Goal: Task Accomplishment & Management: Use online tool/utility

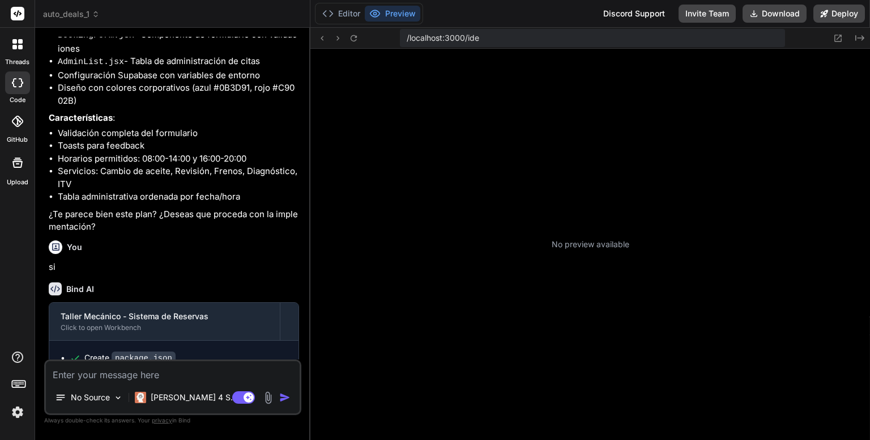
scroll to position [141, 0]
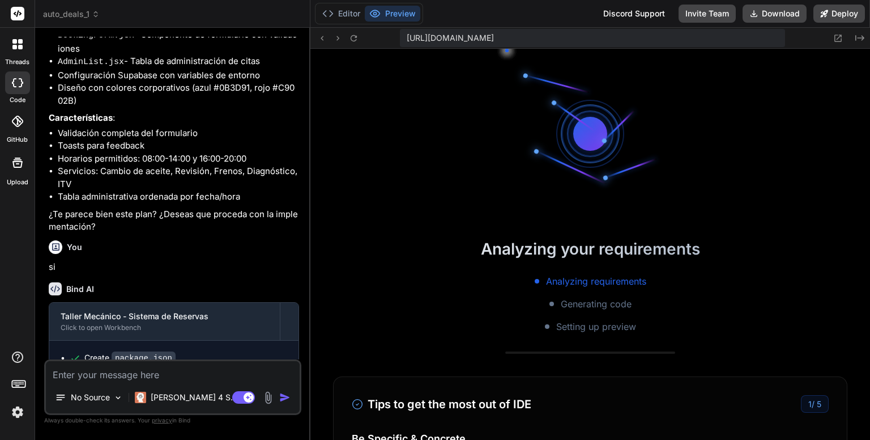
click at [397, 12] on button "Preview" at bounding box center [393, 14] width 56 height 16
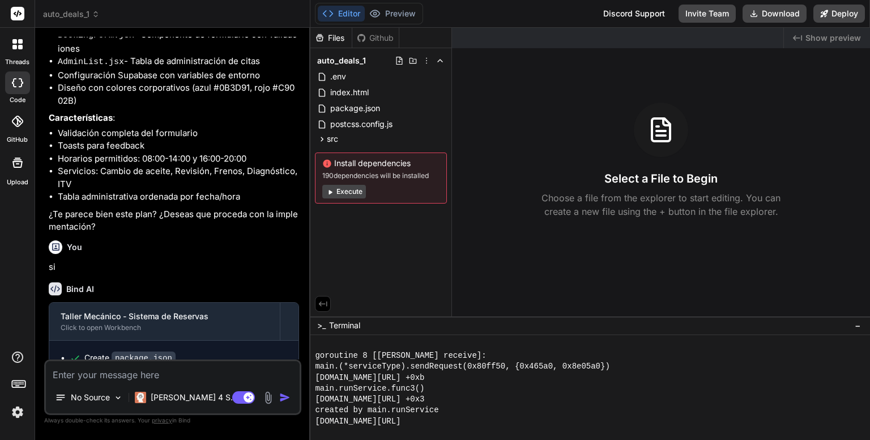
scroll to position [587, 0]
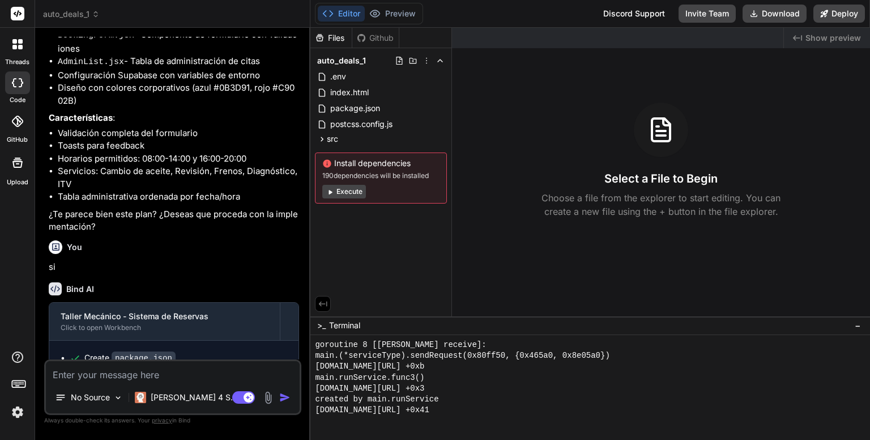
click at [342, 12] on button "Editor" at bounding box center [341, 14] width 47 height 16
click at [348, 190] on button "Execute" at bounding box center [344, 192] width 44 height 14
click at [350, 192] on button "Execute" at bounding box center [344, 192] width 44 height 14
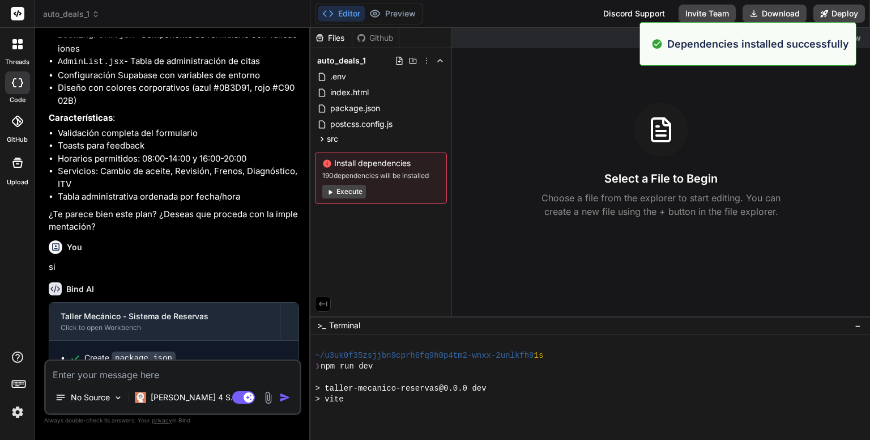
scroll to position [1403, 0]
click at [350, 192] on button "Execute" at bounding box center [344, 192] width 44 height 14
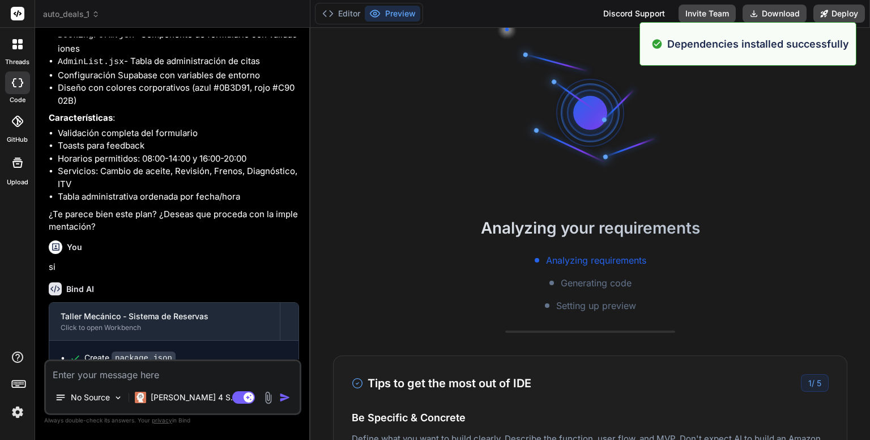
scroll to position [1436, 0]
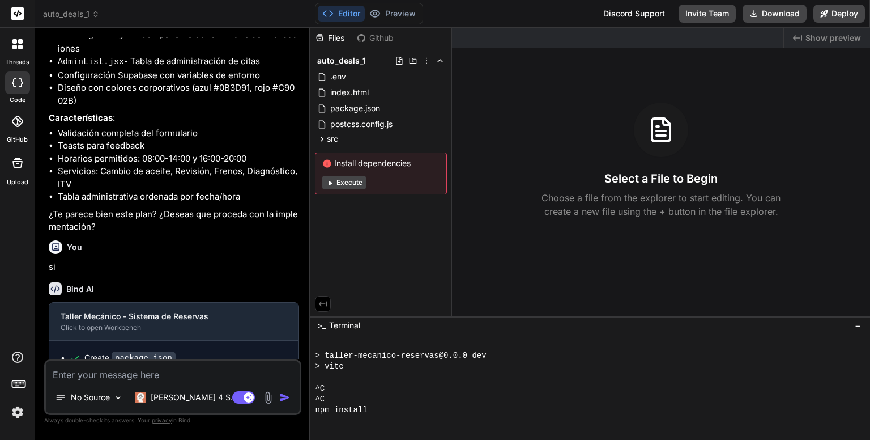
drag, startPoint x: 338, startPoint y: 182, endPoint x: 328, endPoint y: 209, distance: 28.7
click at [328, 209] on div "Files Github auto_deals_1 .env index.html package.json postcss.config.js src Ap…" at bounding box center [382, 172] width 142 height 288
click at [345, 182] on button "Execute" at bounding box center [344, 183] width 44 height 14
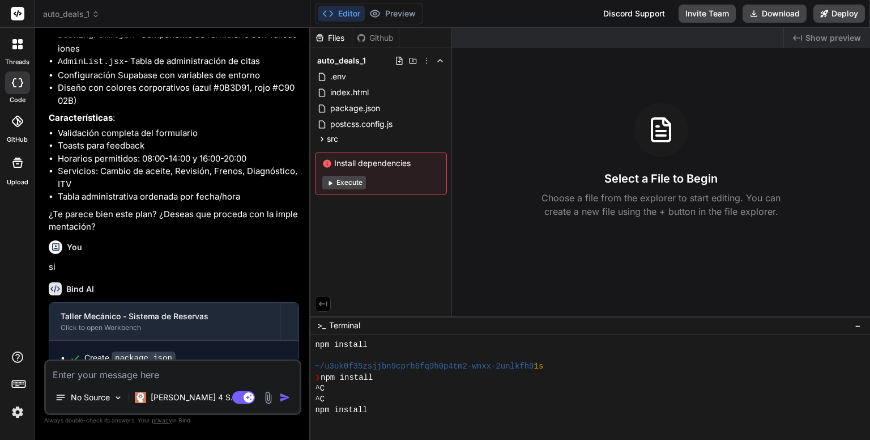
scroll to position [1599, 0]
click at [345, 182] on button "Execute" at bounding box center [344, 183] width 44 height 14
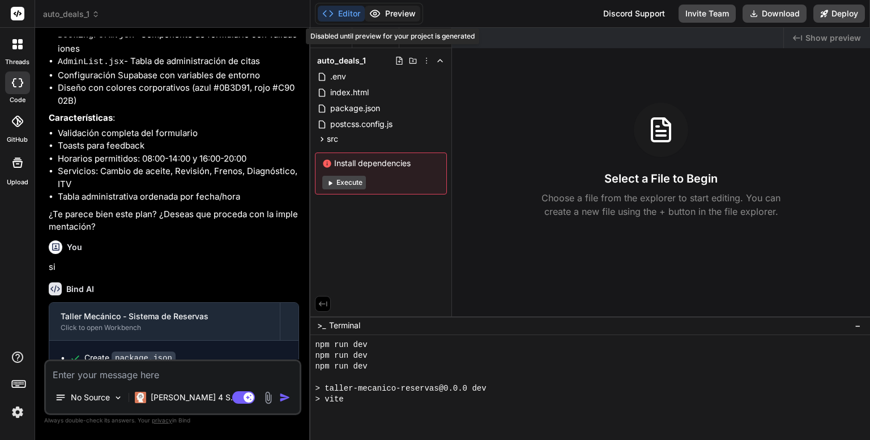
scroll to position [1904, 0]
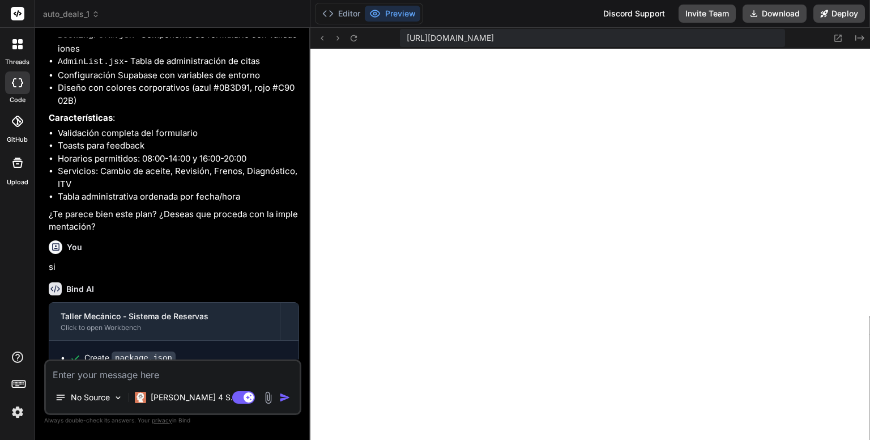
click at [397, 13] on button "Preview" at bounding box center [393, 14] width 56 height 16
click at [345, 14] on button "Editor" at bounding box center [341, 14] width 47 height 16
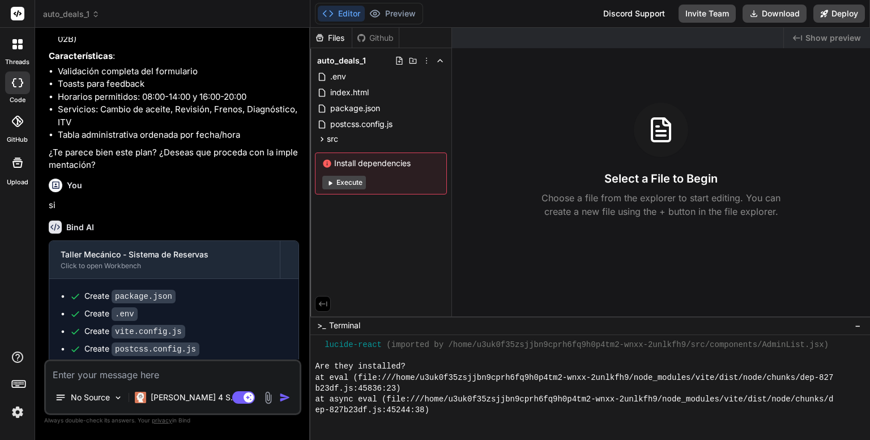
scroll to position [358, 0]
click at [346, 184] on button "Execute" at bounding box center [344, 183] width 44 height 14
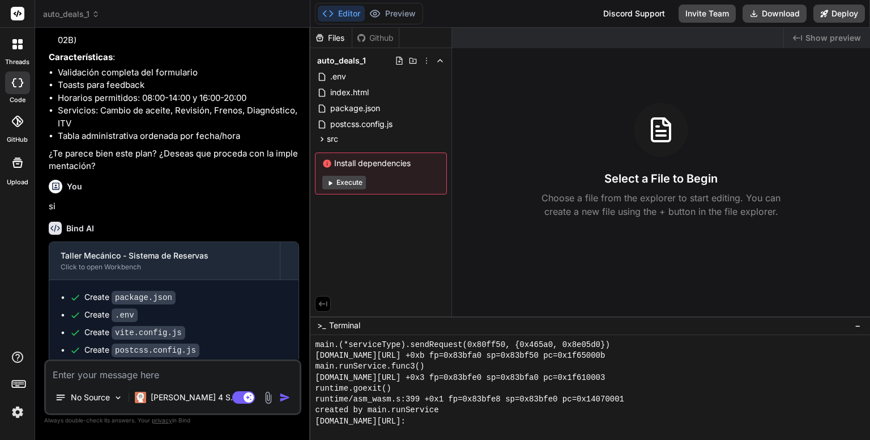
scroll to position [3557, 0]
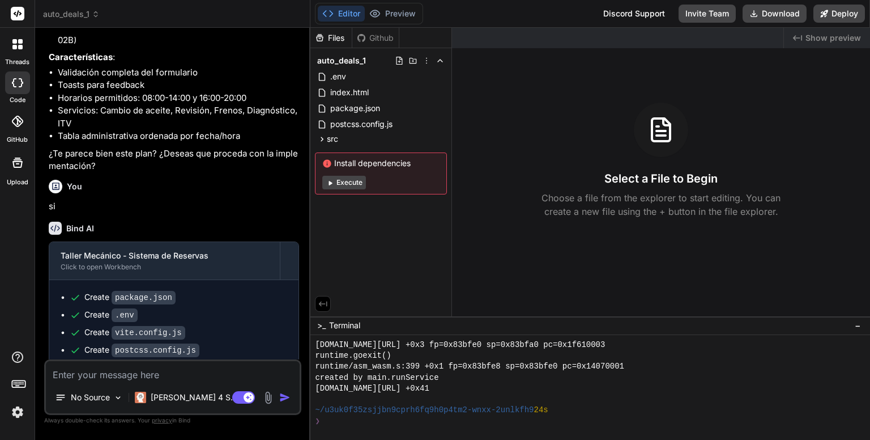
click at [347, 182] on button "Execute" at bounding box center [344, 183] width 44 height 14
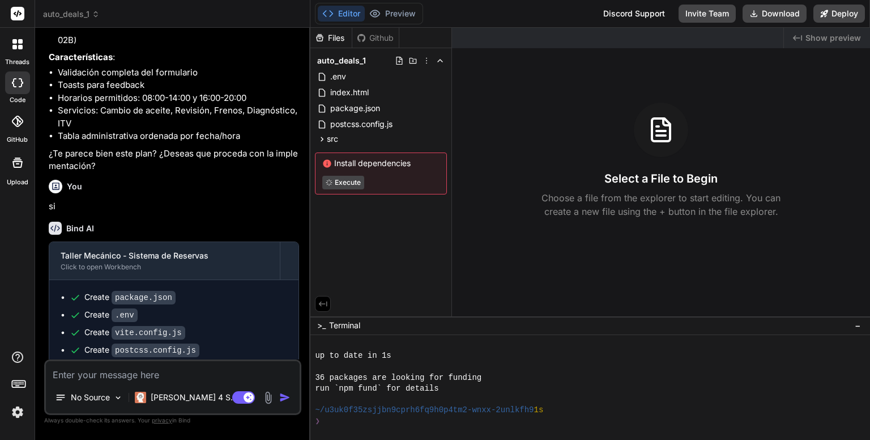
scroll to position [3688, 0]
type textarea "x"
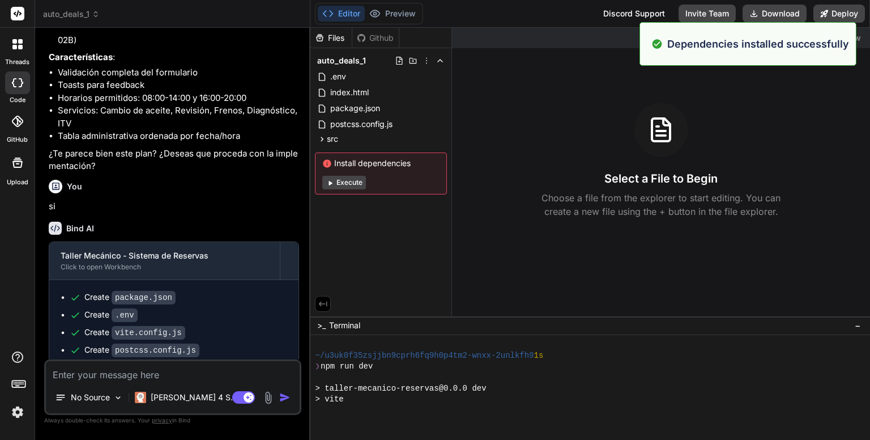
scroll to position [3742, 0]
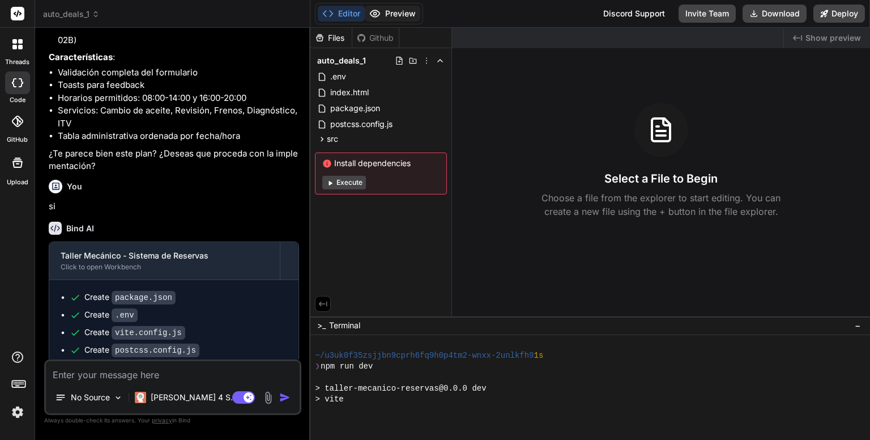
click at [402, 14] on button "Preview" at bounding box center [393, 14] width 56 height 16
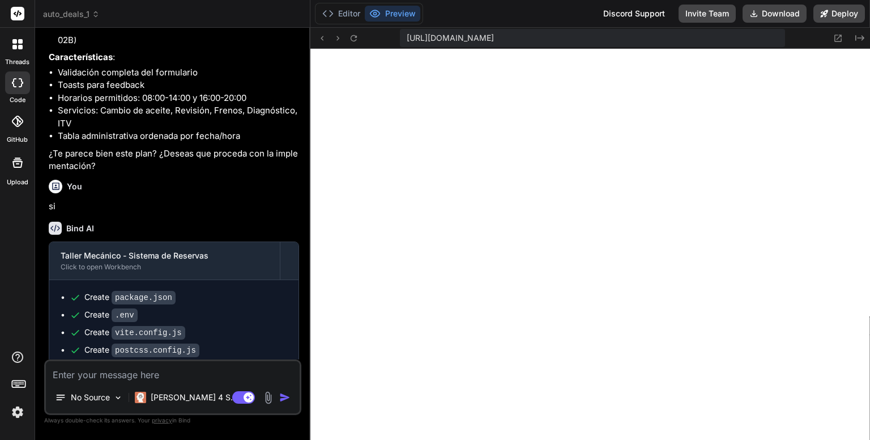
scroll to position [3905, 0]
click at [345, 12] on button "Editor" at bounding box center [341, 14] width 47 height 16
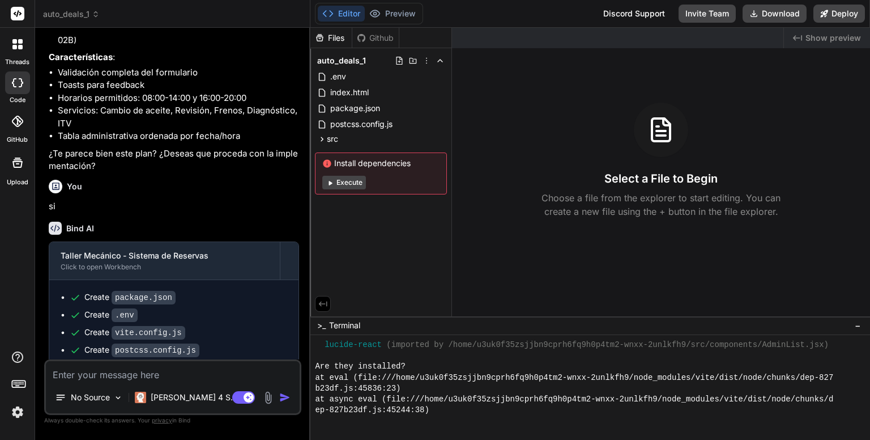
click at [193, 379] on textarea at bounding box center [173, 371] width 254 height 20
type textarea "p"
type textarea "x"
type textarea "po"
type textarea "x"
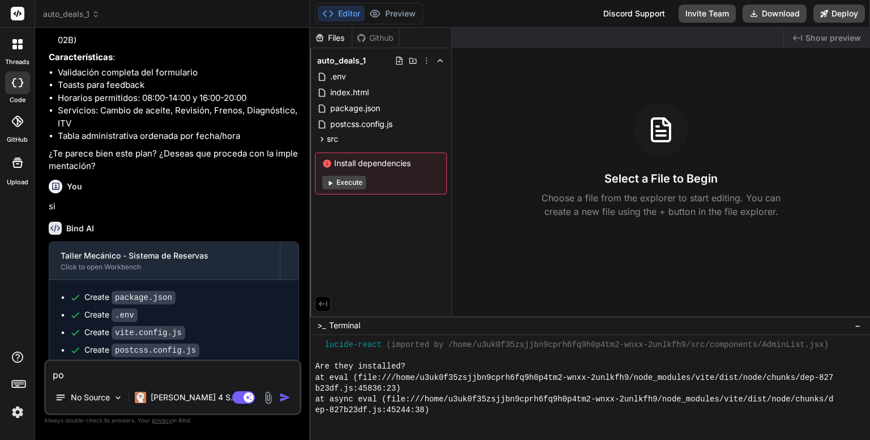
type textarea "por"
type textarea "x"
type textarea "porq"
type textarea "x"
type textarea "porqu"
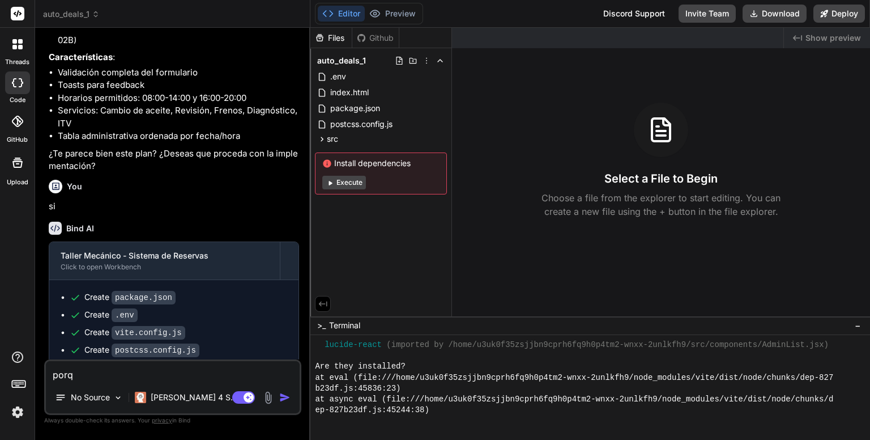
type textarea "x"
type textarea "porque"
type textarea "x"
type textarea "porque"
type textarea "x"
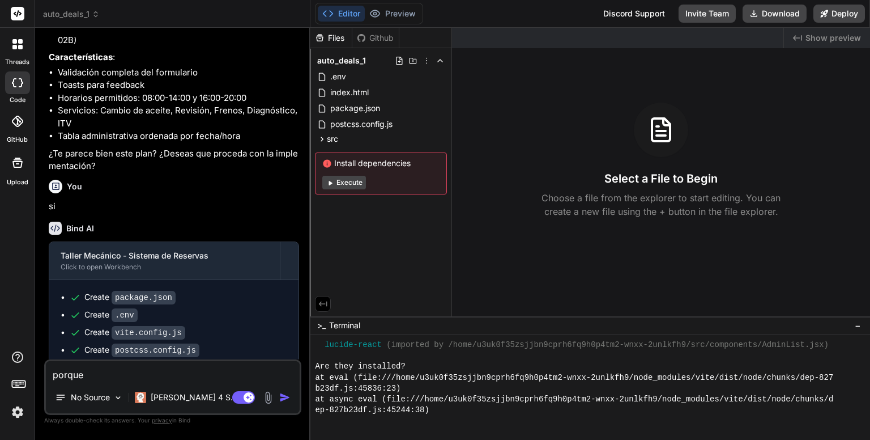
type textarea "porque n"
type textarea "x"
type textarea "porque no"
type textarea "x"
type textarea "porque no"
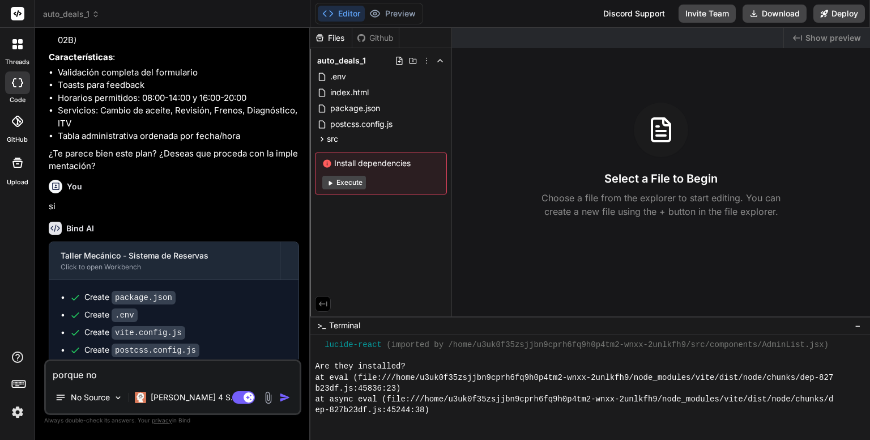
type textarea "x"
type textarea "porque no p"
type textarea "x"
type textarea "porque no pu"
type textarea "x"
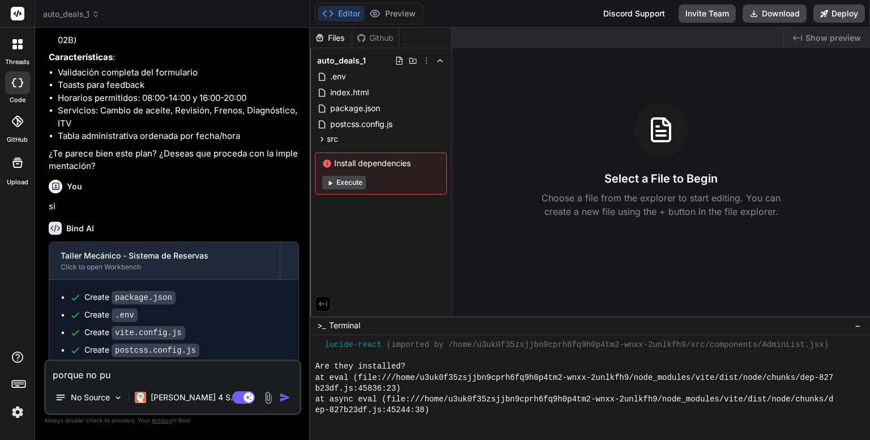
type textarea "porque no pue"
type textarea "x"
type textarea "porque no pued"
type textarea "x"
type textarea "porque no puedo"
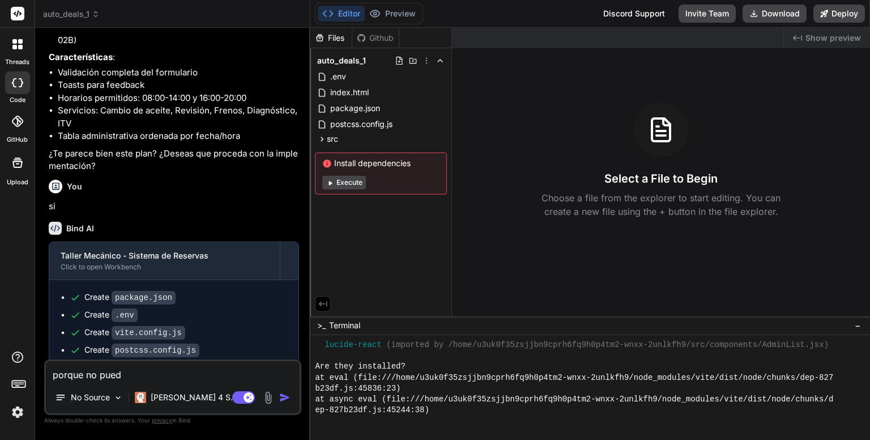
type textarea "x"
type textarea "porque no puedo"
type textarea "x"
type textarea "porque no puedo p"
type textarea "x"
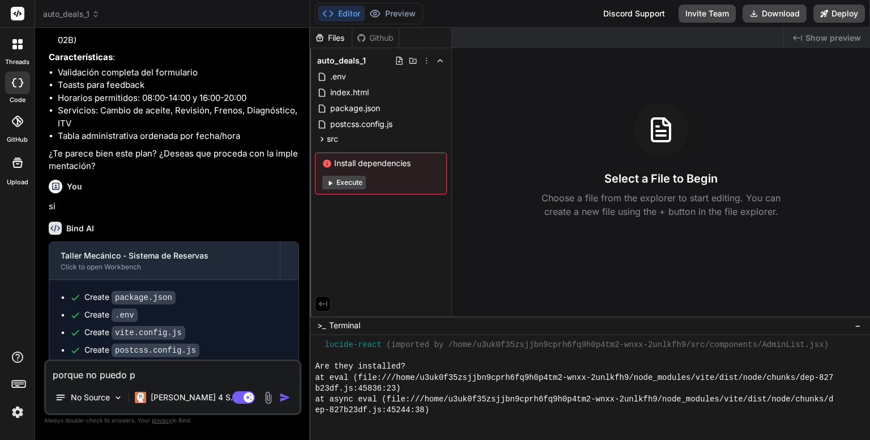
type textarea "porque no puedo pr"
type textarea "x"
type textarea "porque no puedo pre"
type textarea "x"
type textarea "porque no puedo prev"
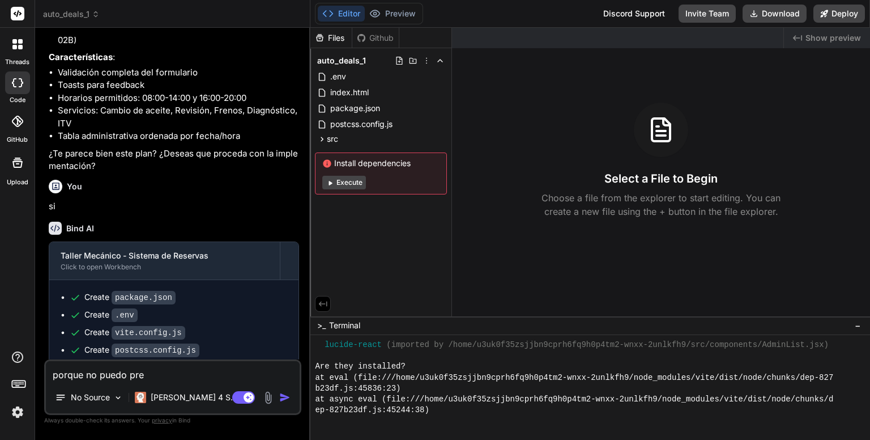
type textarea "x"
type textarea "porque no puedo previ"
type textarea "x"
type textarea "porque no puedo previd"
type textarea "x"
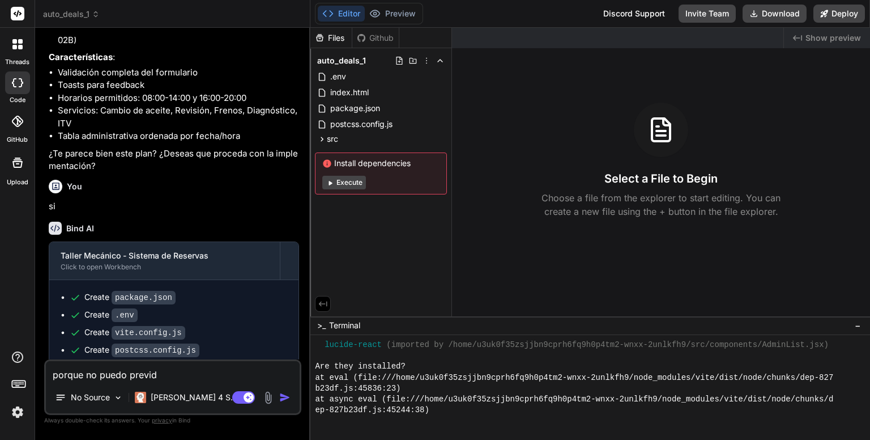
type textarea "porque no puedo previ"
type textarea "x"
type textarea "porque no puedo previs"
type textarea "x"
type textarea "porque no puedo previsu"
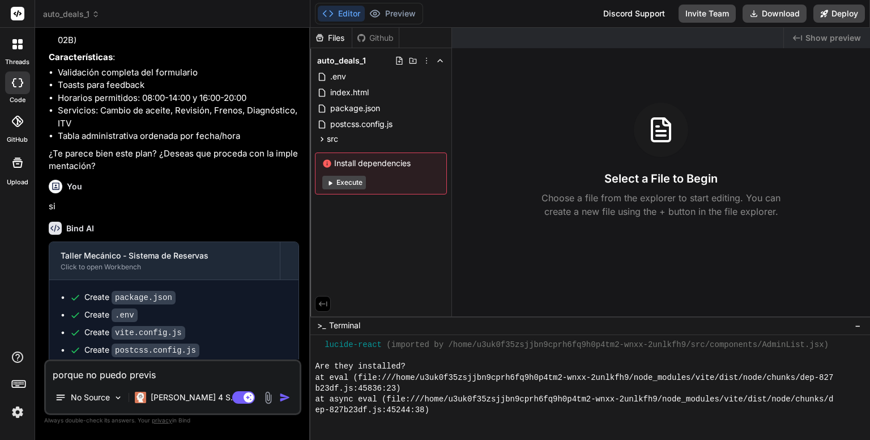
type textarea "x"
type textarea "porque no puedo previsua"
type textarea "x"
type textarea "porque no puedo previsual"
type textarea "x"
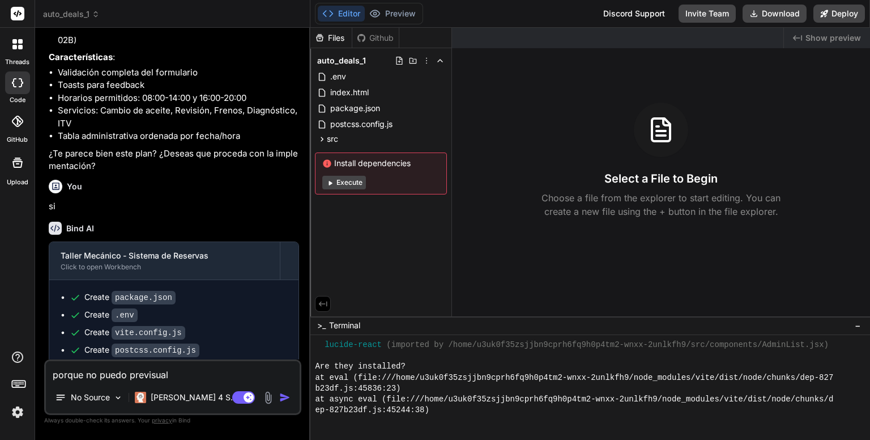
type textarea "porque no puedo previsuali"
type textarea "x"
type textarea "porque no puedo previsualiz"
type textarea "x"
type textarea "porque no puedo previsualiza"
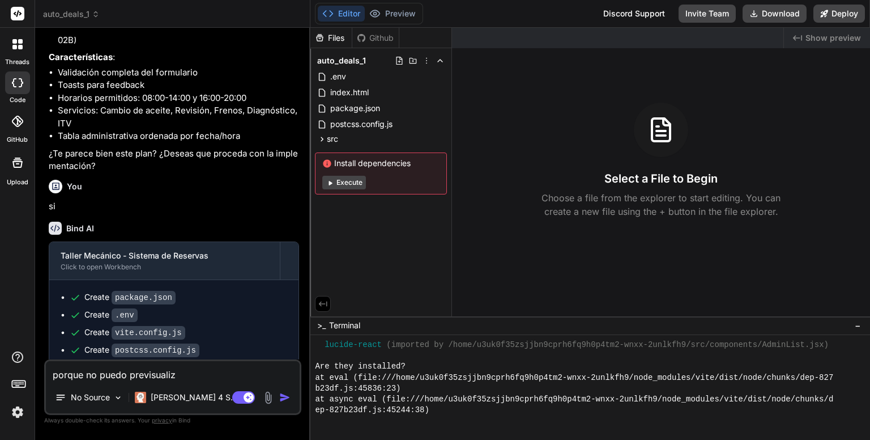
type textarea "x"
type textarea "porque no puedo previsualizar"
type textarea "x"
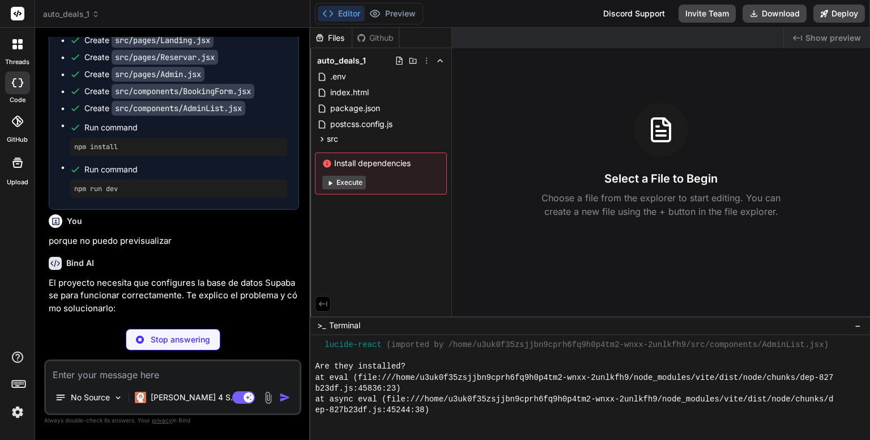
scroll to position [809, 0]
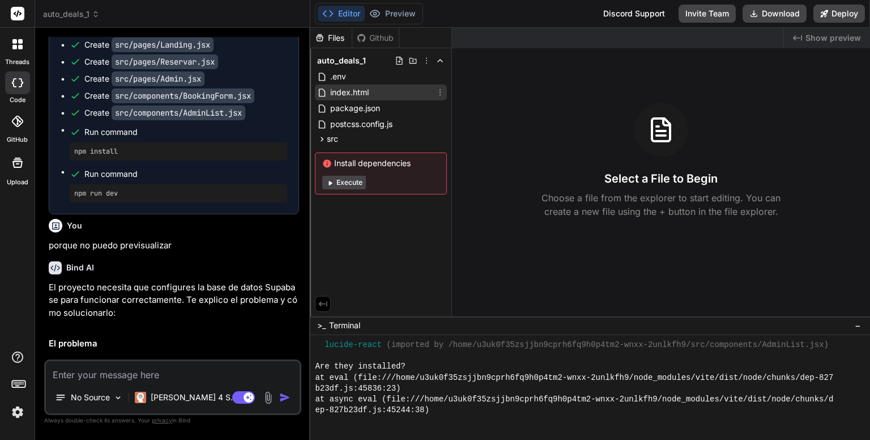
type textarea "x"
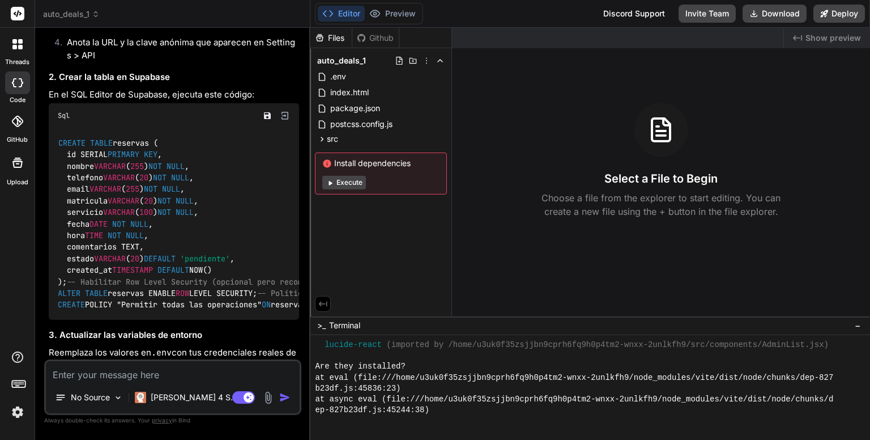
scroll to position [1336, 0]
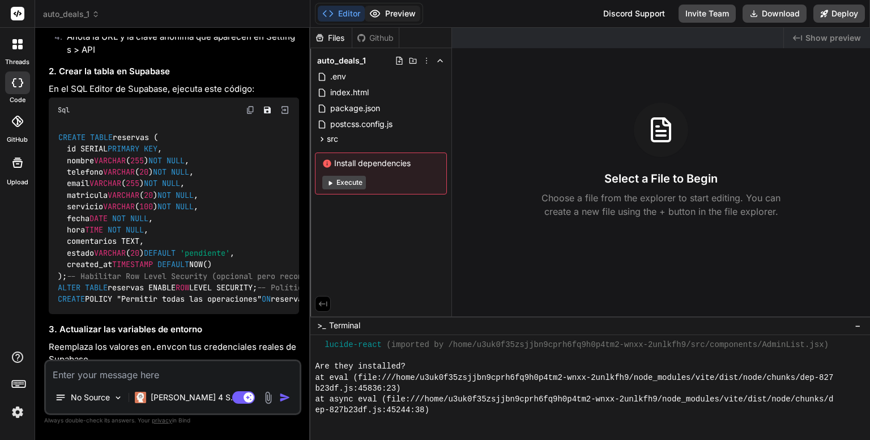
click at [394, 14] on button "Preview" at bounding box center [393, 14] width 56 height 16
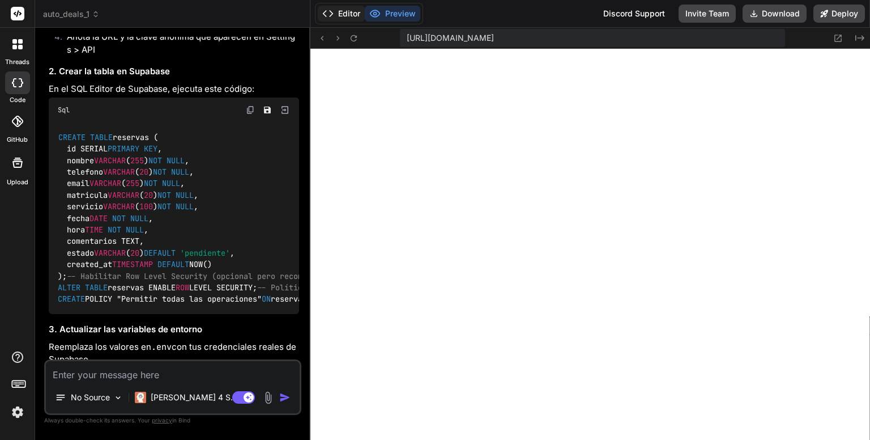
click at [338, 13] on button "Editor" at bounding box center [341, 14] width 47 height 16
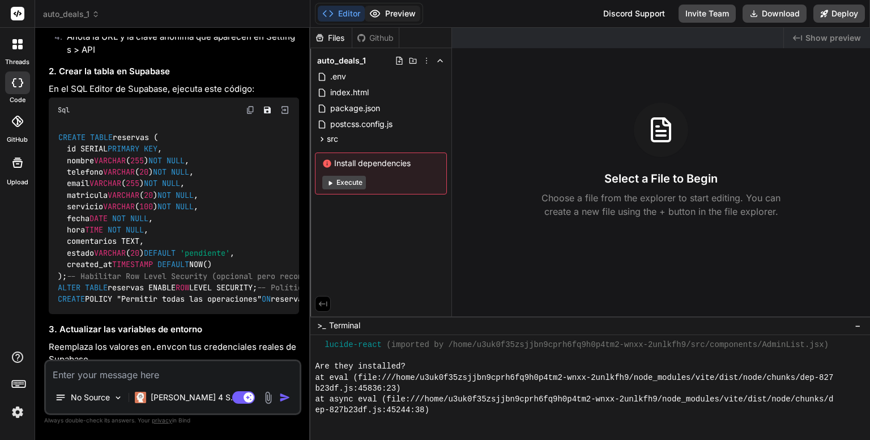
click at [396, 13] on button "Preview" at bounding box center [393, 14] width 56 height 16
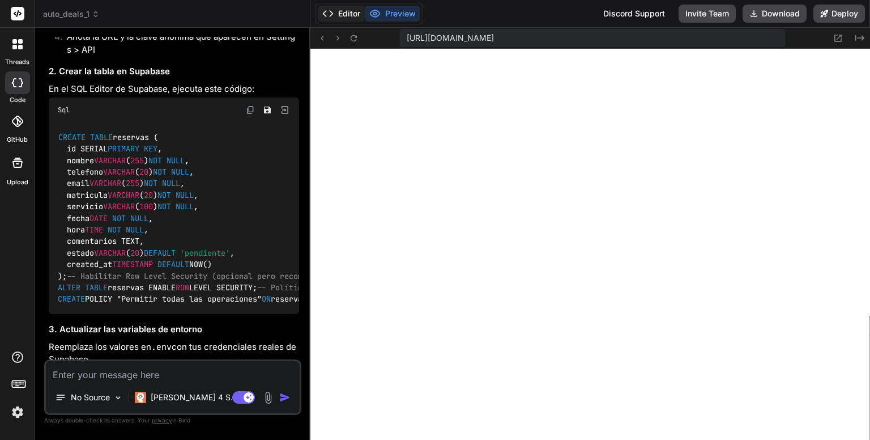
click at [345, 8] on button "Editor" at bounding box center [341, 14] width 47 height 16
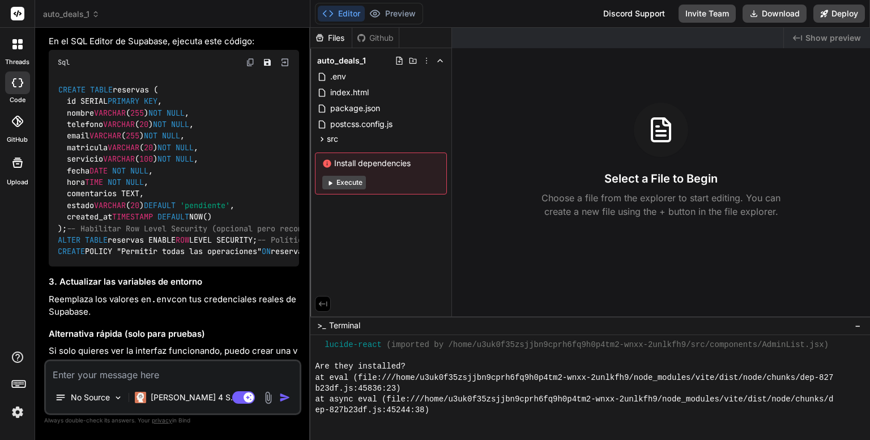
scroll to position [1353, 0]
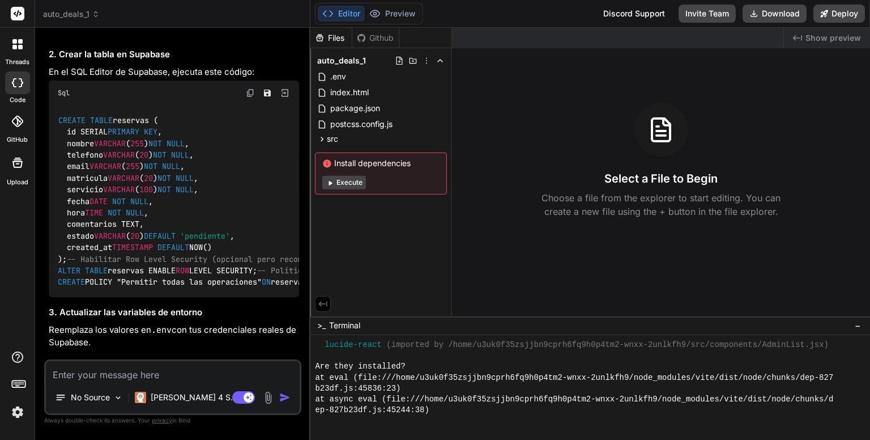
click at [250, 97] on img at bounding box center [250, 92] width 9 height 9
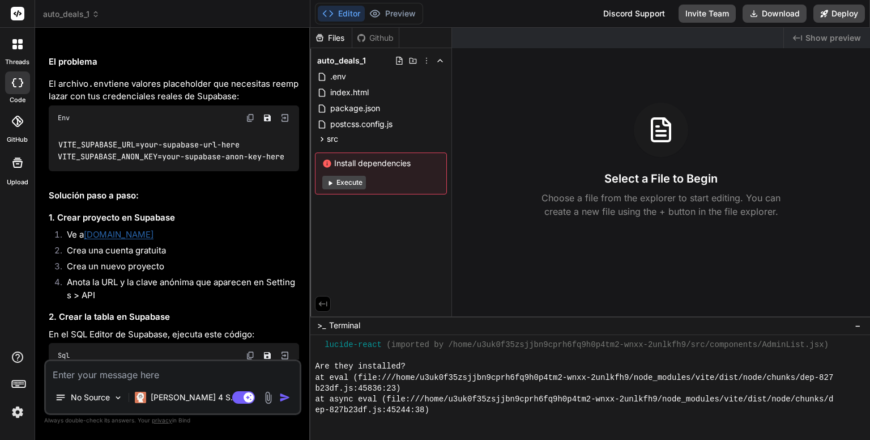
scroll to position [1090, 0]
click at [327, 73] on icon at bounding box center [323, 77] width 12 height 10
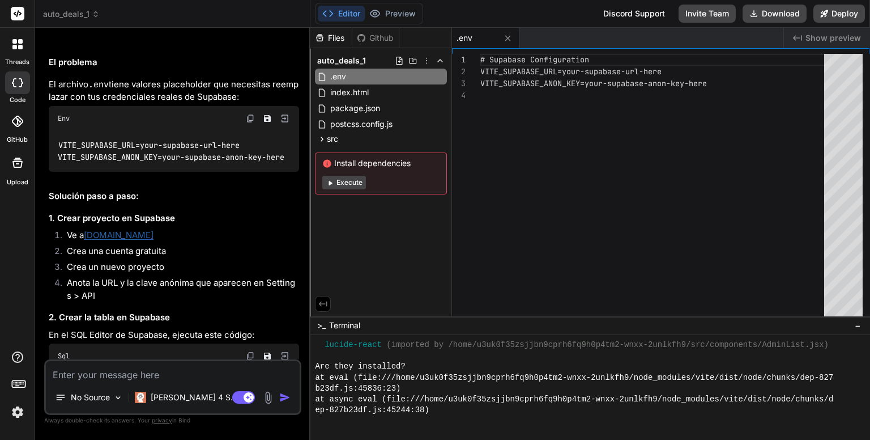
scroll to position [0, 0]
drag, startPoint x: 566, startPoint y: 71, endPoint x: 668, endPoint y: 69, distance: 102.0
click at [668, 69] on div "# Supabase Configuration VITE_SUPABASE_URL=your-supabase-url-here VITE_SUPABASE…" at bounding box center [656, 187] width 351 height 267
drag, startPoint x: 587, startPoint y: 82, endPoint x: 683, endPoint y: 93, distance: 97.0
click at [683, 93] on div "# Supabase Configuration VITE_SUPABASE_URL= https://mzdlstzdeewvjgvjoylg.supaba…" at bounding box center [656, 187] width 351 height 267
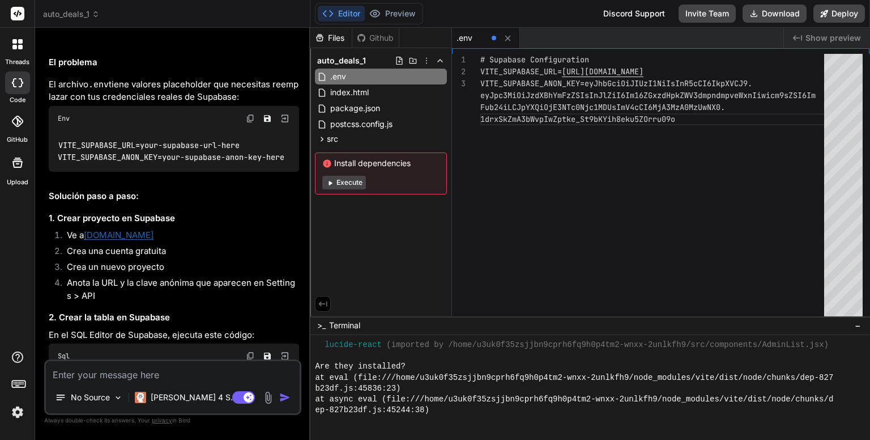
click at [798, 38] on icon at bounding box center [797, 38] width 9 height 6
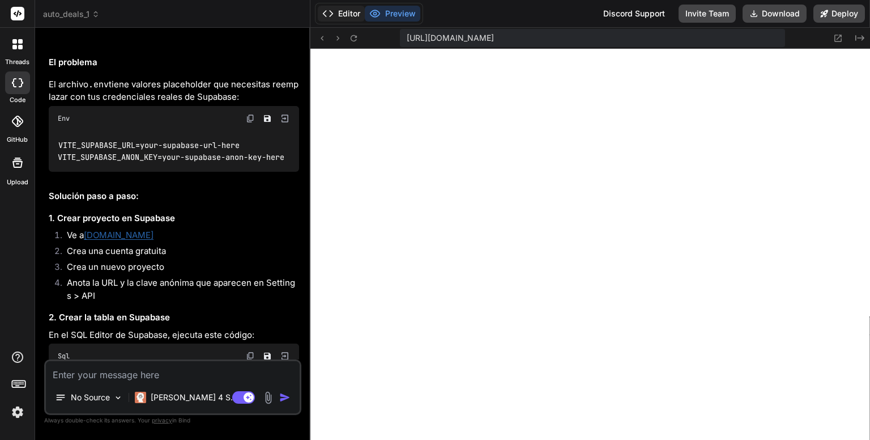
click at [346, 14] on button "Editor" at bounding box center [341, 14] width 47 height 16
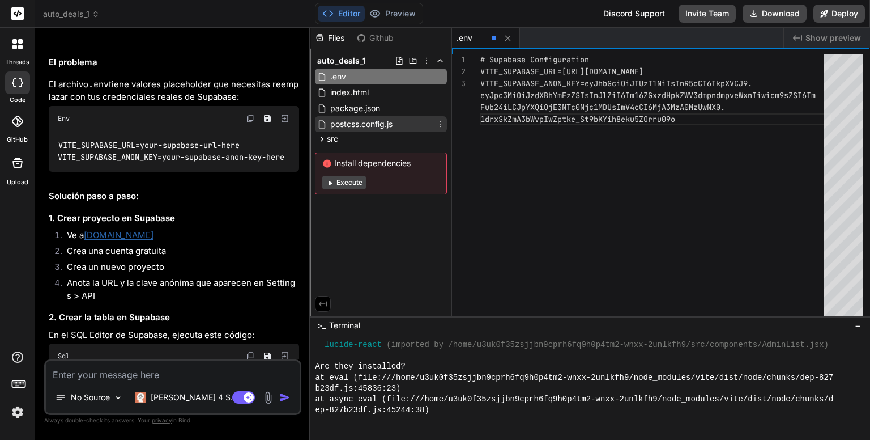
click at [353, 126] on span "postcss.config.js" at bounding box center [361, 124] width 65 height 14
type textarea "export default { plugins: { tailwindcss: {}, autoprefixer: {}, }, }"
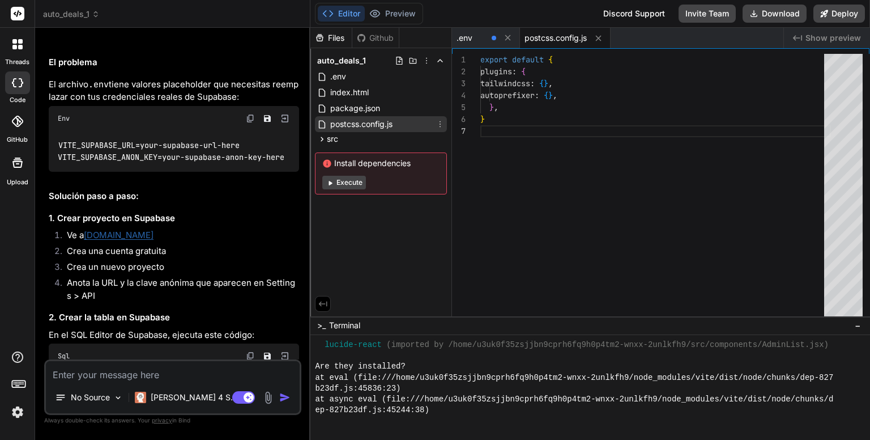
type textarea "x"
click at [348, 143] on div "src" at bounding box center [381, 139] width 132 height 14
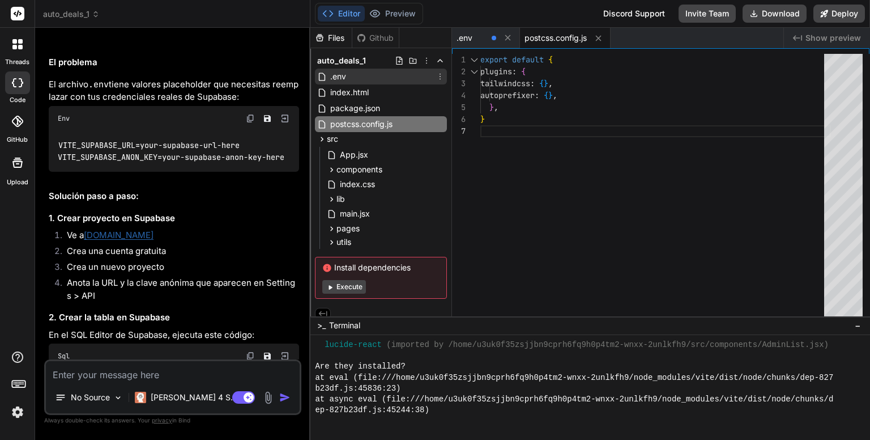
click at [347, 78] on span ".env" at bounding box center [338, 77] width 18 height 14
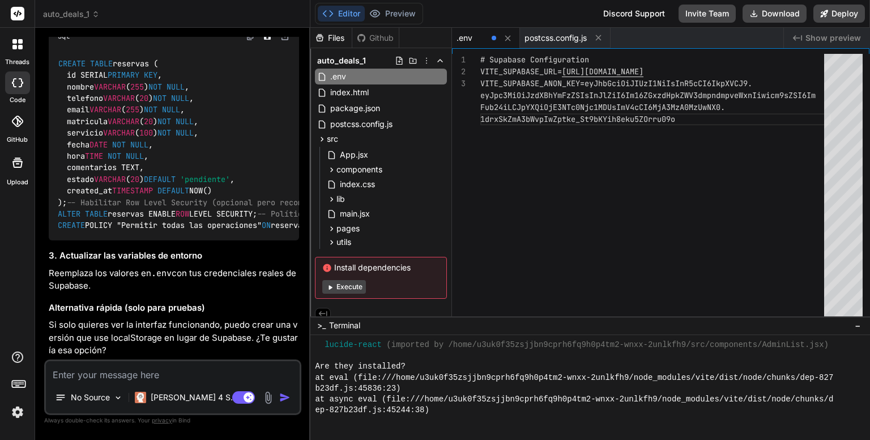
scroll to position [1500, 0]
click at [477, 36] on div ".env" at bounding box center [472, 37] width 31 height 11
click at [469, 35] on span ".env" at bounding box center [465, 37] width 16 height 11
click at [566, 37] on span "postcss.config.js" at bounding box center [556, 37] width 62 height 11
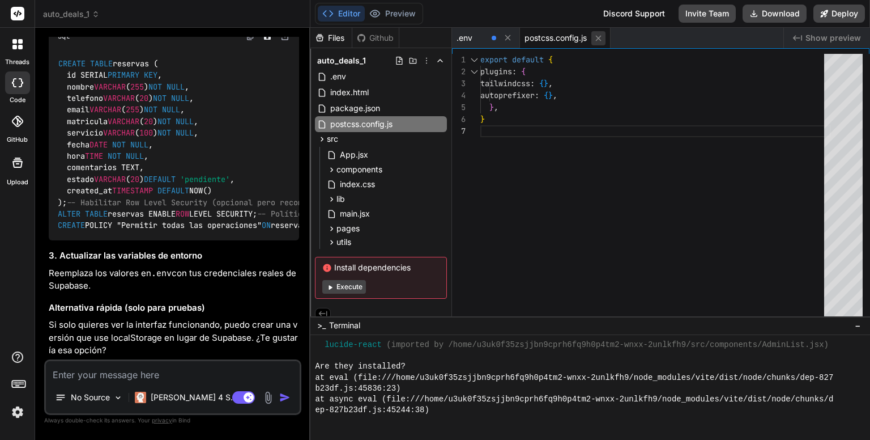
click at [601, 37] on icon at bounding box center [599, 38] width 6 height 6
type textarea "# Supabase Configuration VITE_SUPABASE_URL=https://mzdlstzdeewvjgvjoylg.supabas…"
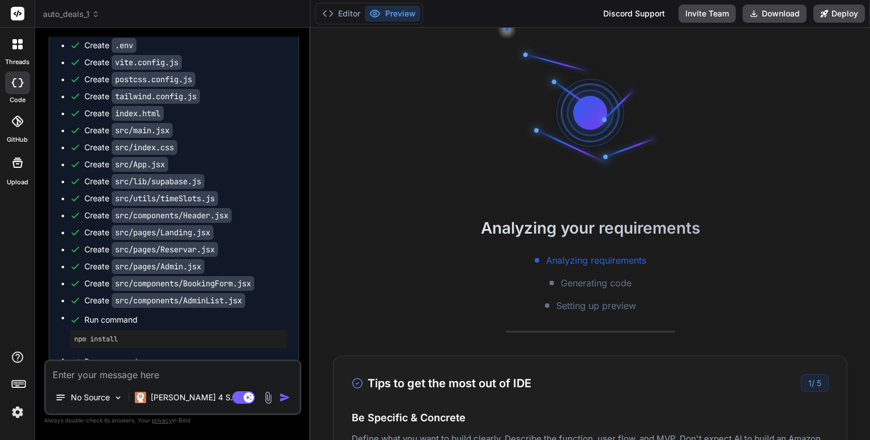
scroll to position [11, 0]
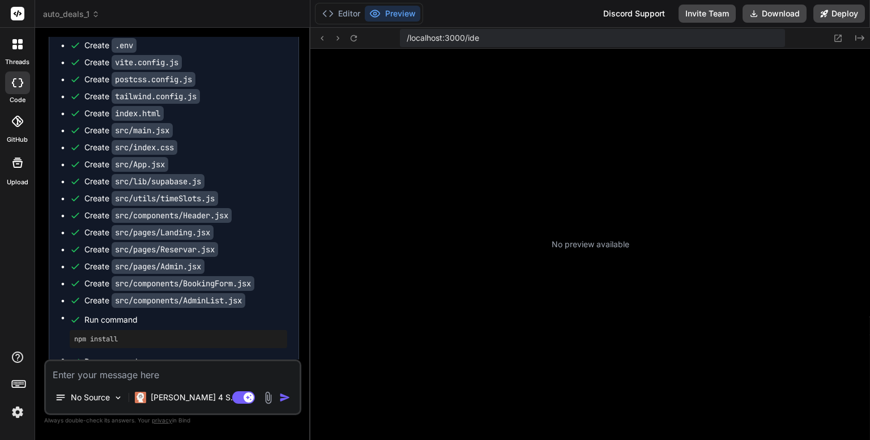
type textarea "x"
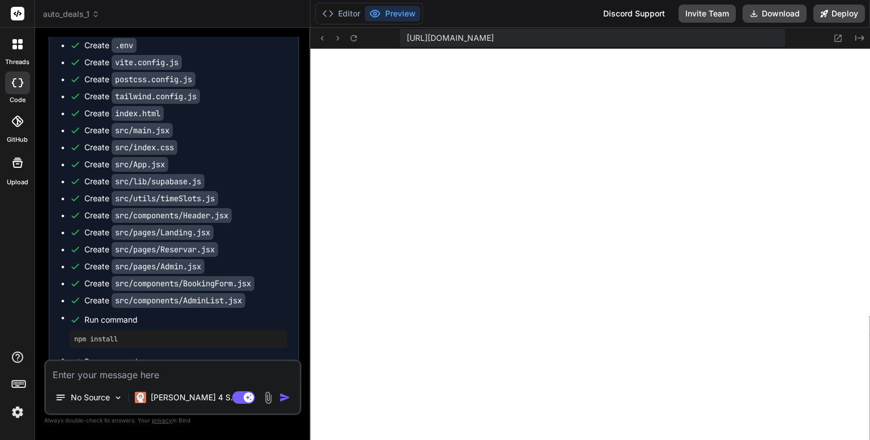
scroll to position [304, 0]
click at [340, 14] on button "Editor" at bounding box center [341, 14] width 47 height 16
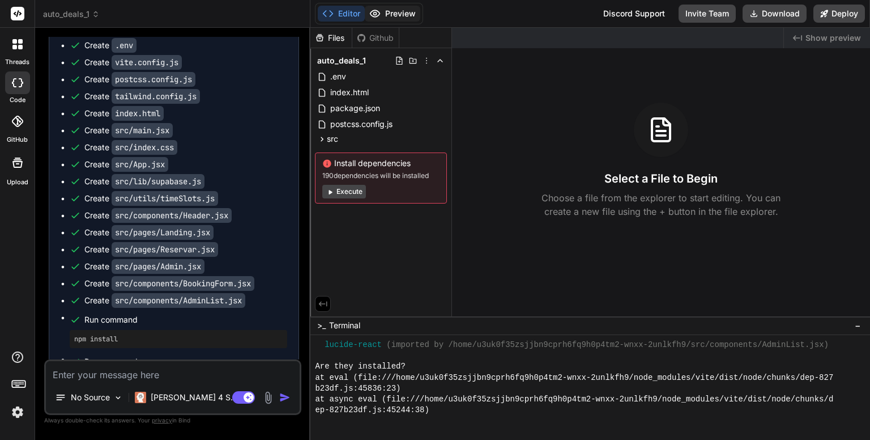
click at [401, 12] on button "Preview" at bounding box center [393, 14] width 56 height 16
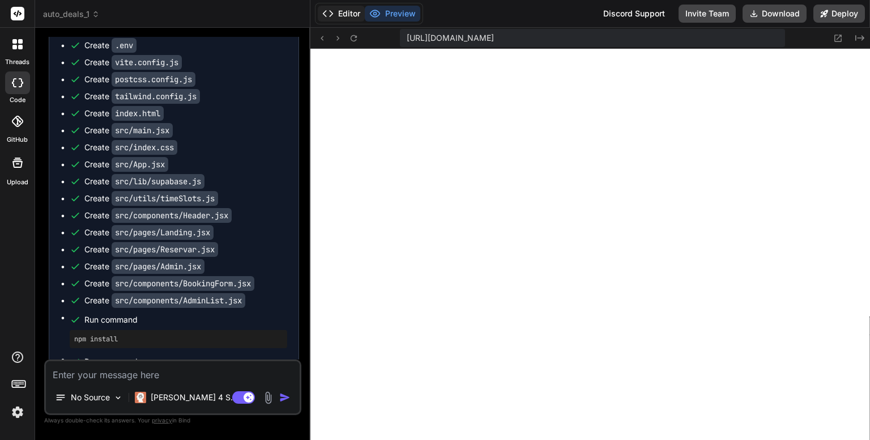
click at [347, 11] on button "Editor" at bounding box center [341, 14] width 47 height 16
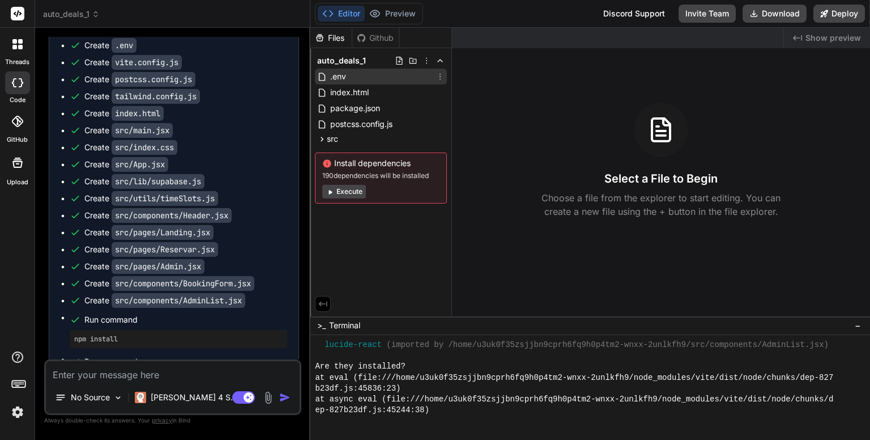
click at [334, 77] on span ".env" at bounding box center [338, 77] width 18 height 14
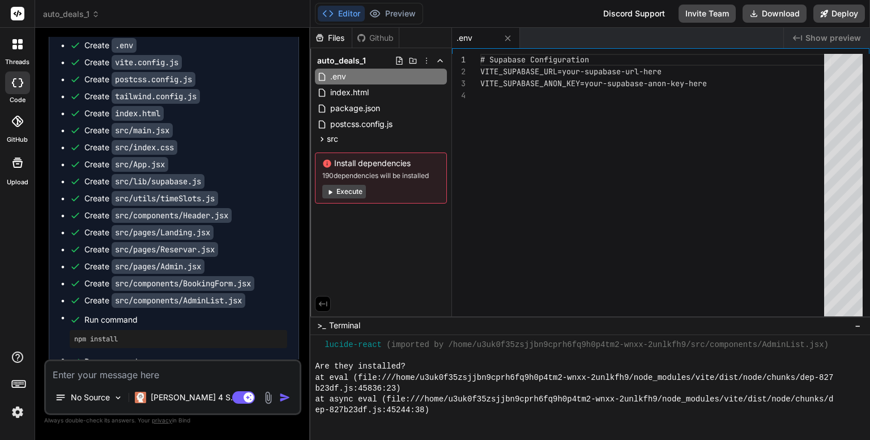
scroll to position [0, 0]
drag, startPoint x: 588, startPoint y: 84, endPoint x: 704, endPoint y: 96, distance: 116.2
click at [704, 96] on div "# Supabase Configuration VITE_SUPABASE_URL=your-supabase-url-here VITE_SUPABASE…" at bounding box center [656, 187] width 351 height 267
drag, startPoint x: 718, startPoint y: 84, endPoint x: 586, endPoint y: 82, distance: 131.5
click at [586, 82] on div "# Supabase Configuration VITE_SUPABASE_URL=your-supabase-url-here VITE_SUPABASE…" at bounding box center [656, 187] width 351 height 267
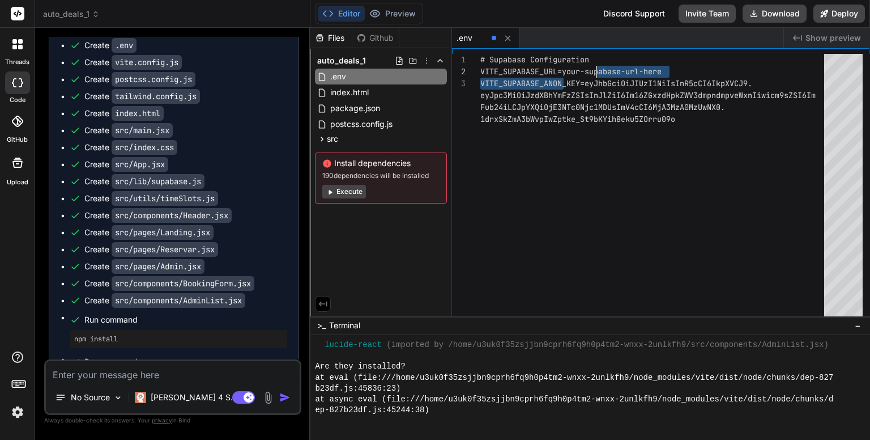
drag, startPoint x: 566, startPoint y: 72, endPoint x: 596, endPoint y: 71, distance: 30.1
click at [596, 71] on div "# Supabase Configuration VITE_SUPABASE_URL=your-supabase-url-here VITE_SUPABASE…" at bounding box center [656, 187] width 351 height 267
drag, startPoint x: 566, startPoint y: 71, endPoint x: 665, endPoint y: 66, distance: 99.8
click at [665, 66] on div "# Supabase Configuration VITE_SUPABASE_URL=your-supabase-url-here VITE_SUPABASE…" at bounding box center [656, 187] width 351 height 267
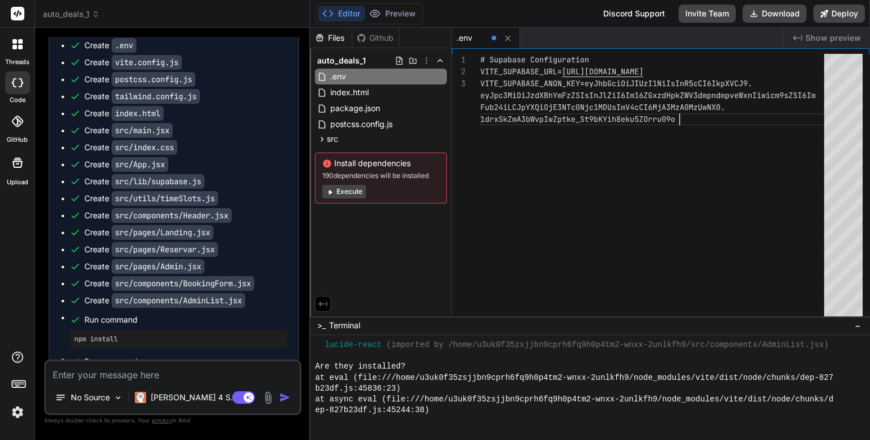
click at [711, 141] on div "# Supabase Configuration VITE_SUPABASE_URL= [URL][DOMAIN_NAME] VITE_SUPABASE_AN…" at bounding box center [656, 187] width 351 height 267
type textarea "# Supabase Configuration VITE_SUPABASE_URL=[URL][DOMAIN_NAME] VITE_SUPABASE_ANO…"
click at [399, 10] on button "Preview" at bounding box center [393, 14] width 56 height 16
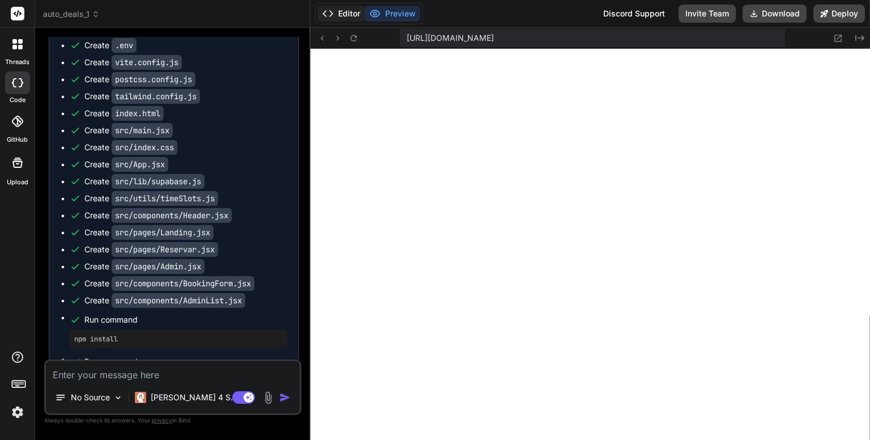
click at [348, 14] on button "Editor" at bounding box center [341, 14] width 47 height 16
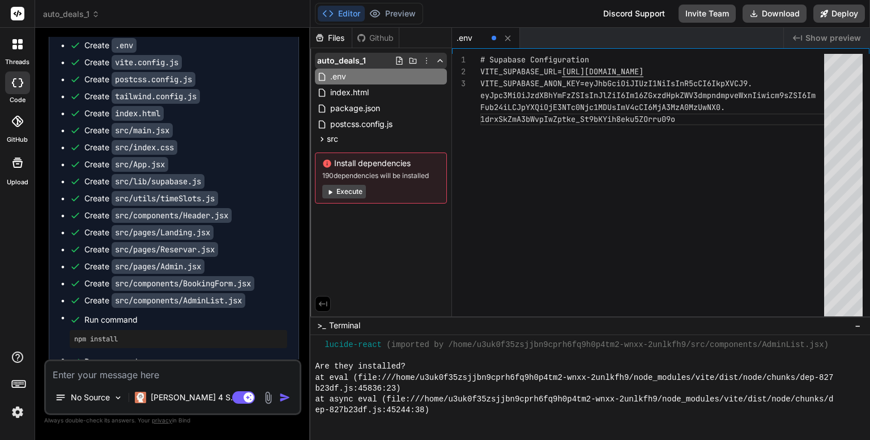
click at [427, 58] on icon at bounding box center [426, 60] width 9 height 9
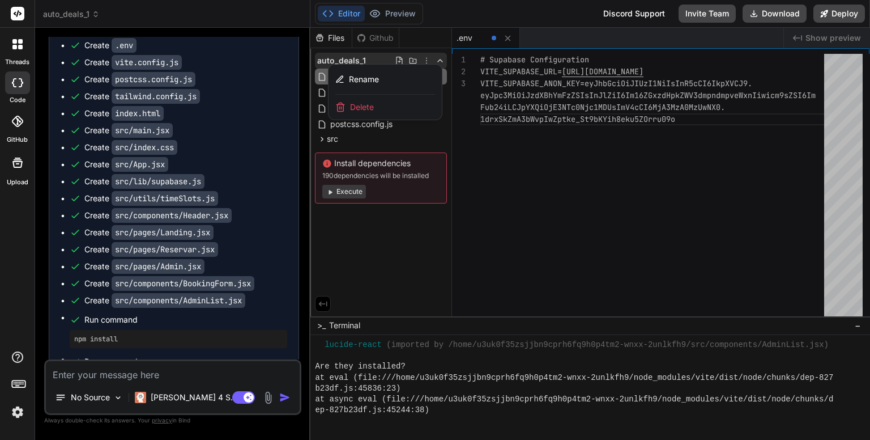
click at [465, 130] on div at bounding box center [591, 234] width 560 height 412
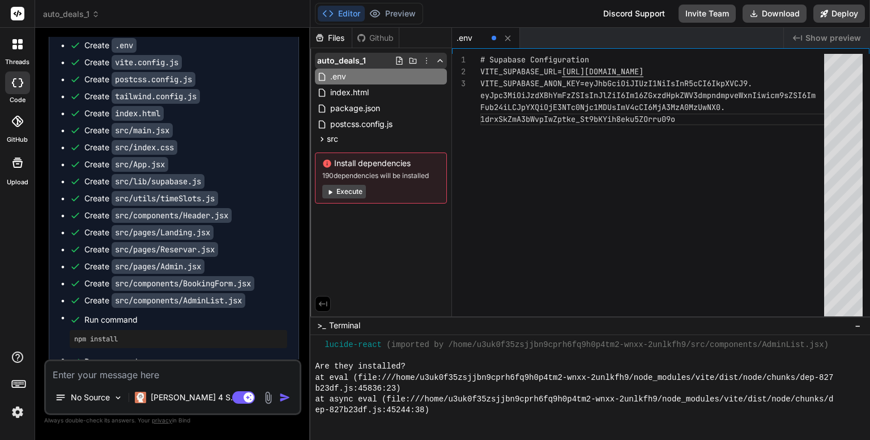
click at [443, 61] on icon at bounding box center [440, 60] width 9 height 9
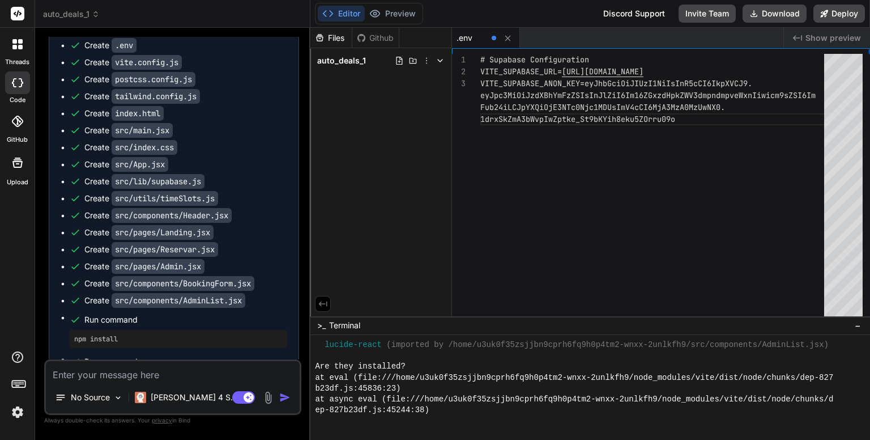
click at [443, 61] on icon at bounding box center [440, 60] width 9 height 9
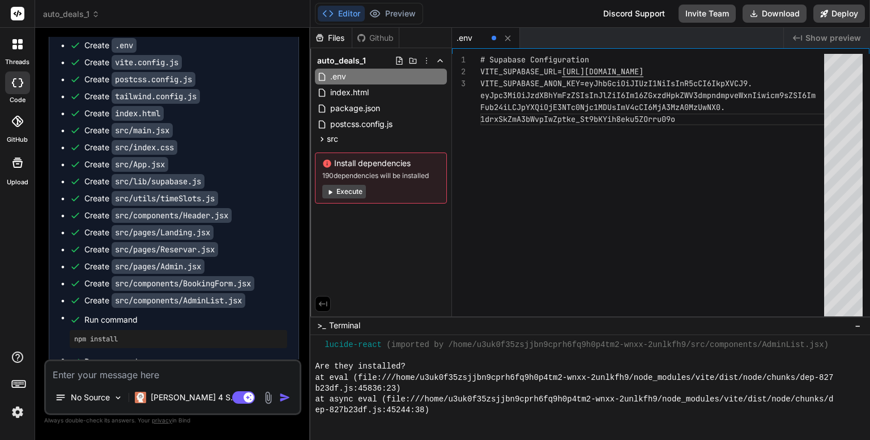
click at [19, 408] on img at bounding box center [17, 411] width 19 height 19
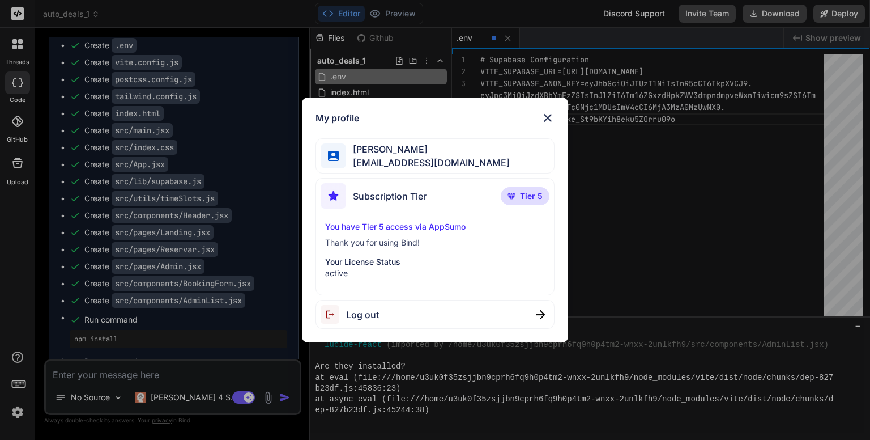
click at [645, 175] on div "My profile Dany Espinosa dannykissme1@gmail.com Subscription Tier Tier 5 You ha…" at bounding box center [435, 220] width 870 height 440
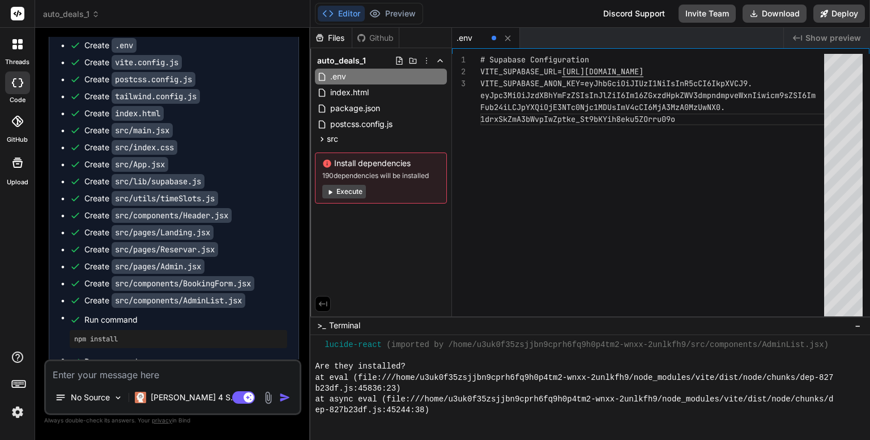
click at [345, 192] on button "Execute" at bounding box center [344, 192] width 44 height 14
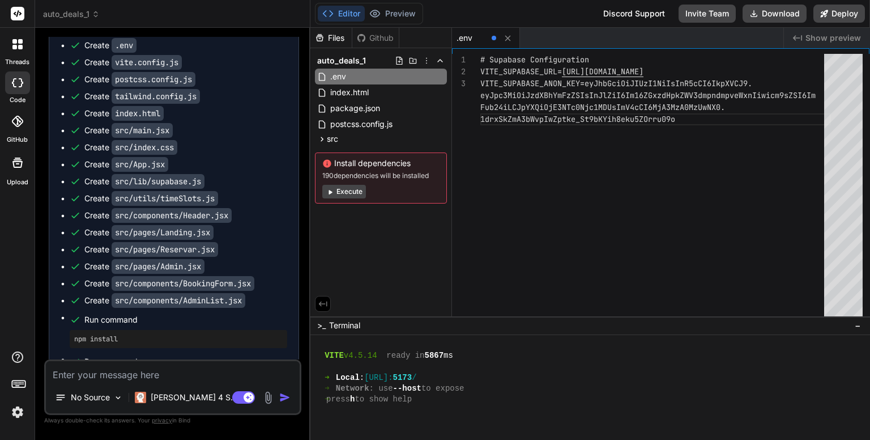
scroll to position [555, 0]
click at [351, 190] on button "Execute" at bounding box center [344, 192] width 44 height 14
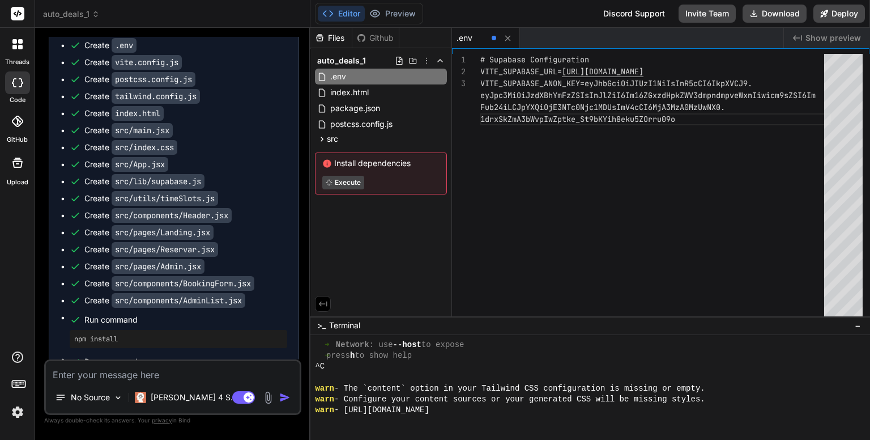
scroll to position [729, 0]
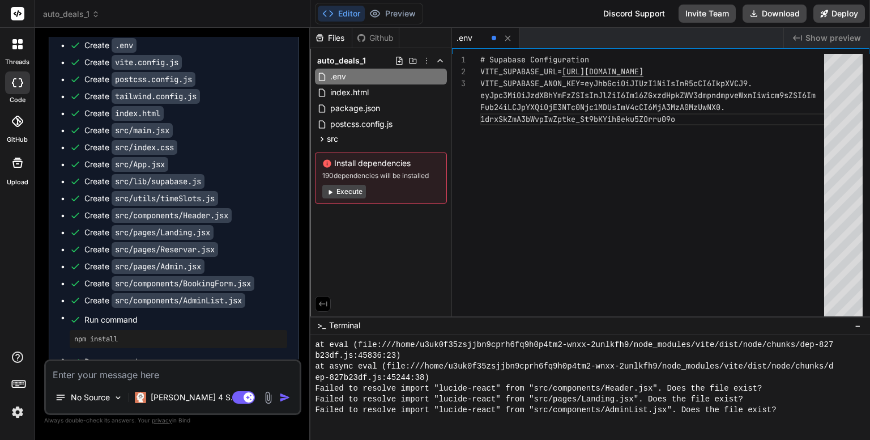
click at [348, 192] on button "Execute" at bounding box center [344, 192] width 44 height 14
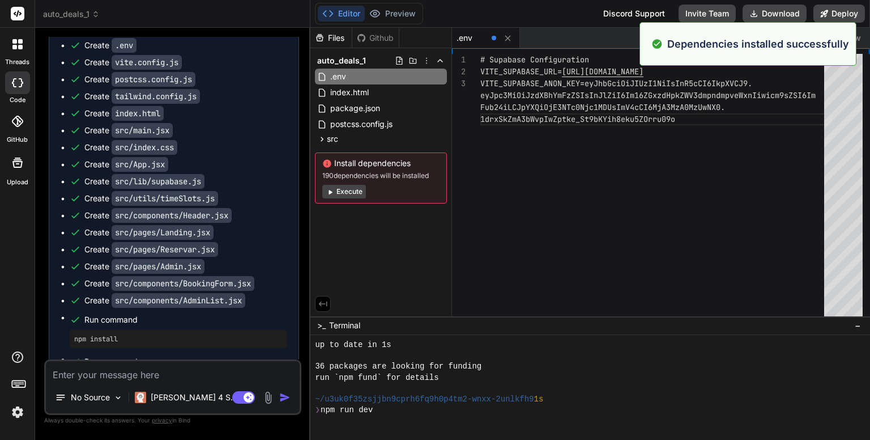
scroll to position [913, 0]
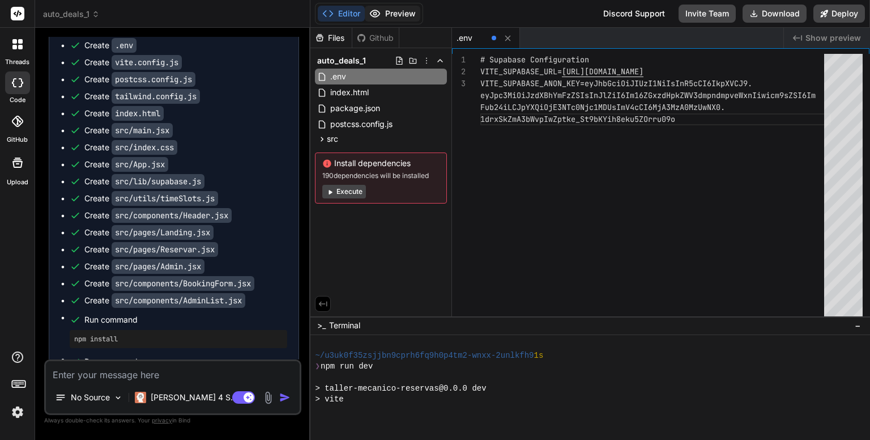
click at [394, 12] on button "Preview" at bounding box center [393, 14] width 56 height 16
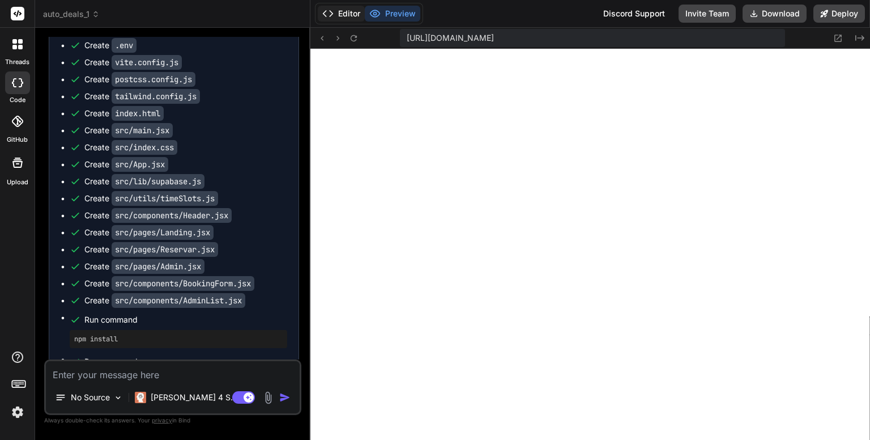
scroll to position [1055, 0]
click at [343, 12] on button "Editor" at bounding box center [341, 14] width 47 height 16
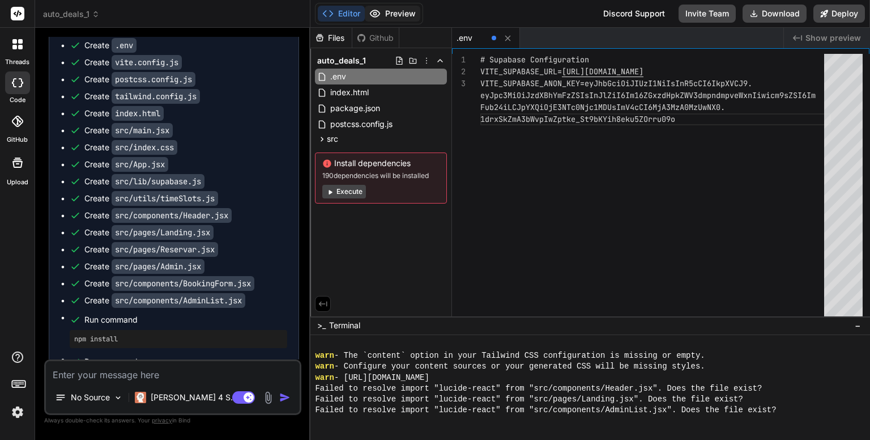
click at [401, 16] on button "Preview" at bounding box center [393, 14] width 56 height 16
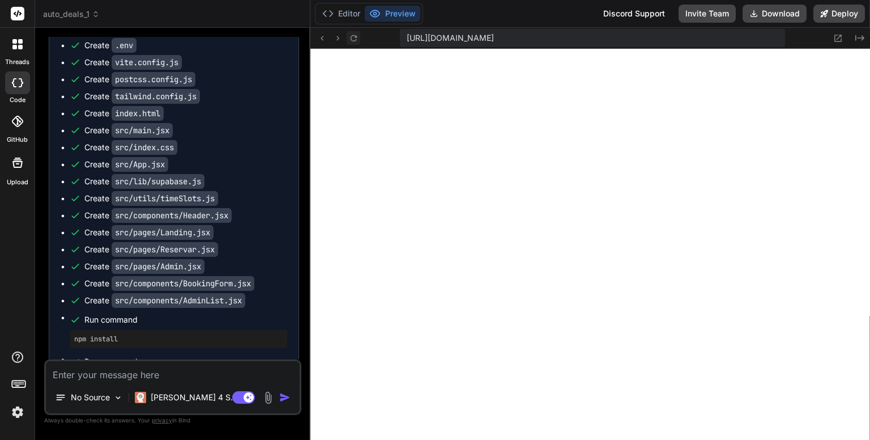
click at [356, 38] on icon at bounding box center [354, 38] width 10 height 10
click at [347, 12] on button "Editor" at bounding box center [341, 14] width 47 height 16
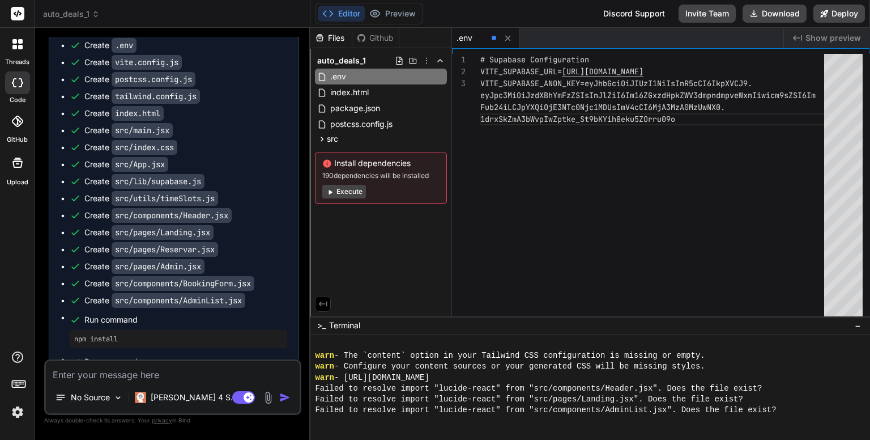
click at [347, 189] on button "Execute" at bounding box center [344, 192] width 44 height 14
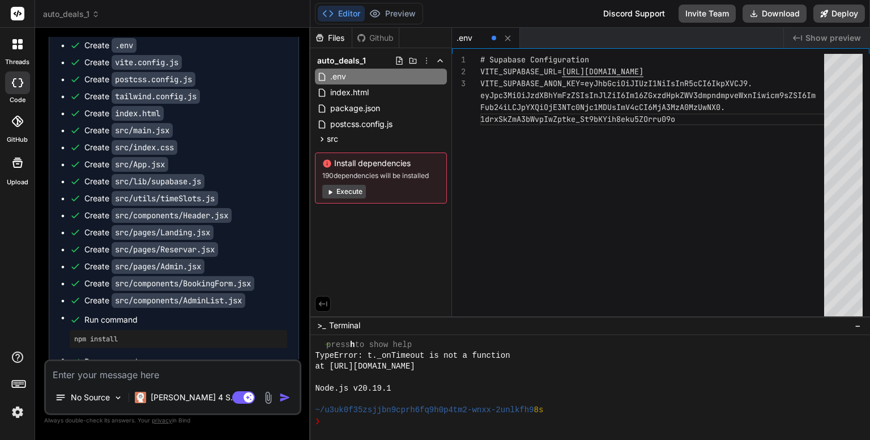
scroll to position [1371, 0]
click at [840, 12] on button "Deploy" at bounding box center [840, 14] width 52 height 18
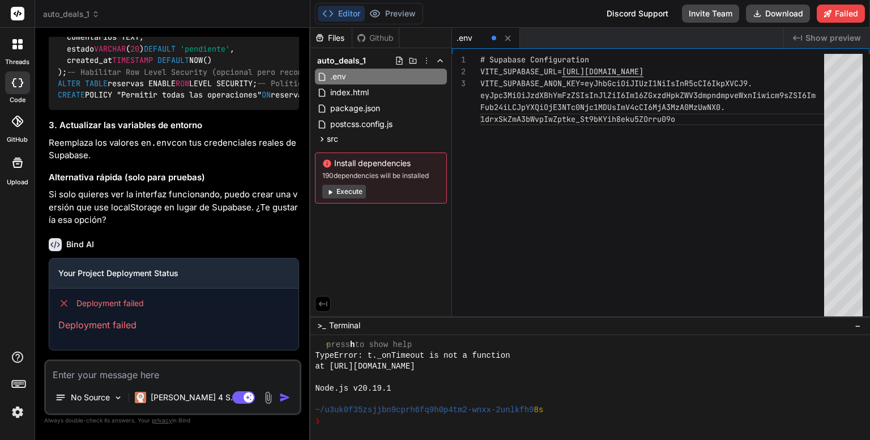
scroll to position [1630, 0]
click at [17, 409] on img at bounding box center [17, 411] width 19 height 19
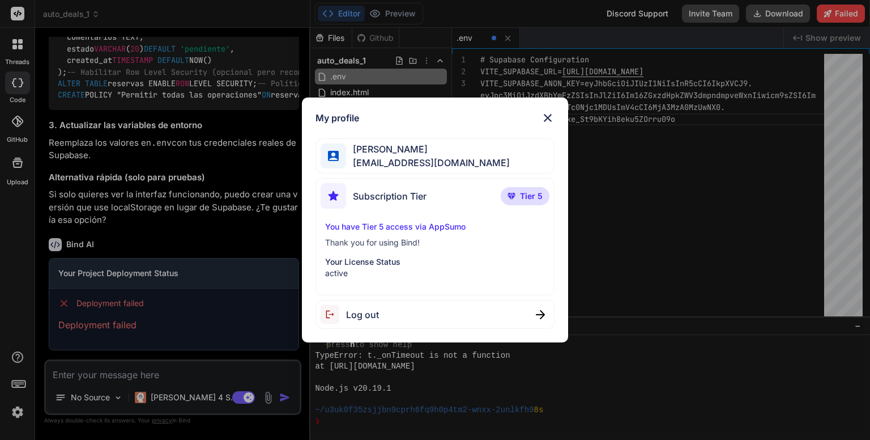
click at [549, 121] on img at bounding box center [548, 118] width 14 height 14
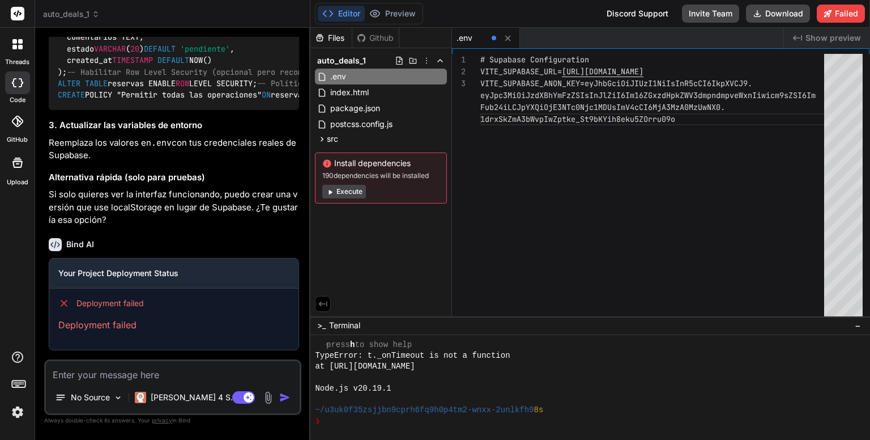
click at [64, 304] on icon at bounding box center [64, 303] width 6 height 6
click at [351, 192] on button "Execute" at bounding box center [344, 192] width 44 height 14
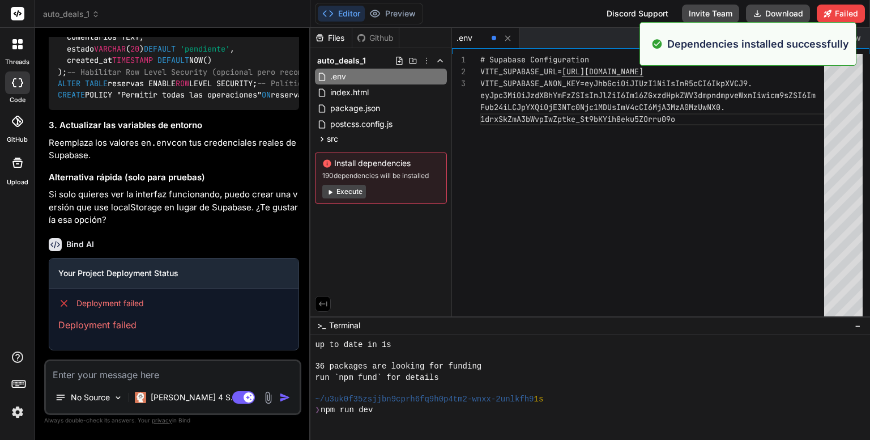
scroll to position [1555, 0]
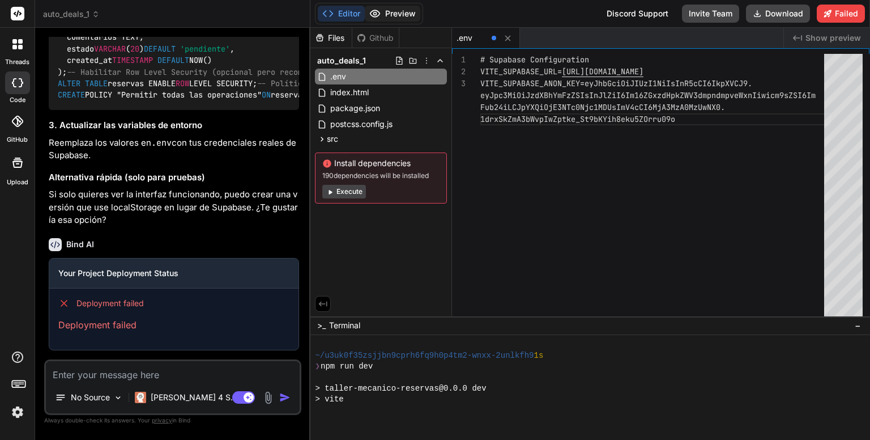
click at [390, 18] on button "Preview" at bounding box center [393, 14] width 56 height 16
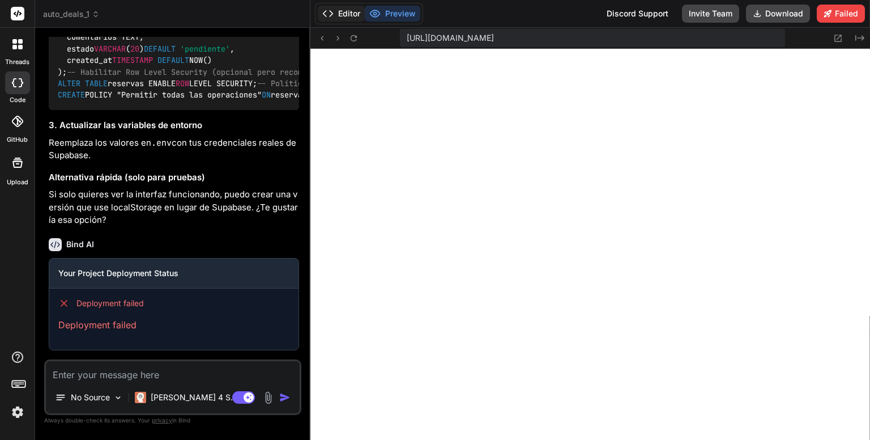
scroll to position [1697, 0]
click at [342, 13] on button "Editor" at bounding box center [341, 14] width 47 height 16
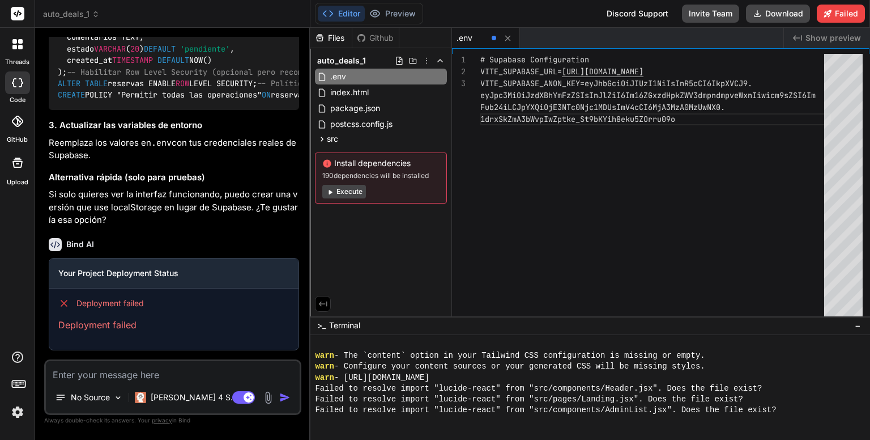
click at [346, 192] on button "Execute" at bounding box center [344, 192] width 44 height 14
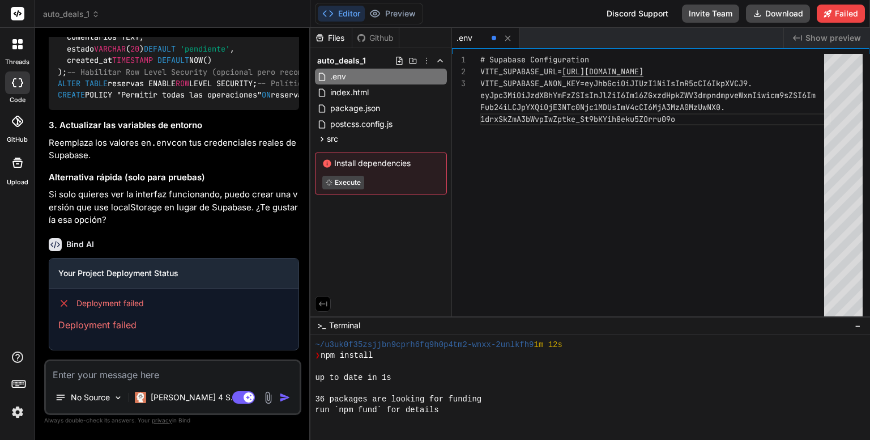
scroll to position [1817, 0]
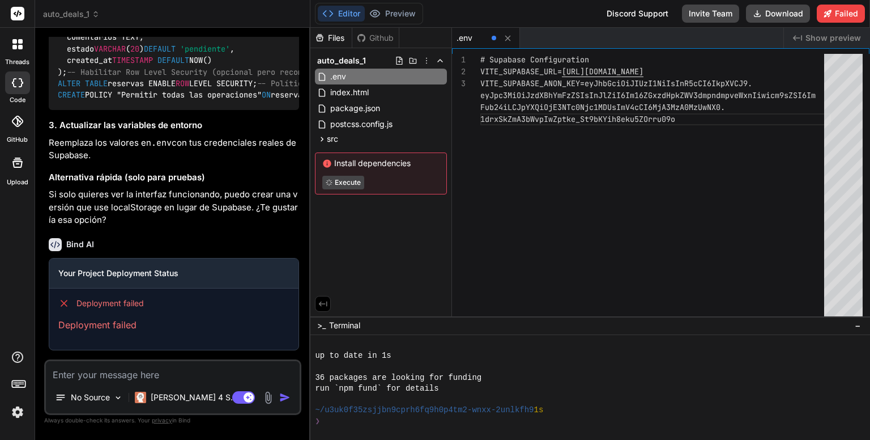
type textarea "x"
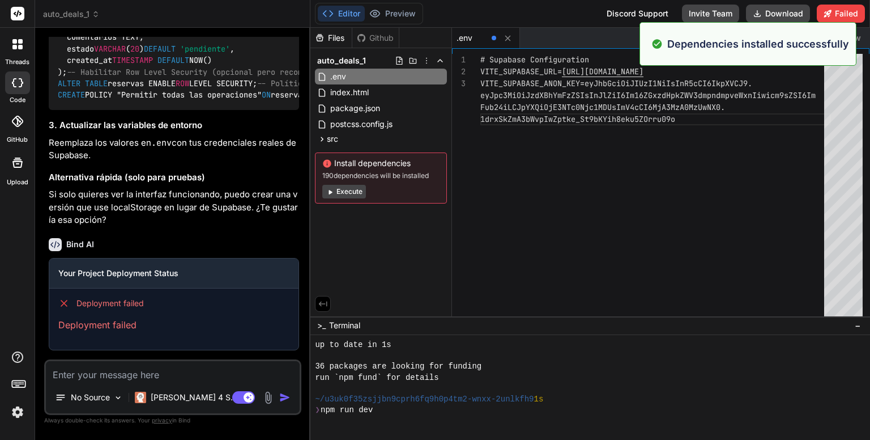
scroll to position [1871, 0]
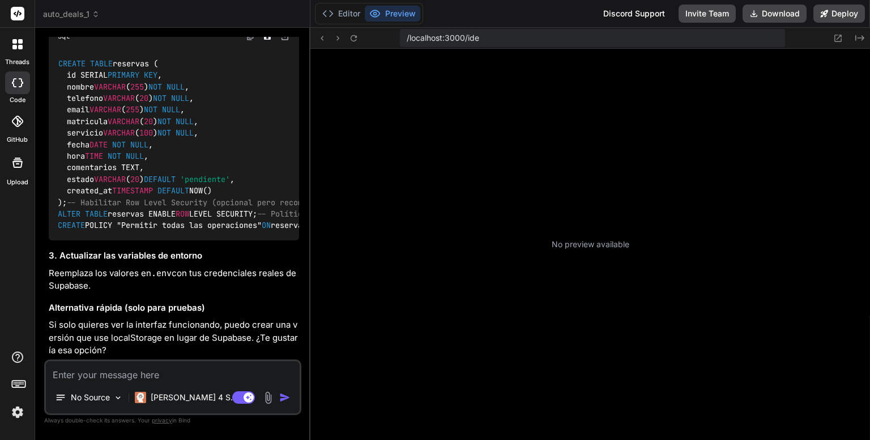
scroll to position [141, 0]
type textarea "x"
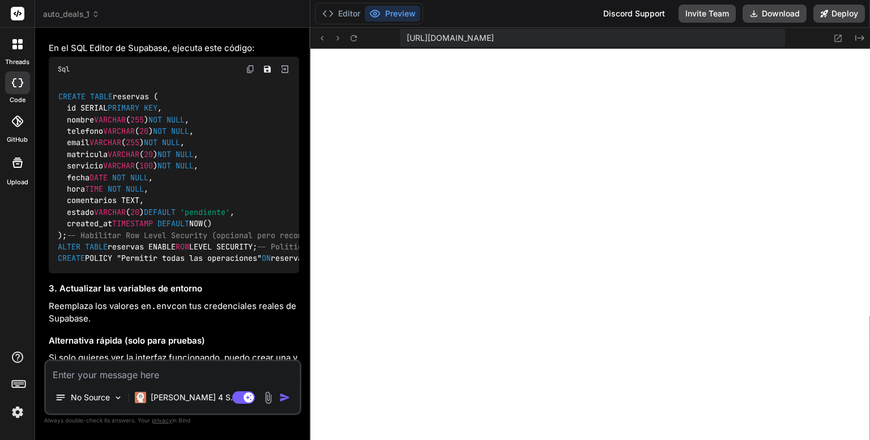
scroll to position [1500, 0]
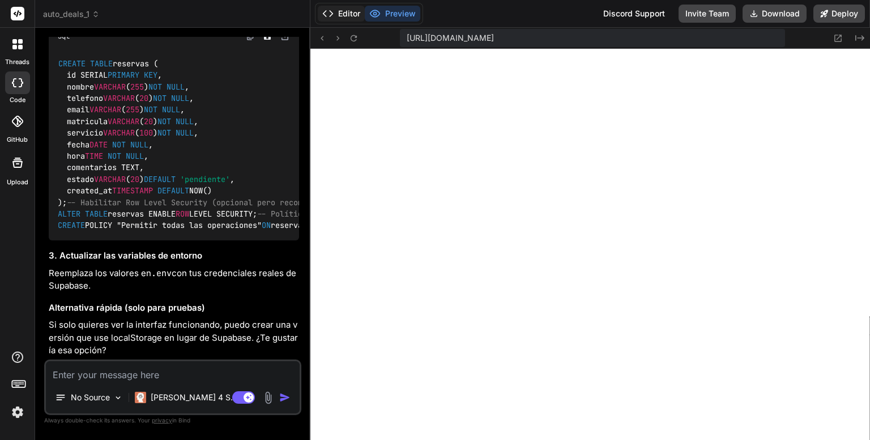
click at [351, 10] on button "Editor" at bounding box center [341, 14] width 47 height 16
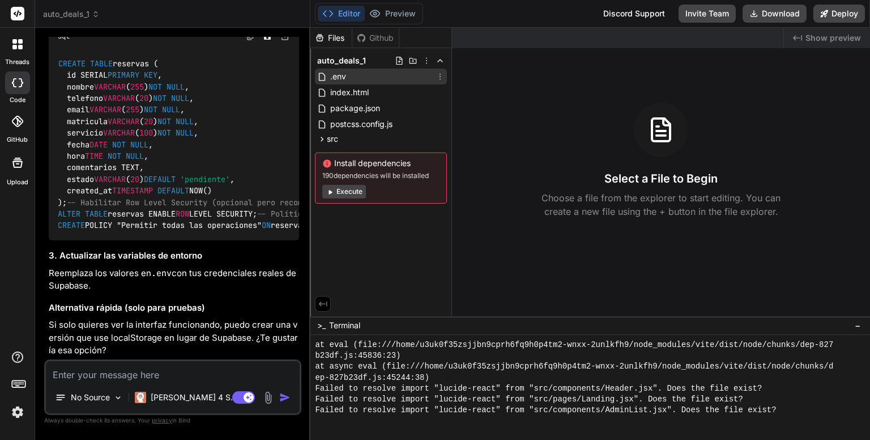
click at [341, 72] on span ".env" at bounding box center [338, 77] width 18 height 14
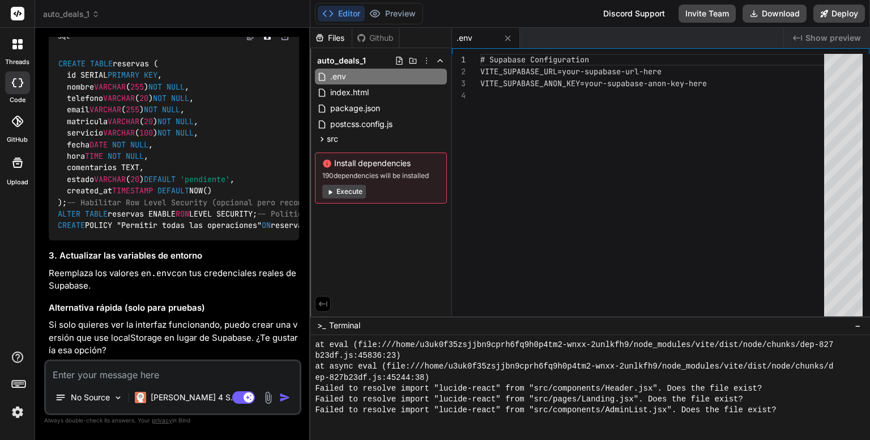
scroll to position [0, 0]
drag, startPoint x: 566, startPoint y: 73, endPoint x: 583, endPoint y: 67, distance: 17.9
click at [583, 67] on div "# Supabase Configuration VITE_SUPABASE_URL=your-supabase-url-here VITE_SUPABASE…" at bounding box center [656, 187] width 351 height 267
click at [567, 70] on div "# Supabase Configuration VITE_SUPABASE_URL=your-supabase-url-here VITE_SUPABASE…" at bounding box center [656, 187] width 351 height 267
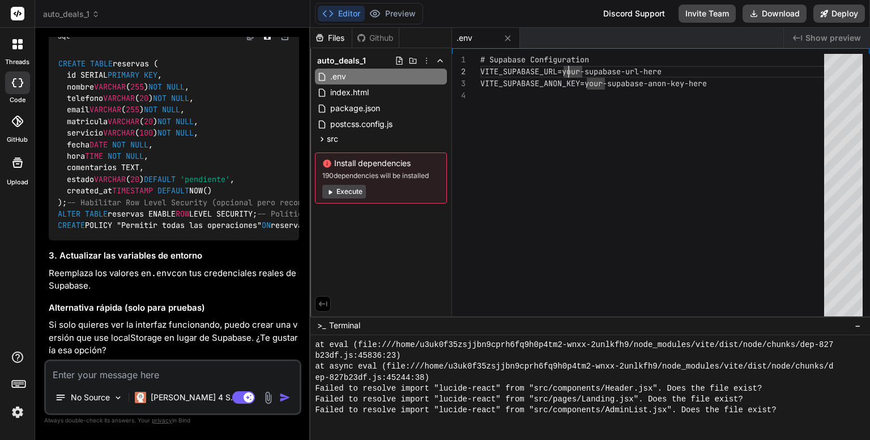
click at [566, 71] on div "# Supabase Configuration VITE_SUPABASE_URL=your-supabase-url-here VITE_SUPABASE…" at bounding box center [656, 187] width 351 height 267
drag, startPoint x: 566, startPoint y: 71, endPoint x: 665, endPoint y: 62, distance: 99.5
click at [665, 62] on div "# Supabase Configuration VITE_SUPABASE_URL=your-supabase-url-here VITE_SUPABASE…" at bounding box center [656, 187] width 351 height 267
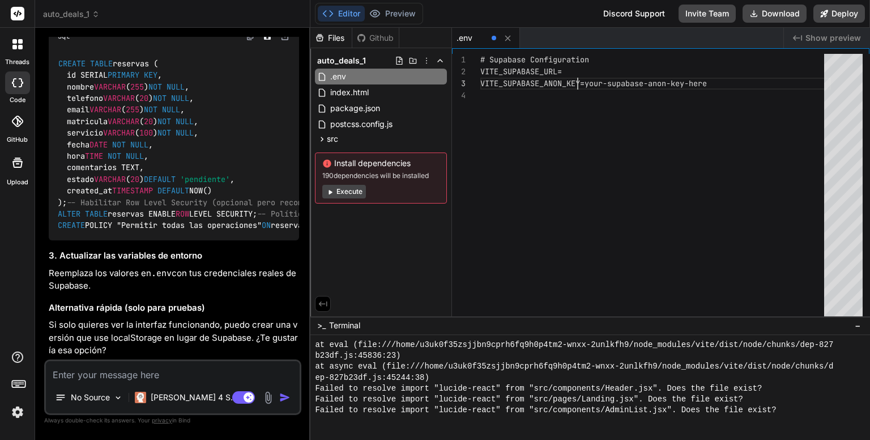
click at [577, 73] on div "# Supabase Configuration VITE_SUPABASE_URL= VITE_SUPABASE_ANON_KEY=your-supabas…" at bounding box center [656, 187] width 351 height 267
click at [573, 71] on div "# Supabase Configuration VITE_SUPABASE_URL= VITE_SUPABASE_ANON_KEY=your-supabas…" at bounding box center [656, 187] width 351 height 267
click at [588, 84] on div "# Supabase Configuration VITE_SUPABASE_URL= https://mzdlstzdeewvjgvjoylg.supaba…" at bounding box center [656, 187] width 351 height 267
click at [590, 82] on div "# Supabase Configuration VITE_SUPABASE_URL= https://mzdlstzdeewvjgvjoylg.supaba…" at bounding box center [656, 187] width 351 height 267
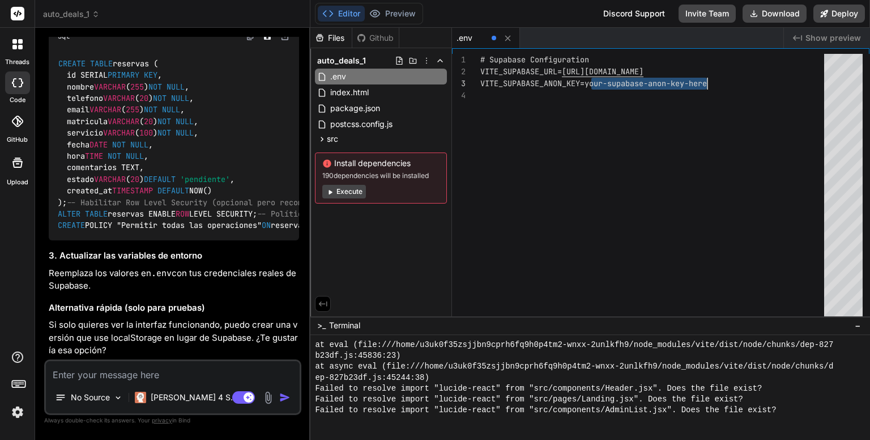
drag, startPoint x: 590, startPoint y: 83, endPoint x: 714, endPoint y: 78, distance: 124.2
click at [714, 78] on div "# Supabase Configuration VITE_SUPABASE_URL= https://mzdlstzdeewvjgvjoylg.supaba…" at bounding box center [656, 187] width 351 height 267
type textarea "# Supabase Configuration VITE_SUPABASE_URL=https://mzdlstzdeewvjgvjoylg.supabas…"
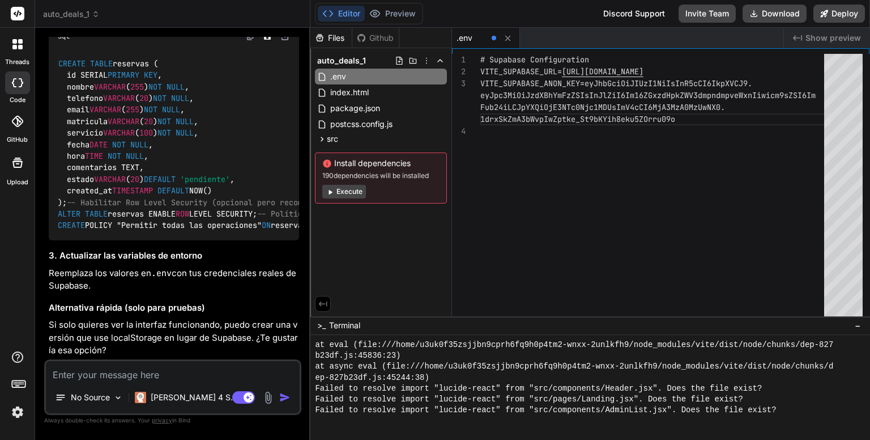
click at [348, 191] on button "Execute" at bounding box center [344, 192] width 44 height 14
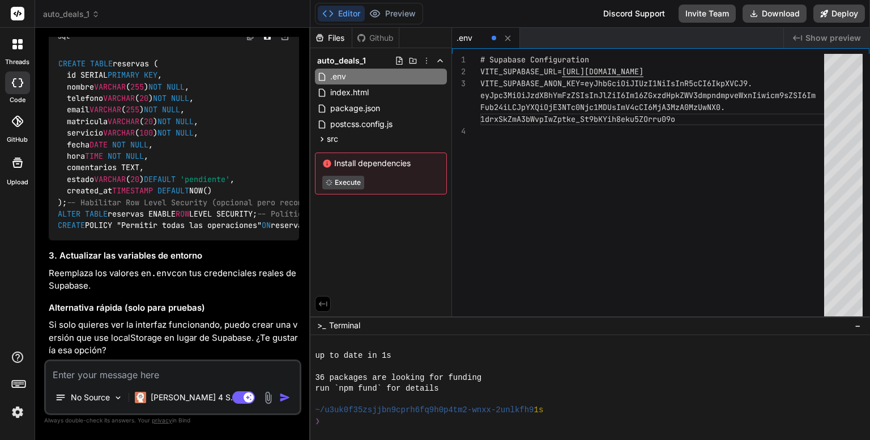
scroll to position [500, 0]
type textarea "x"
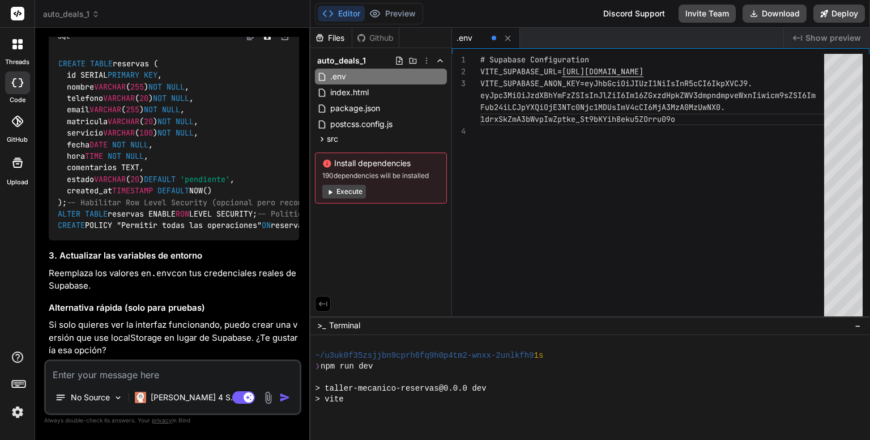
scroll to position [0, 0]
click at [558, 182] on div "# Supabase Configuration VITE_SUPABASE_URL= https://mzdlstzdeewvjgvjoylg.supaba…" at bounding box center [656, 187] width 351 height 267
click at [506, 36] on icon at bounding box center [508, 38] width 6 height 6
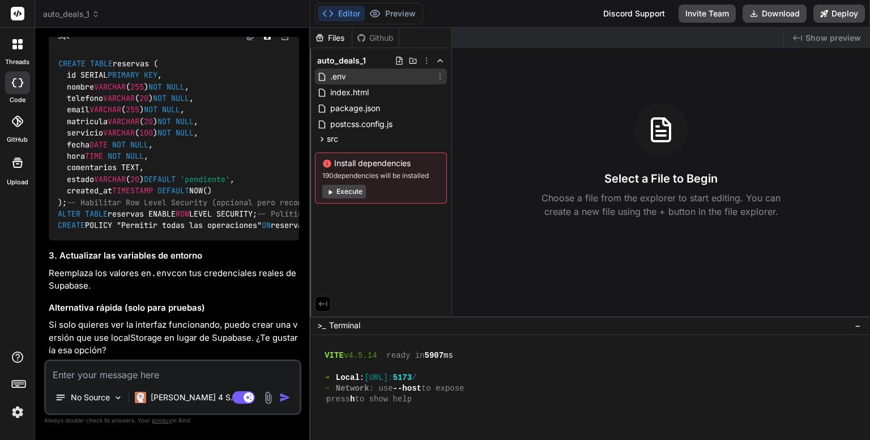
click at [345, 78] on span ".env" at bounding box center [338, 77] width 18 height 14
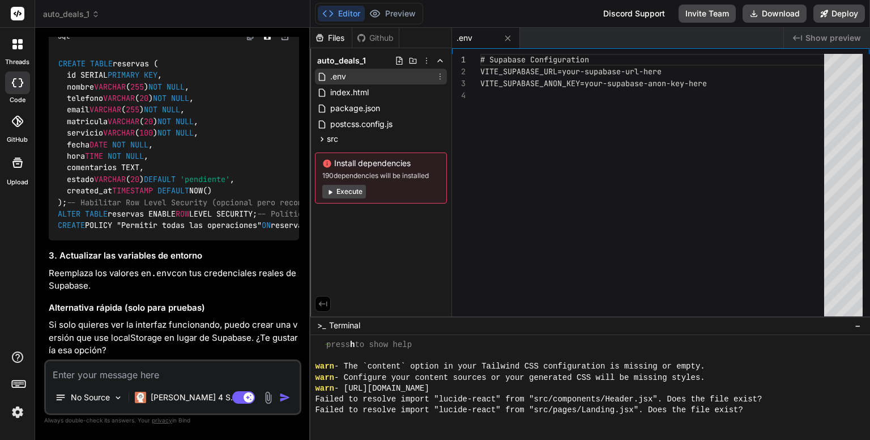
scroll to position [696, 0]
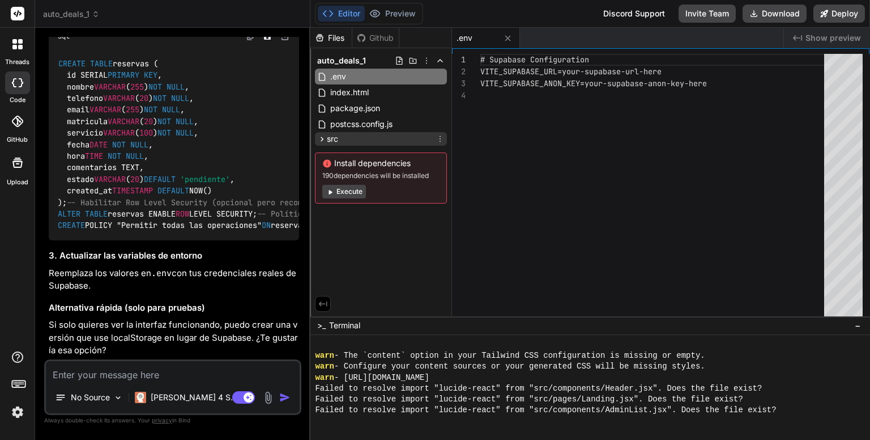
click at [322, 139] on icon at bounding box center [322, 139] width 10 height 10
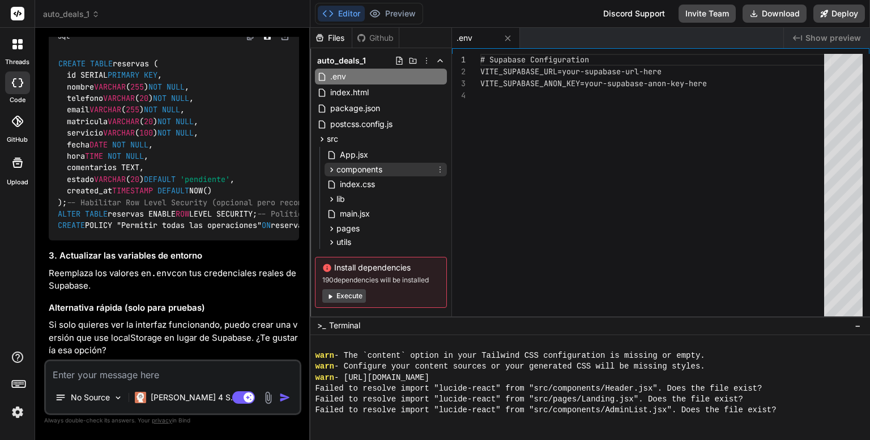
click at [333, 168] on icon at bounding box center [332, 170] width 10 height 10
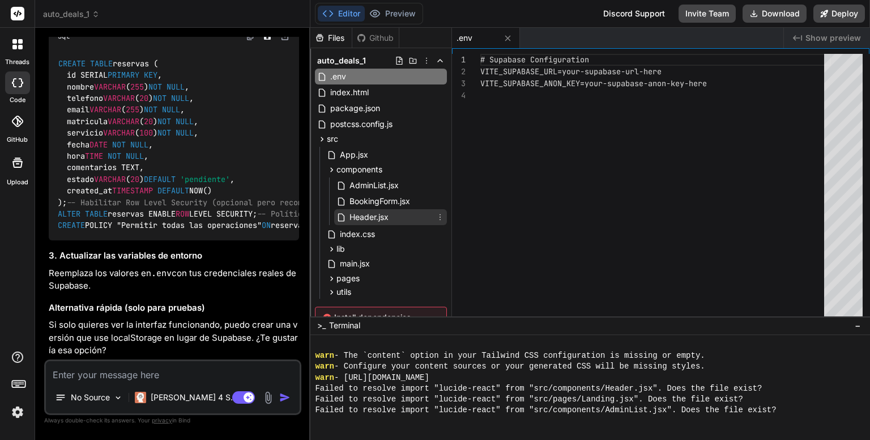
click at [367, 215] on span "Header.jsx" at bounding box center [368, 217] width 41 height 14
type textarea ") }"
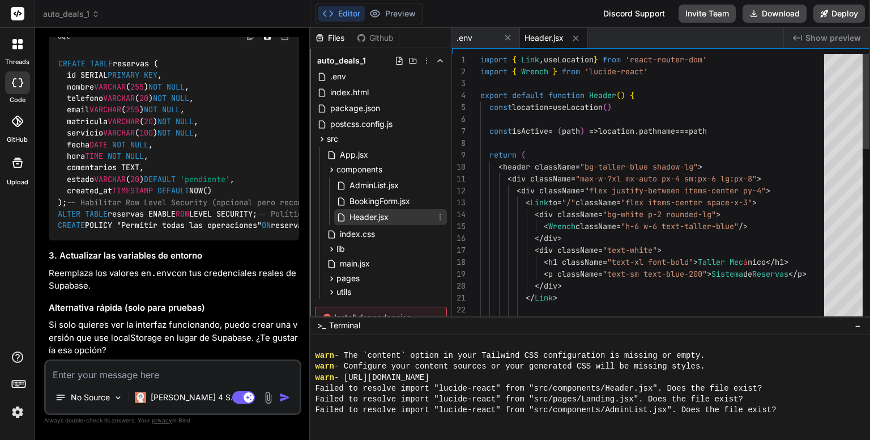
type textarea "x"
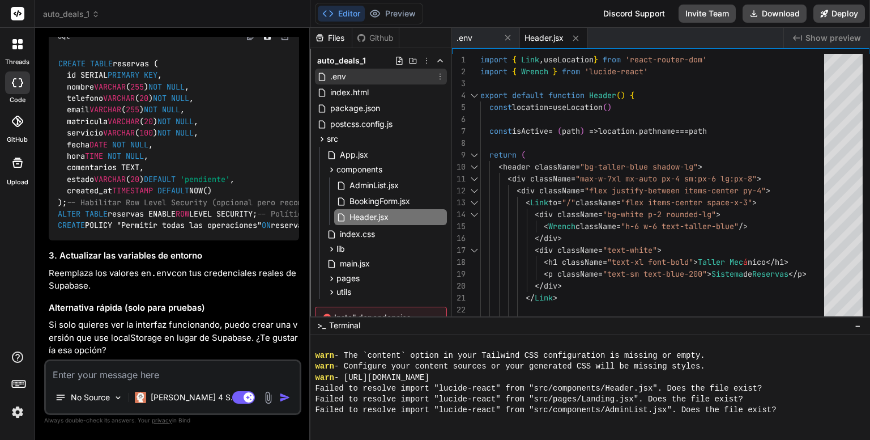
click at [340, 78] on span ".env" at bounding box center [338, 77] width 18 height 14
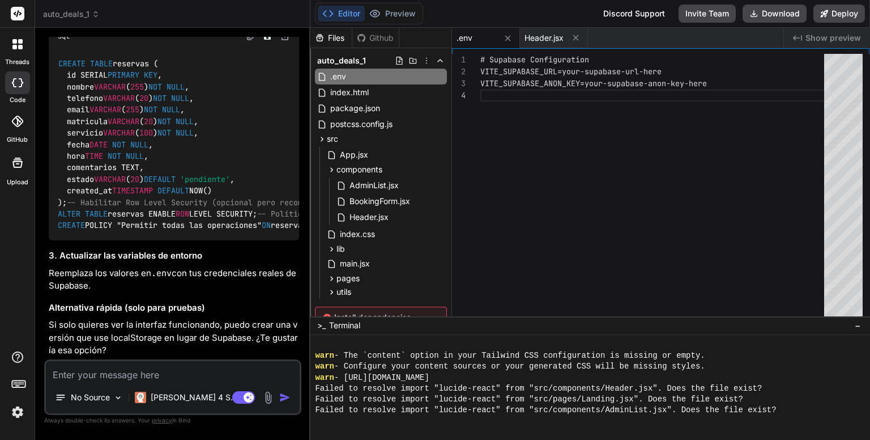
scroll to position [0, 0]
drag, startPoint x: 590, startPoint y: 84, endPoint x: 654, endPoint y: 86, distance: 63.5
click at [654, 86] on div "# Supabase Configuration VITE_SUPABASE_URL=your-supabase-url-here VITE_SUPABASE…" at bounding box center [656, 187] width 351 height 267
click at [588, 86] on div "# Supabase Configuration VITE_SUPABASE_URL=your-supabase-url-here VITE_SUPABASE…" at bounding box center [656, 187] width 351 height 267
click at [588, 84] on div "# Supabase Configuration VITE_SUPABASE_URL=your-supabase-url-here VITE_SUPABASE…" at bounding box center [656, 187] width 351 height 267
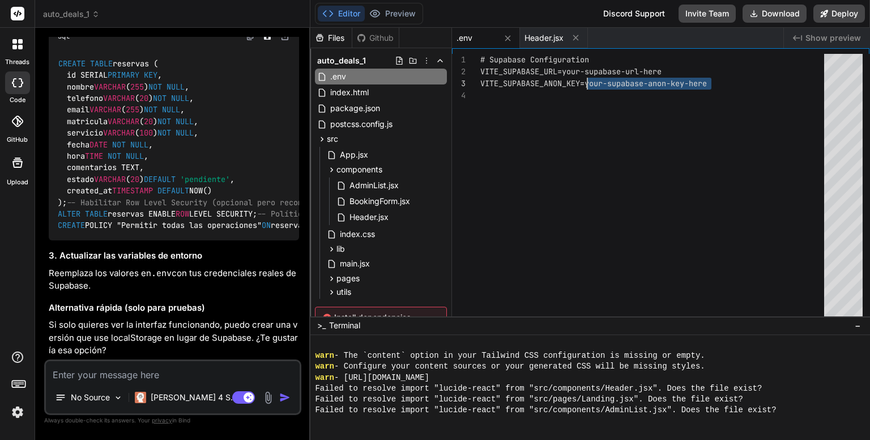
drag, startPoint x: 719, startPoint y: 82, endPoint x: 589, endPoint y: 79, distance: 129.8
click at [589, 79] on div "# Supabase Configuration VITE_SUPABASE_URL=your-supabase-url-here VITE_SUPABASE…" at bounding box center [656, 187] width 351 height 267
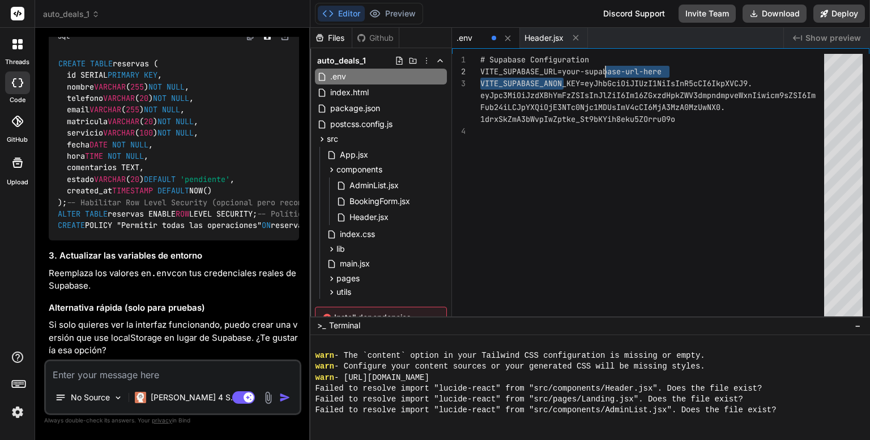
drag, startPoint x: 564, startPoint y: 72, endPoint x: 584, endPoint y: 66, distance: 20.8
click at [584, 66] on div "# Supabase Configuration VITE_SUPABASE_URL=your-supabase-url-here VITE_SUPABASE…" at bounding box center [656, 187] width 351 height 267
click at [673, 67] on div "# Supabase Configuration VITE_SUPABASE_URL=your-supabase-url-here VITE_SUPABASE…" at bounding box center [656, 187] width 351 height 267
click at [666, 72] on div "# Supabase Configuration VITE_SUPABASE_URL=your-supabase-url-here VITE_SUPABASE…" at bounding box center [656, 187] width 351 height 267
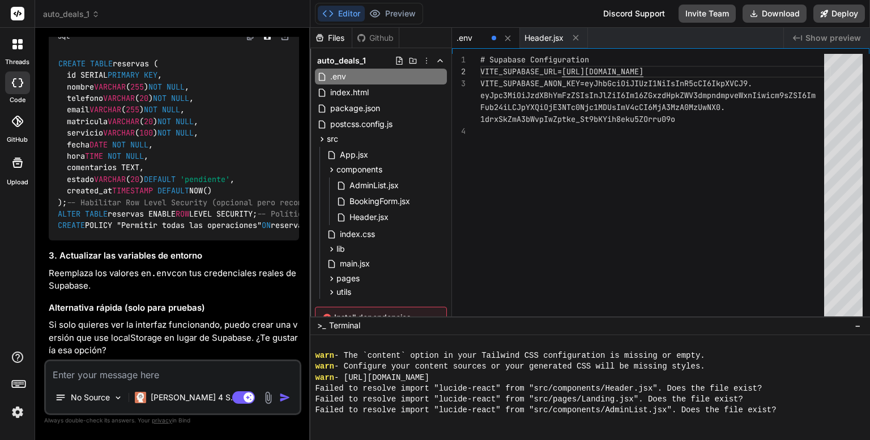
click at [495, 36] on span at bounding box center [494, 38] width 5 height 5
click at [492, 36] on span at bounding box center [494, 38] width 5 height 5
click at [588, 203] on div "# Supabase Configuration VITE_SUPABASE_URL= https://mzdlstzdeewvjgvjoylg.supaba…" at bounding box center [656, 187] width 351 height 267
click at [494, 37] on span at bounding box center [494, 38] width 5 height 5
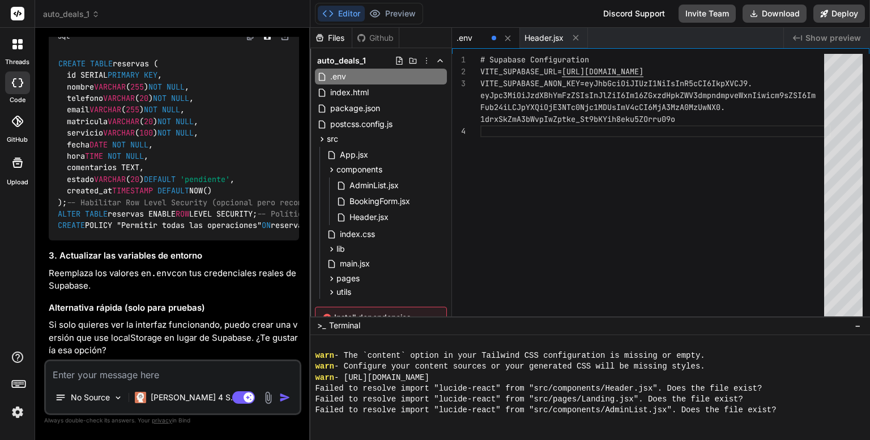
click at [494, 37] on span at bounding box center [494, 38] width 5 height 5
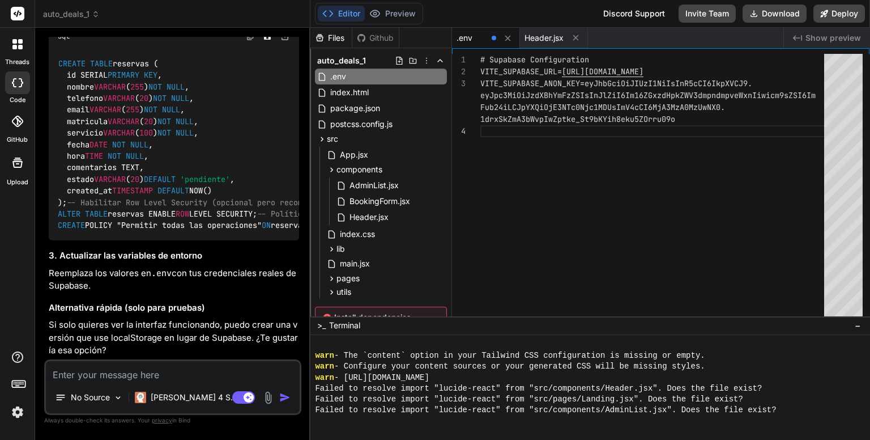
click at [494, 37] on span at bounding box center [494, 38] width 5 height 5
click at [494, 38] on span at bounding box center [494, 38] width 5 height 5
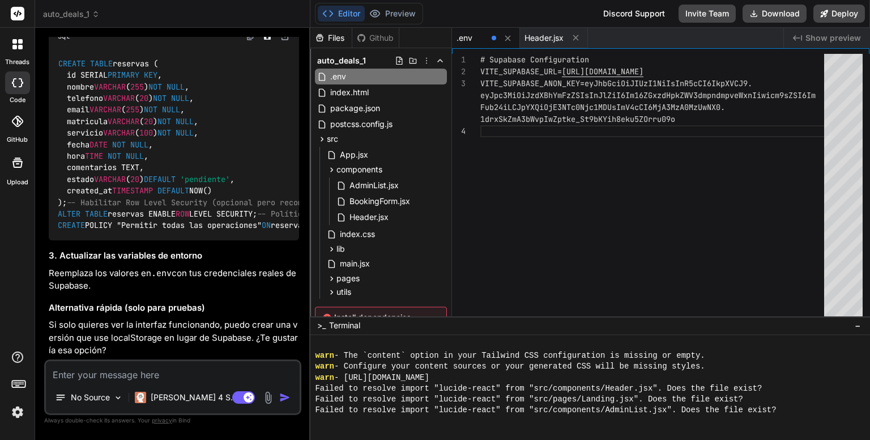
click at [494, 38] on span at bounding box center [494, 38] width 5 height 5
click at [438, 60] on icon at bounding box center [440, 60] width 9 height 9
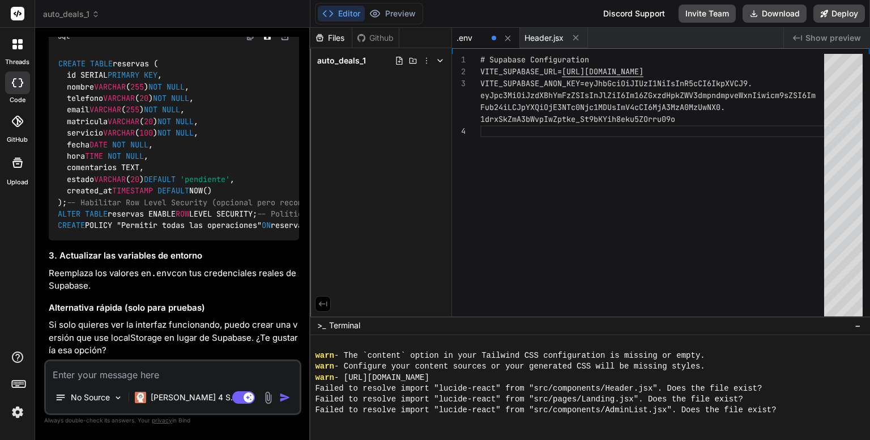
click at [438, 60] on icon at bounding box center [440, 60] width 9 height 9
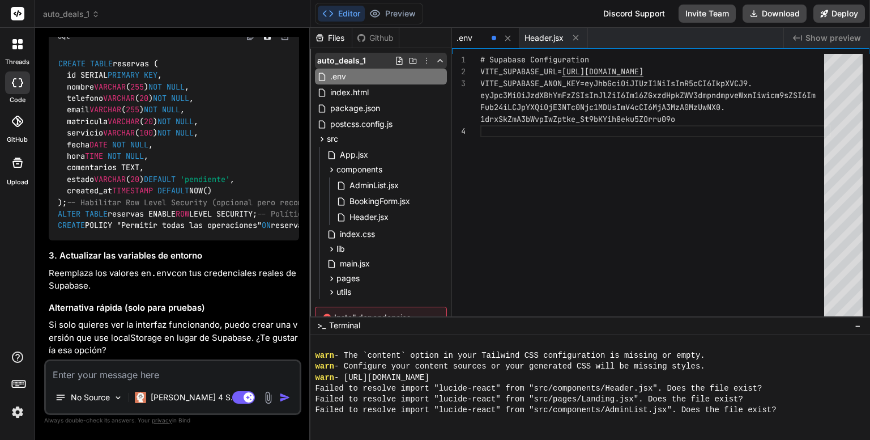
click at [426, 60] on icon at bounding box center [426, 60] width 9 height 9
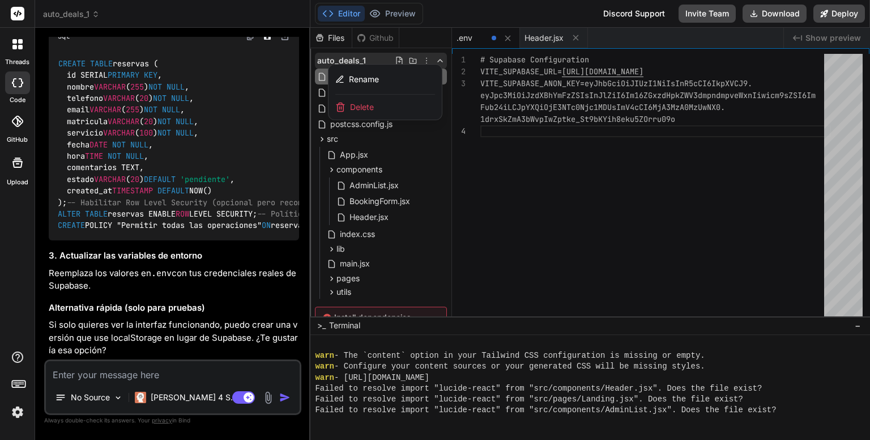
click at [411, 59] on div at bounding box center [591, 234] width 560 height 412
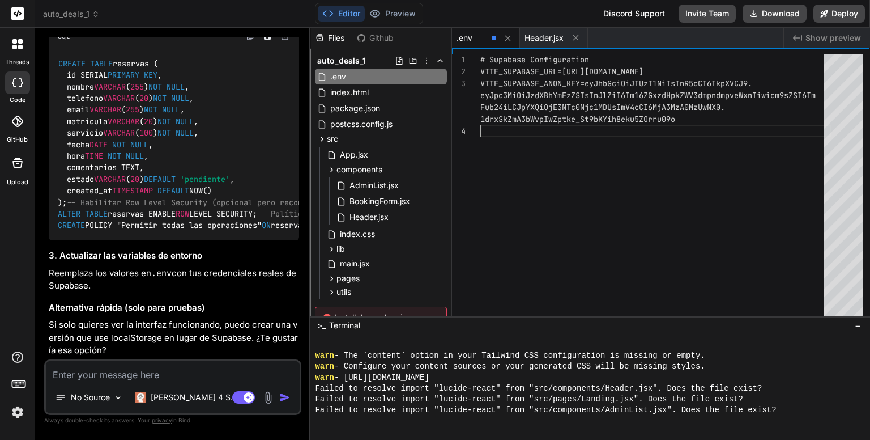
click at [575, 172] on div "# Supabase Configuration VITE_SUPABASE_URL= https://mzdlstzdeewvjgvjoylg.supaba…" at bounding box center [656, 187] width 351 height 267
click at [797, 39] on icon "Created with Pixso." at bounding box center [797, 37] width 9 height 9
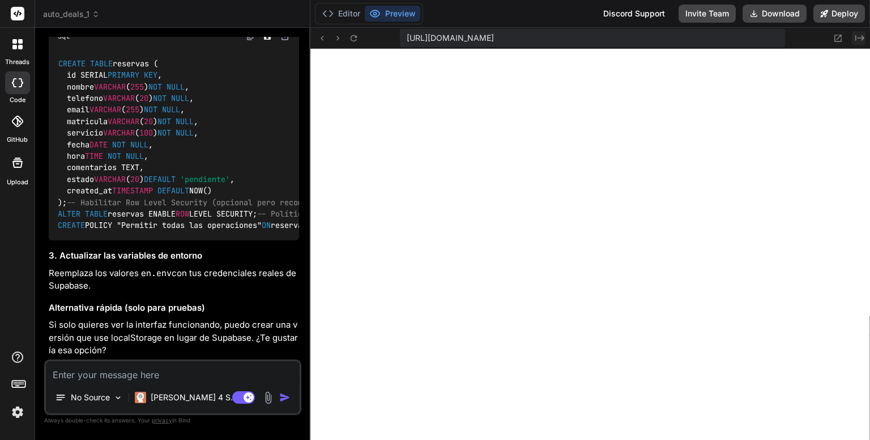
click at [855, 35] on button "Created with Pixso." at bounding box center [859, 38] width 14 height 14
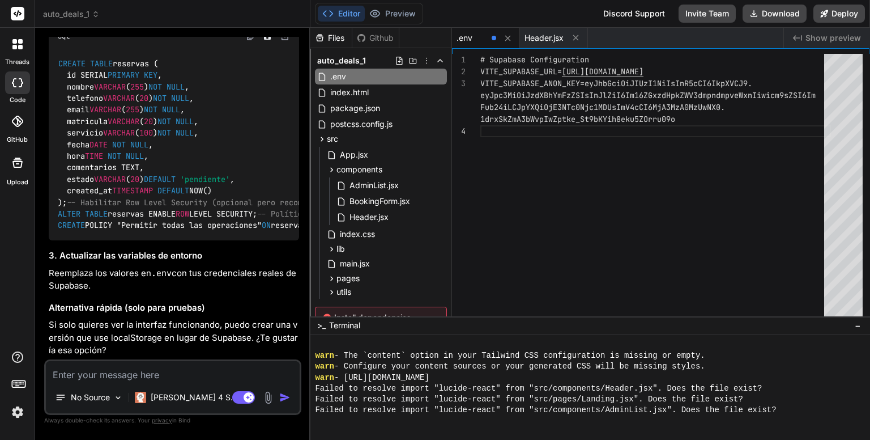
click at [494, 37] on span at bounding box center [494, 38] width 5 height 5
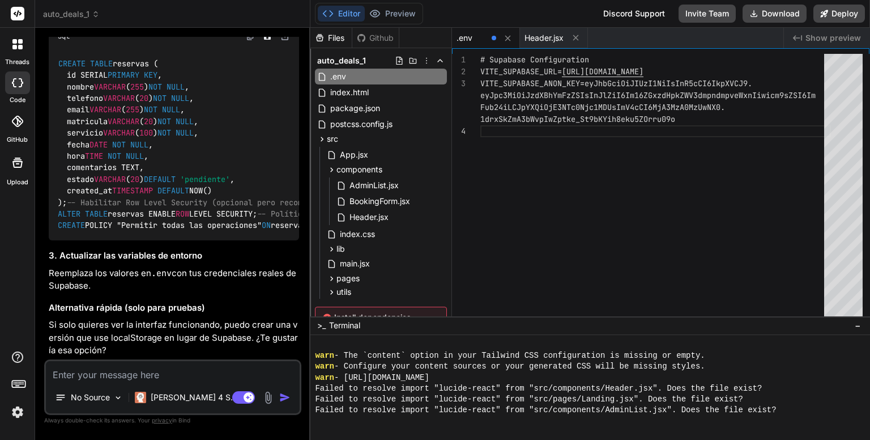
click at [494, 37] on span at bounding box center [494, 38] width 5 height 5
click at [630, 13] on div "Discord Support" at bounding box center [634, 14] width 75 height 18
click at [533, 203] on div "# Supabase Configuration VITE_SUPABASE_URL= https://mzdlstzdeewvjgvjoylg.supaba…" at bounding box center [656, 187] width 351 height 267
click at [494, 37] on span at bounding box center [494, 38] width 5 height 5
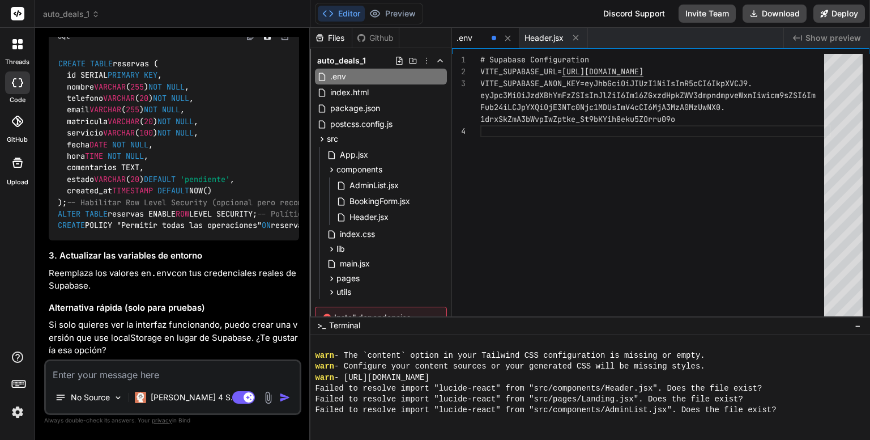
click at [494, 37] on span at bounding box center [494, 38] width 5 height 5
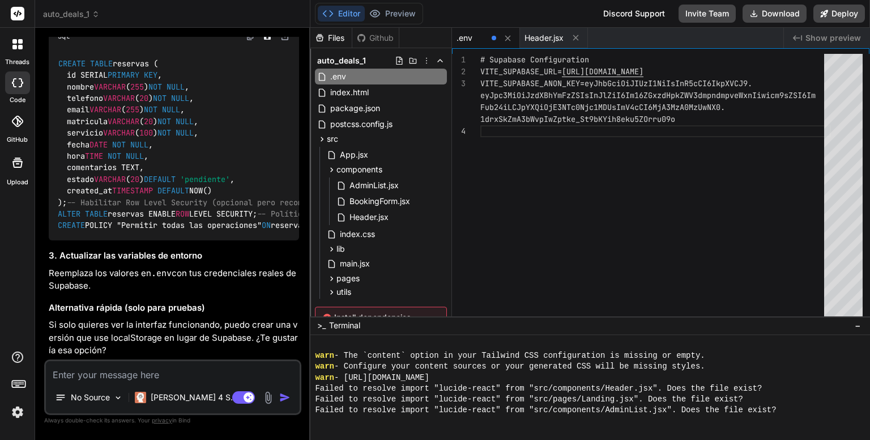
click at [494, 37] on span at bounding box center [494, 38] width 5 height 5
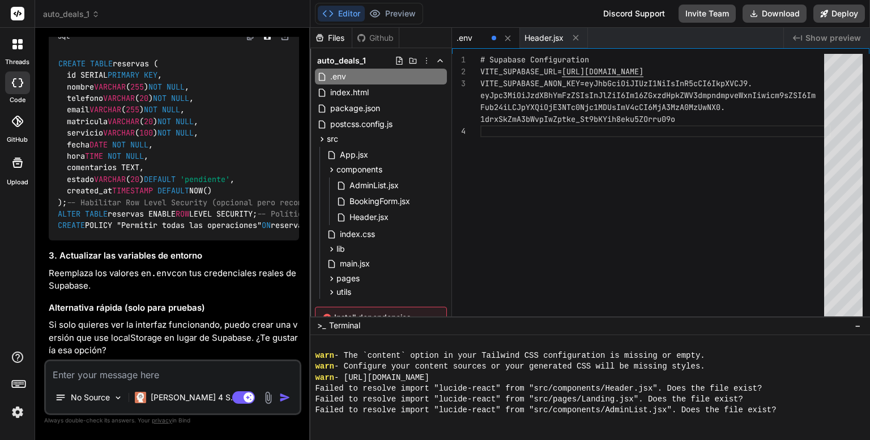
click at [494, 37] on span at bounding box center [494, 38] width 5 height 5
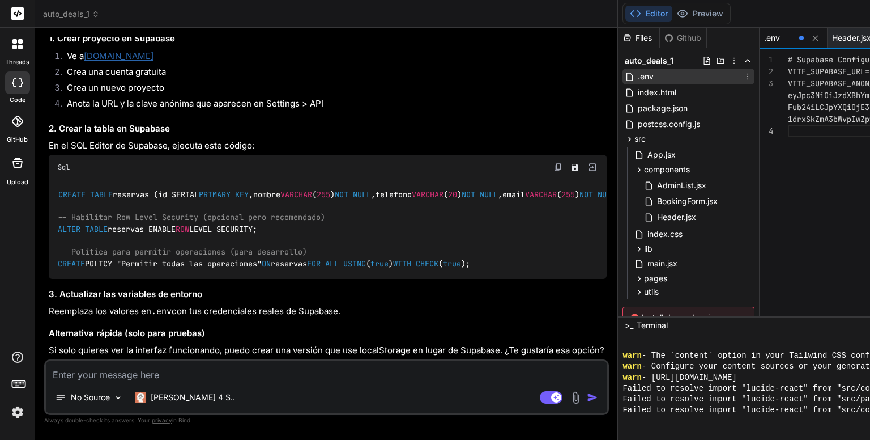
click at [743, 74] on icon at bounding box center [747, 76] width 9 height 9
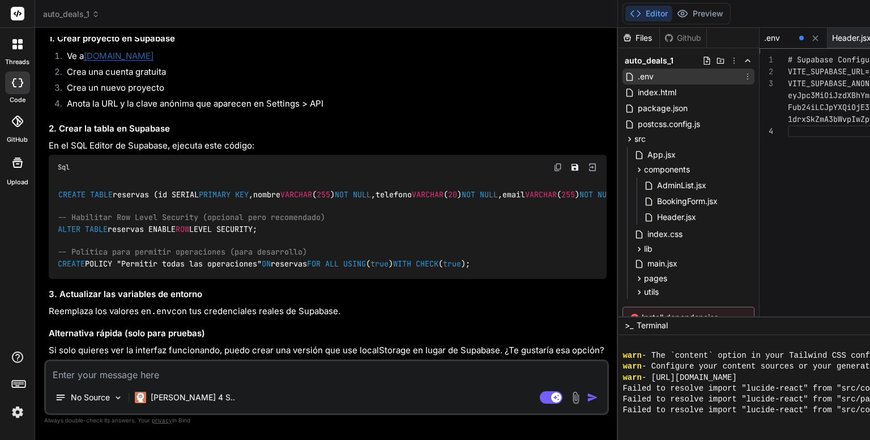
click at [743, 75] on icon at bounding box center [747, 76] width 9 height 9
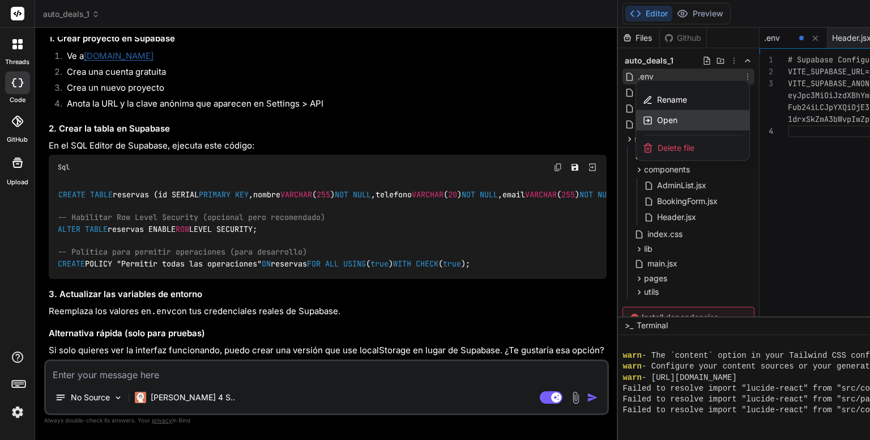
click at [657, 117] on span "Open" at bounding box center [667, 119] width 20 height 11
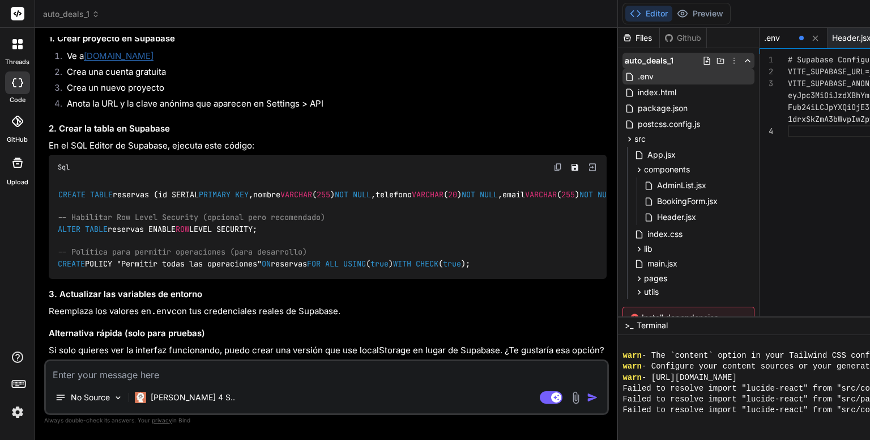
click at [730, 58] on icon at bounding box center [734, 60] width 9 height 9
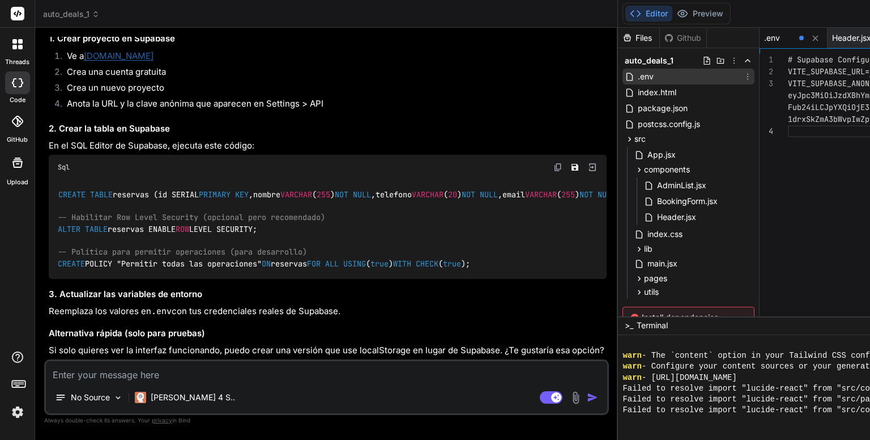
click at [623, 75] on div ".env" at bounding box center [689, 77] width 132 height 16
drag, startPoint x: 379, startPoint y: 75, endPoint x: 369, endPoint y: 75, distance: 9.6
click at [623, 75] on div ".env" at bounding box center [689, 77] width 132 height 16
click at [743, 75] on icon at bounding box center [747, 76] width 9 height 9
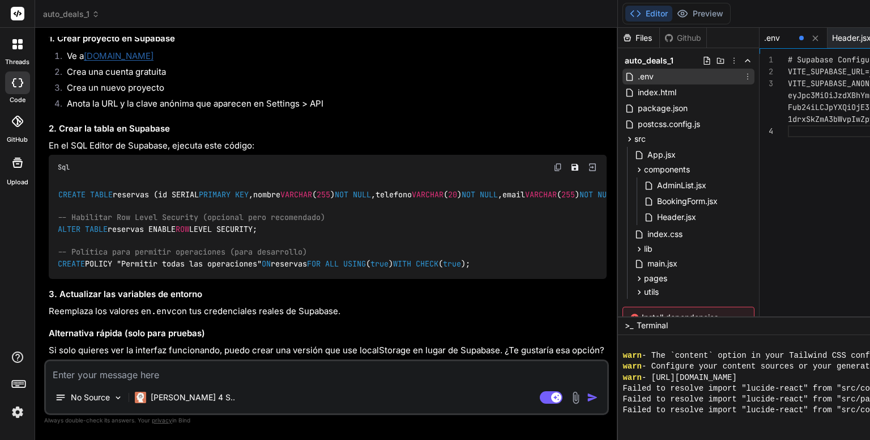
click at [800, 36] on span at bounding box center [802, 38] width 5 height 5
click at [800, 37] on span at bounding box center [802, 38] width 5 height 5
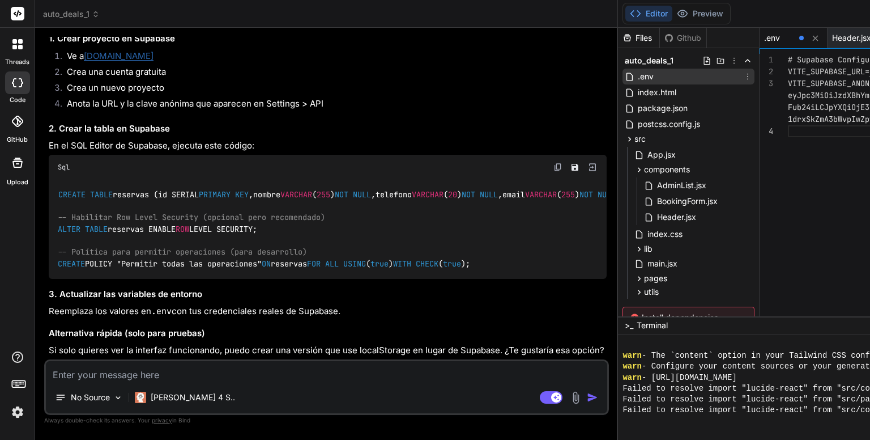
click at [800, 37] on span at bounding box center [802, 38] width 5 height 5
click at [19, 382] on rect at bounding box center [19, 382] width 1 height 1
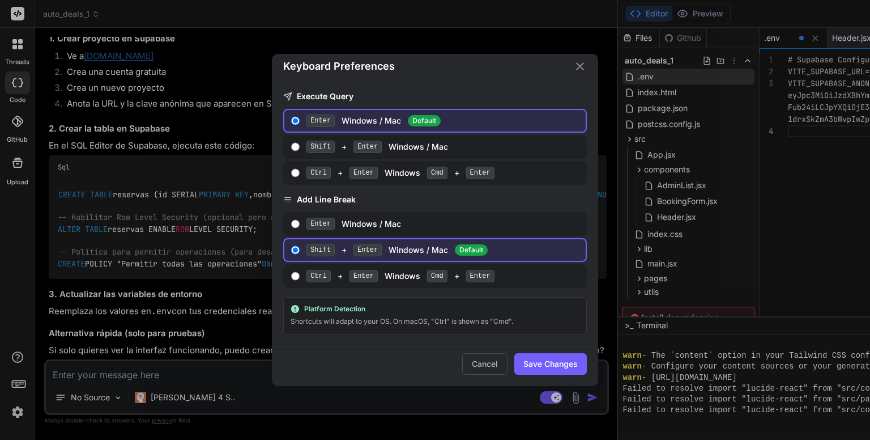
click at [661, 155] on div "Keyboard Preferences Execute Query Enter Windows / Mac Default Shift + Enter Wi…" at bounding box center [435, 220] width 870 height 440
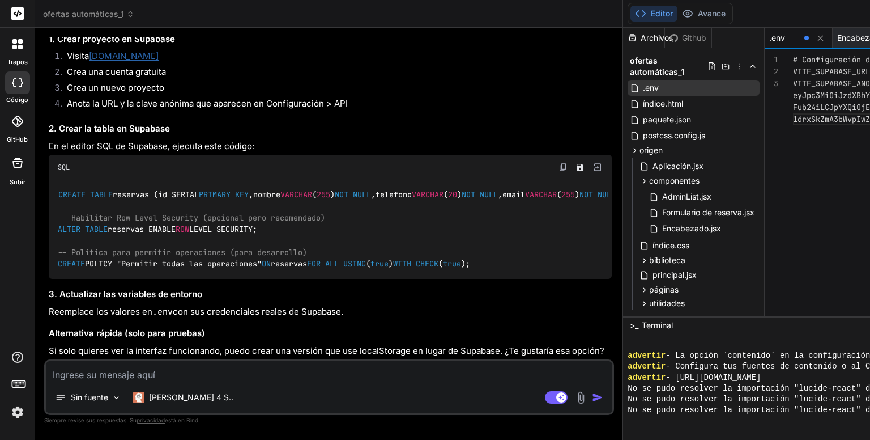
click at [793, 64] on font "# Configuración de Supabase" at bounding box center [854, 59] width 122 height 10
click at [770, 32] on div ".env" at bounding box center [785, 37] width 31 height 11
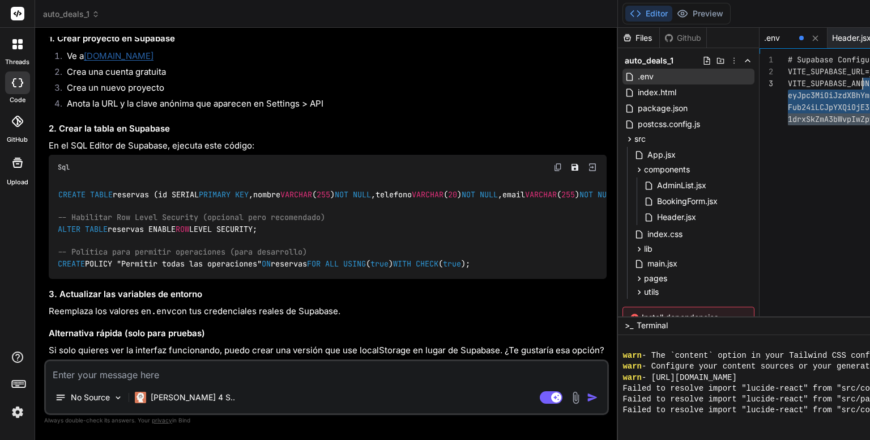
drag, startPoint x: 576, startPoint y: 138, endPoint x: 554, endPoint y: 78, distance: 64.3
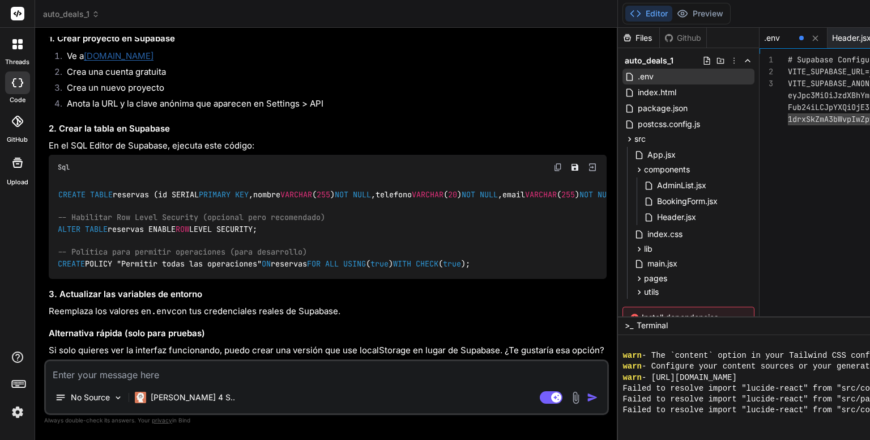
click at [637, 90] on span "index.html" at bounding box center [657, 93] width 41 height 14
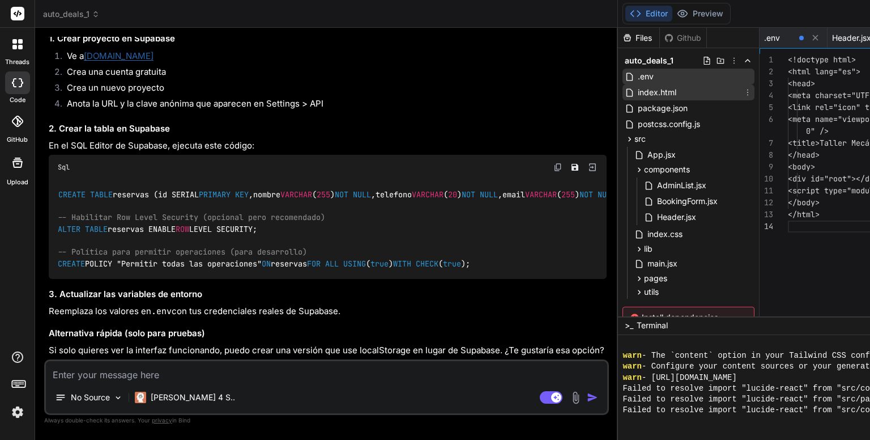
scroll to position [59, 0]
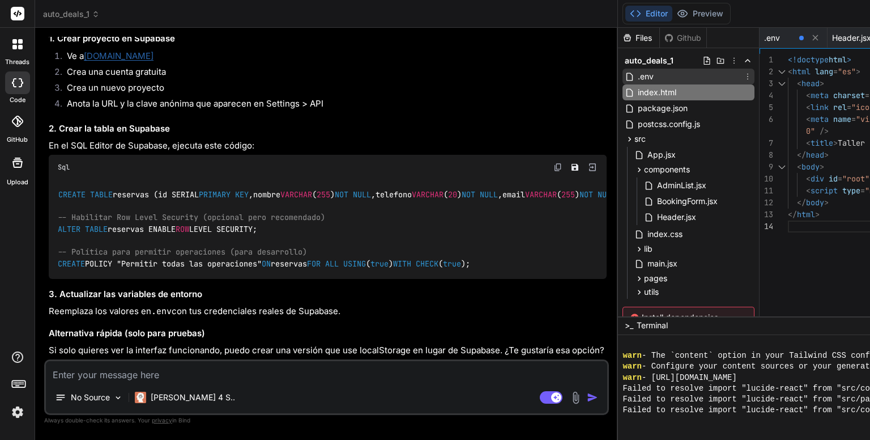
click at [637, 75] on span ".env" at bounding box center [646, 77] width 18 height 14
type textarea "# Supabase Configuration VITE_SUPABASE_URL=https://mzdlstzdeewvjgvjoylg.supabas…"
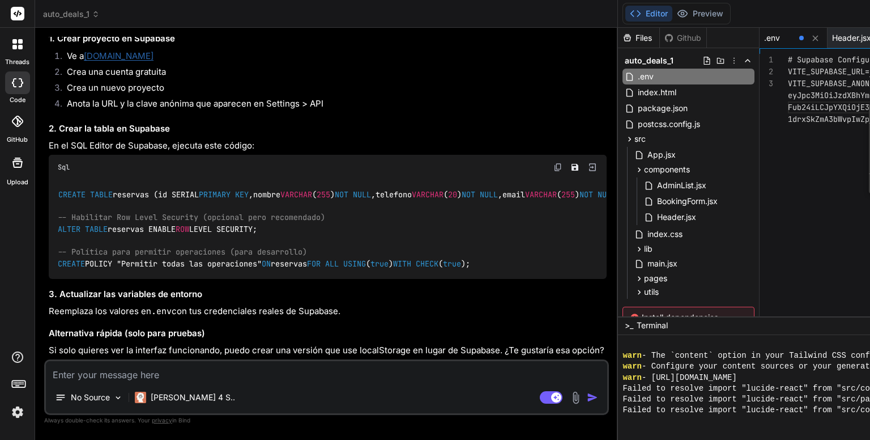
click at [870, 41] on icon at bounding box center [884, 38] width 10 height 10
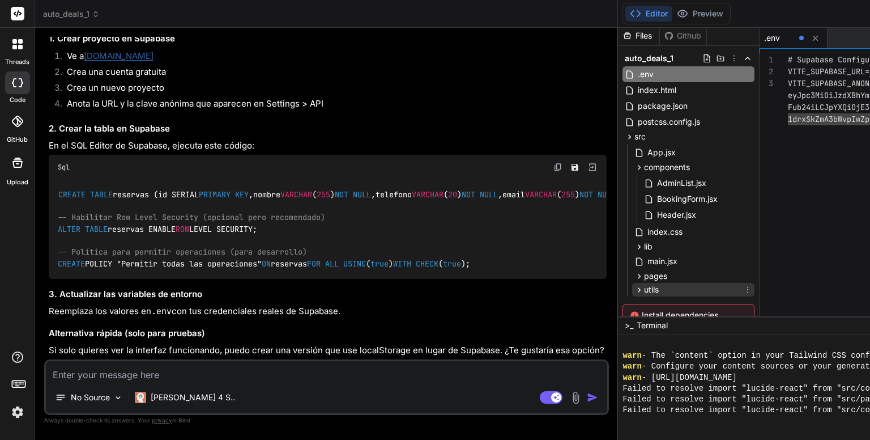
scroll to position [66, 0]
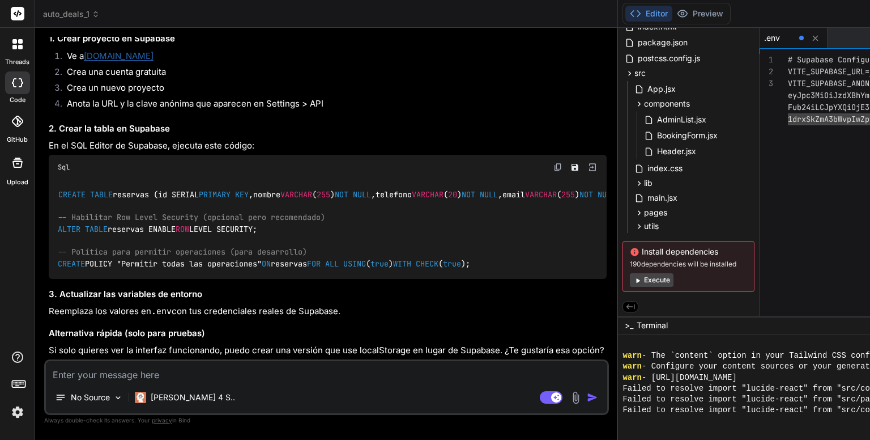
click at [630, 278] on button "Execute" at bounding box center [652, 280] width 44 height 14
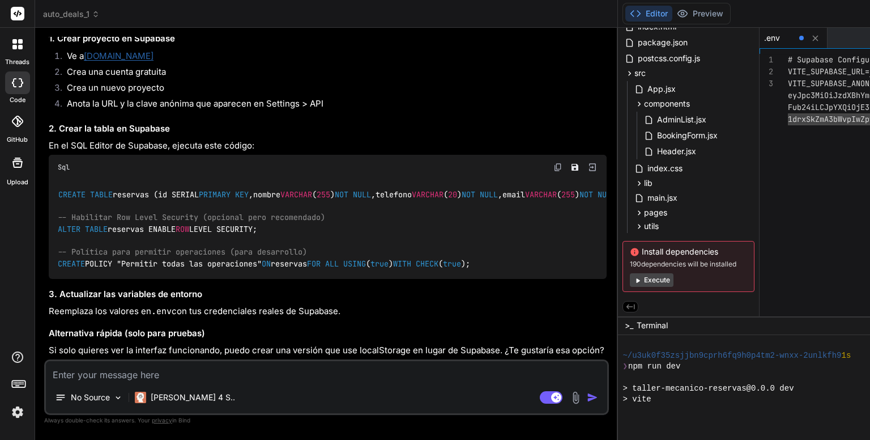
scroll to position [41, 0]
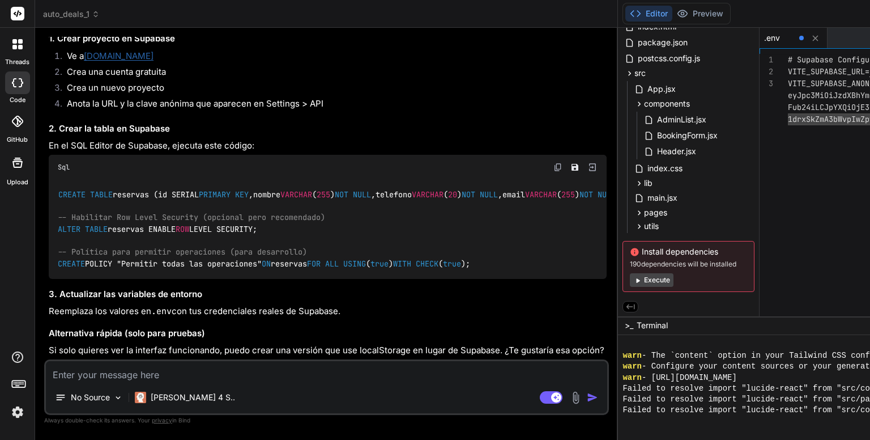
scroll to position [1011, 0]
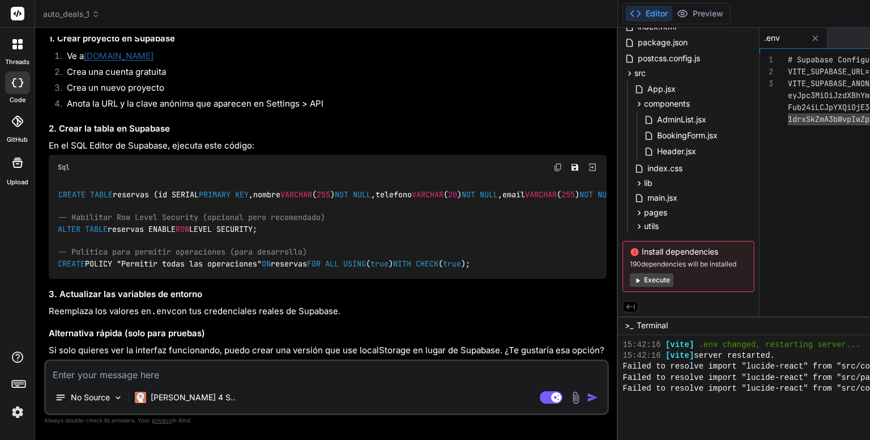
click at [630, 280] on button "Execute" at bounding box center [652, 280] width 44 height 14
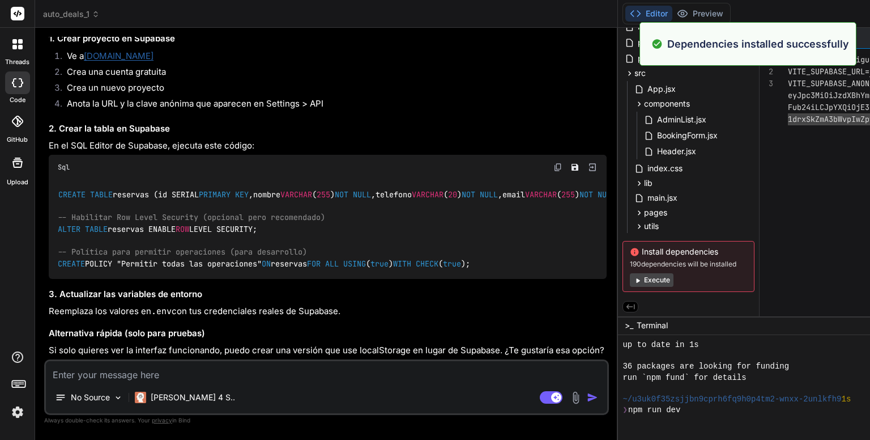
scroll to position [1251, 0]
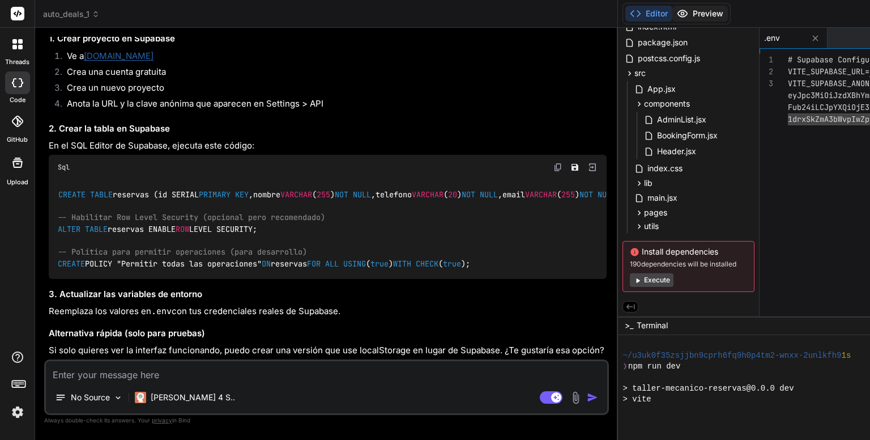
click at [673, 9] on button "Preview" at bounding box center [701, 14] width 56 height 16
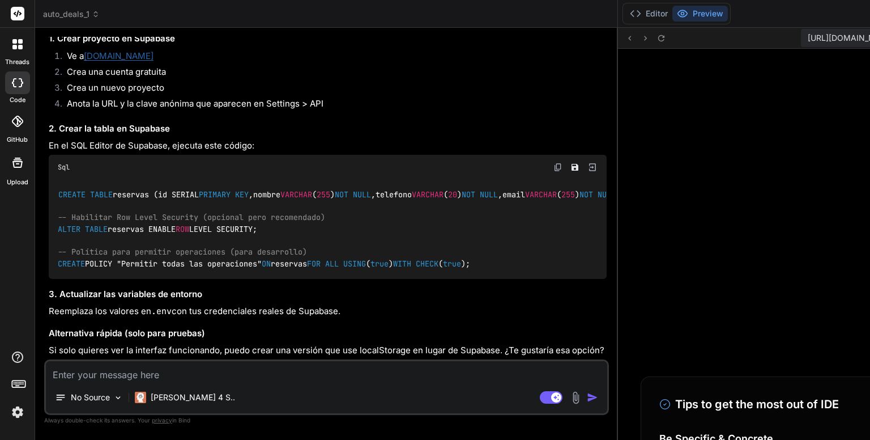
scroll to position [1327, 0]
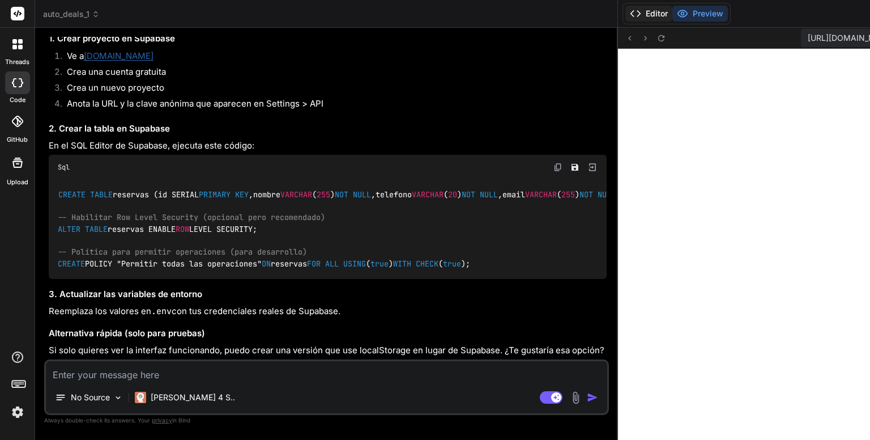
click at [626, 14] on button "Editor" at bounding box center [649, 14] width 47 height 16
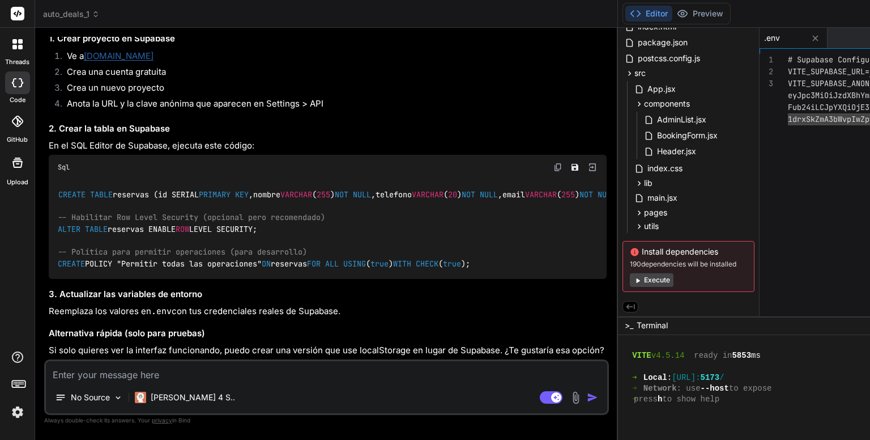
click at [630, 279] on button "Execute" at bounding box center [652, 280] width 44 height 14
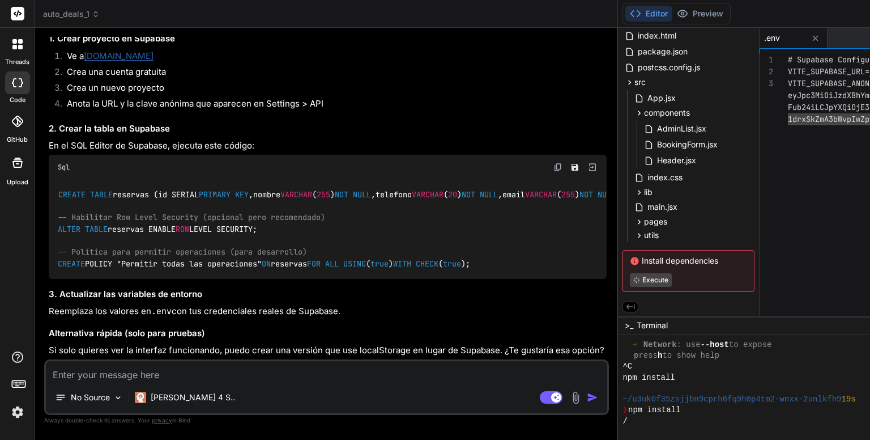
scroll to position [1447, 0]
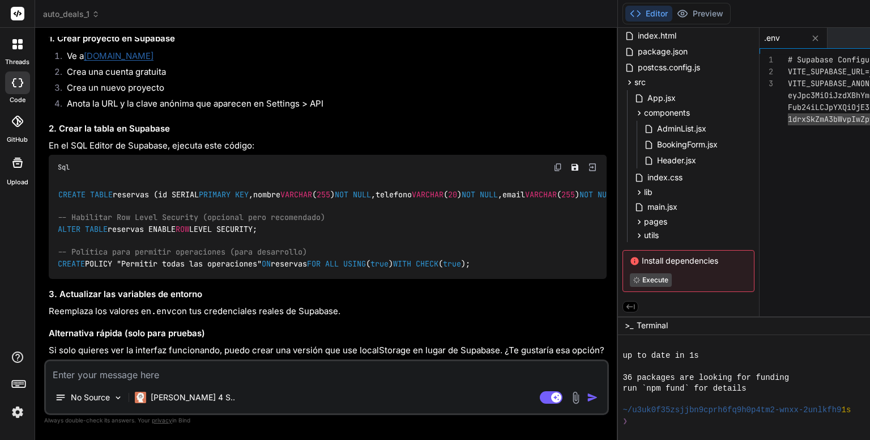
type textarea "x"
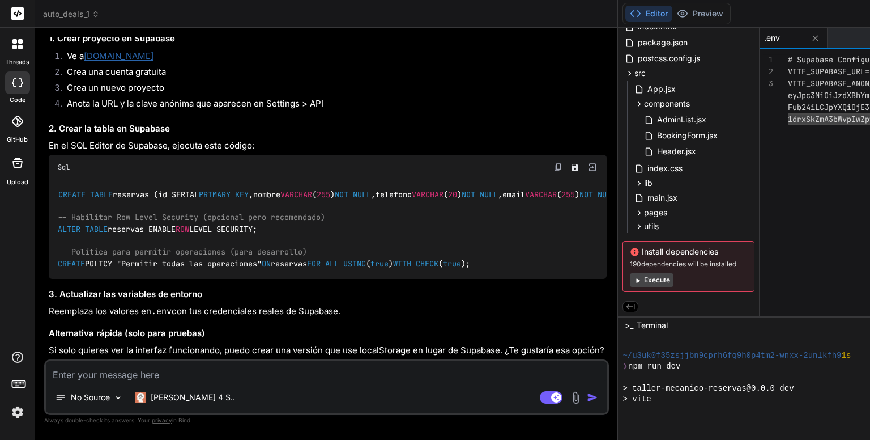
scroll to position [41, 0]
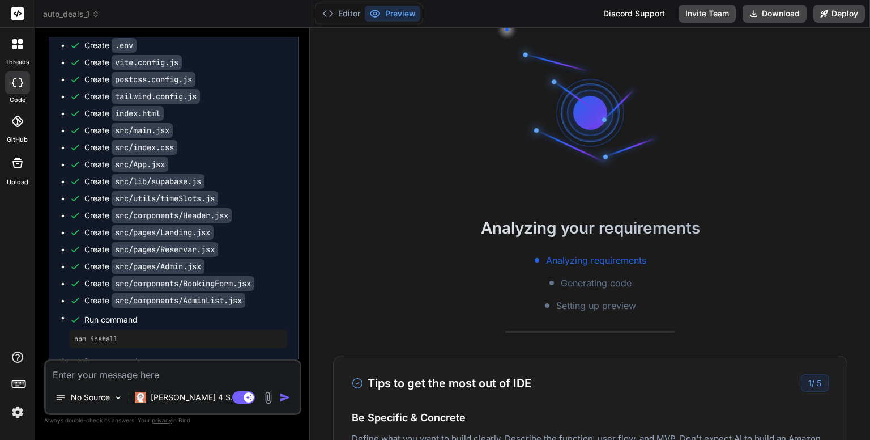
scroll to position [11, 0]
click at [16, 413] on img at bounding box center [17, 411] width 19 height 19
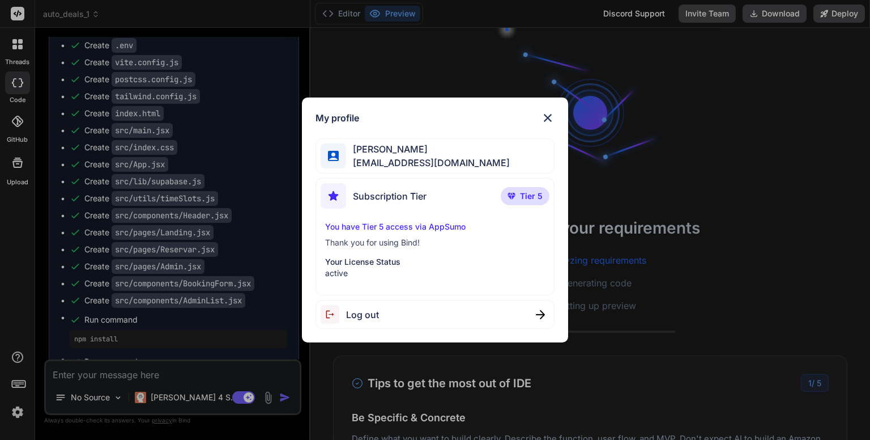
click at [348, 261] on p "Your License Status" at bounding box center [434, 261] width 219 height 11
click at [393, 235] on div "You have Tier 5 access via AppSumo Thank you for using Bind! Your License Statu…" at bounding box center [435, 250] width 228 height 58
click at [548, 114] on img at bounding box center [548, 118] width 14 height 14
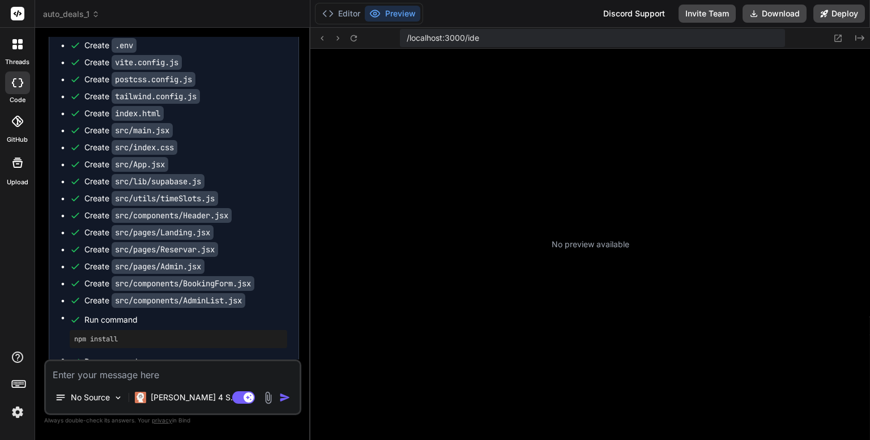
scroll to position [141, 0]
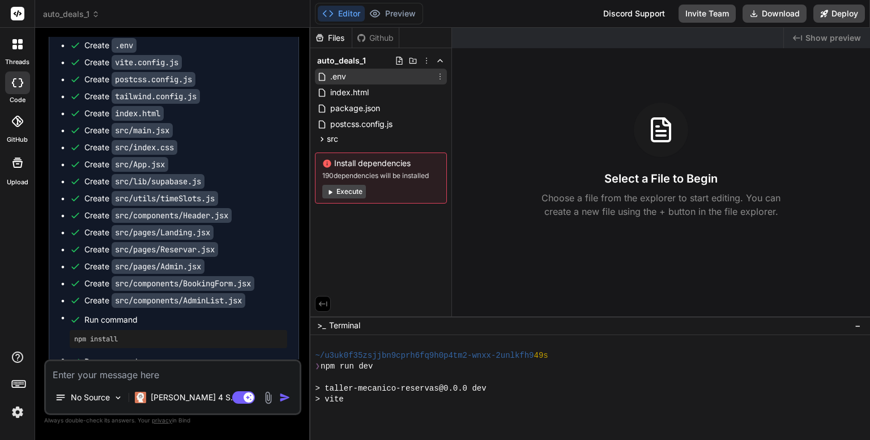
click at [340, 79] on span ".env" at bounding box center [338, 77] width 18 height 14
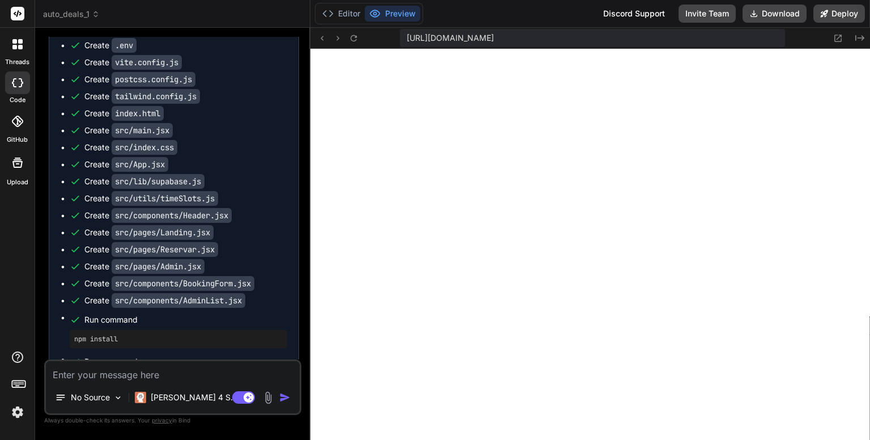
scroll to position [381, 0]
click at [342, 14] on button "Editor" at bounding box center [341, 14] width 47 height 16
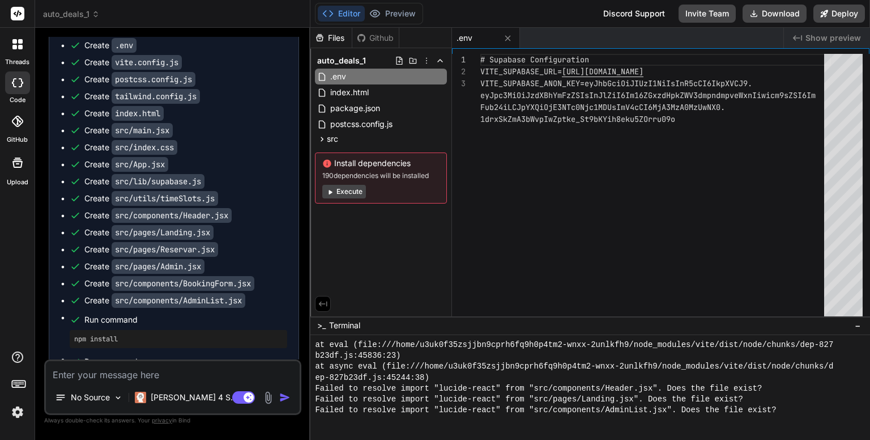
click at [344, 186] on button "Execute" at bounding box center [344, 192] width 44 height 14
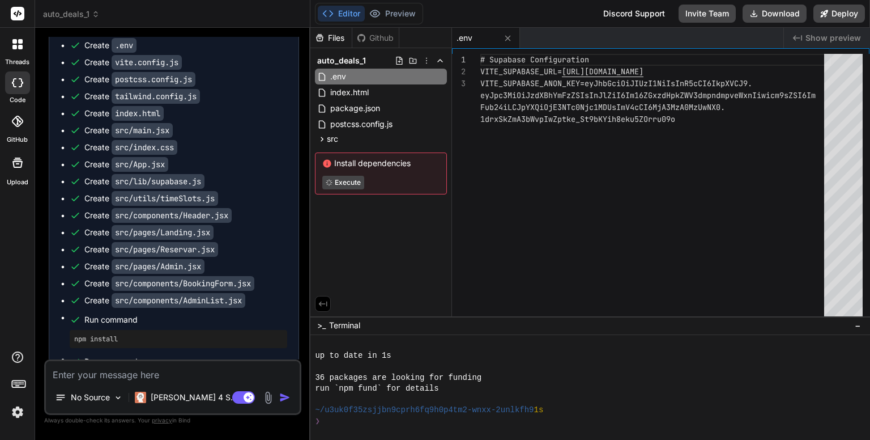
scroll to position [511, 0]
type textarea "x"
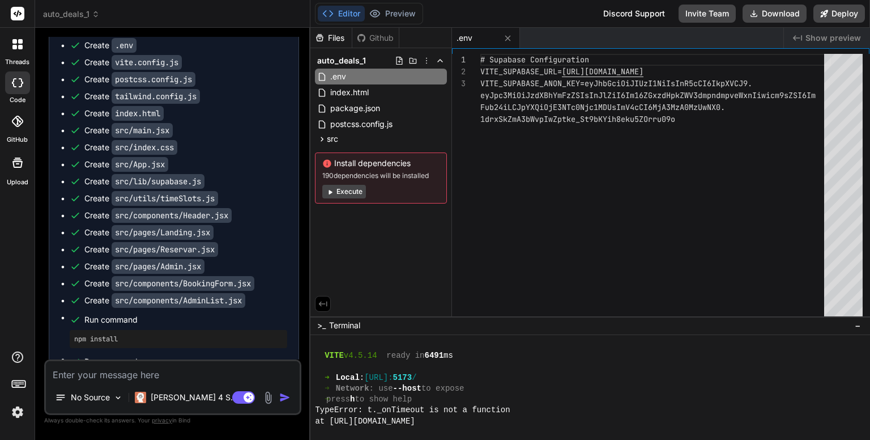
scroll to position [646, 0]
click at [338, 96] on span "index.html" at bounding box center [349, 93] width 41 height 14
type textarea "<div id="root"></div> <script type="module" src="/src/main.jsx"></script> </bod…"
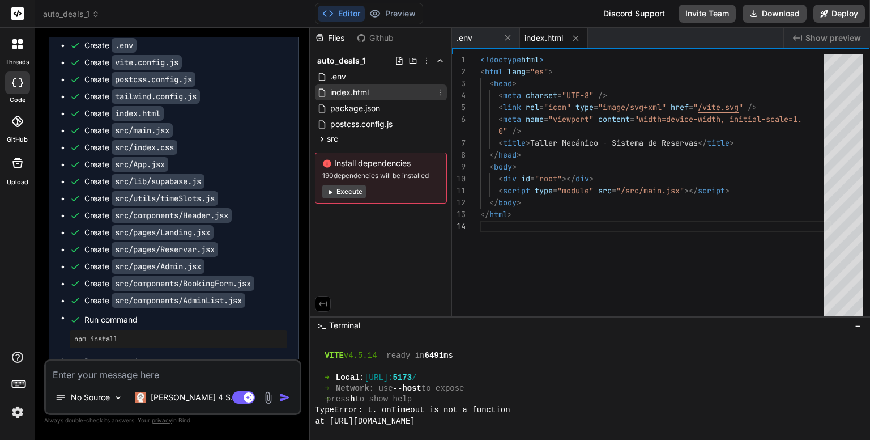
type textarea "x"
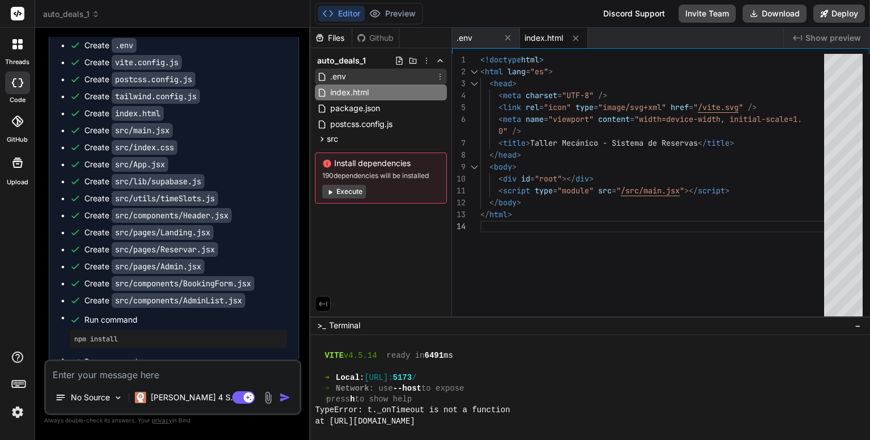
click at [342, 78] on span ".env" at bounding box center [338, 77] width 18 height 14
type textarea "# Supabase Configuration VITE_SUPABASE_URL=[URL][DOMAIN_NAME] VITE_SUPABASE_ANO…"
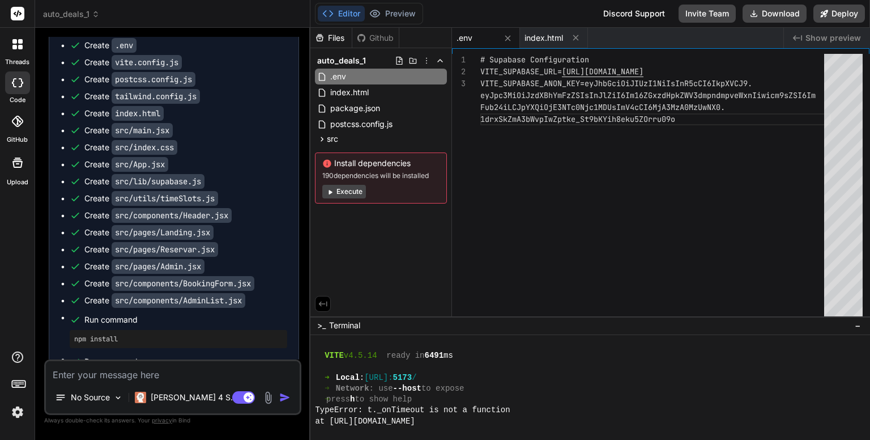
click at [349, 192] on button "Execute" at bounding box center [344, 192] width 44 height 14
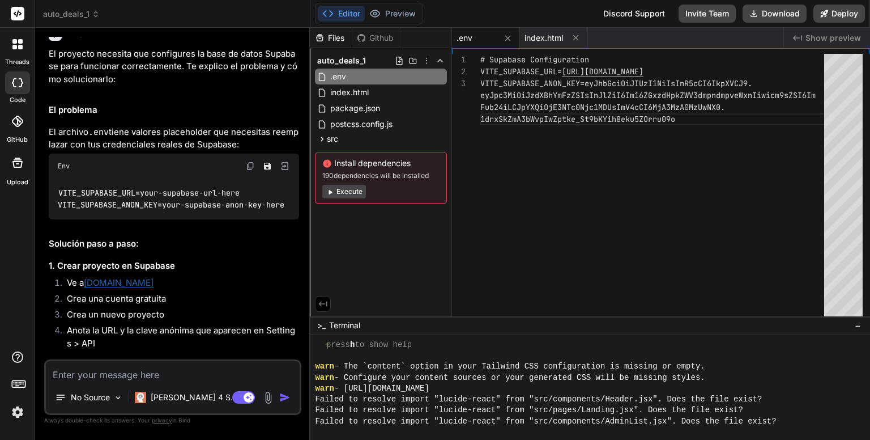
scroll to position [1042, 0]
click at [323, 139] on icon at bounding box center [322, 139] width 10 height 10
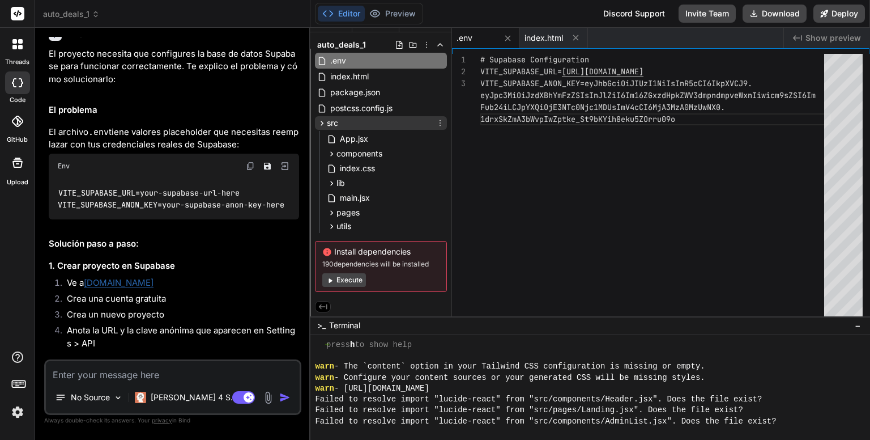
scroll to position [16, 0]
click at [332, 156] on icon at bounding box center [332, 154] width 10 height 10
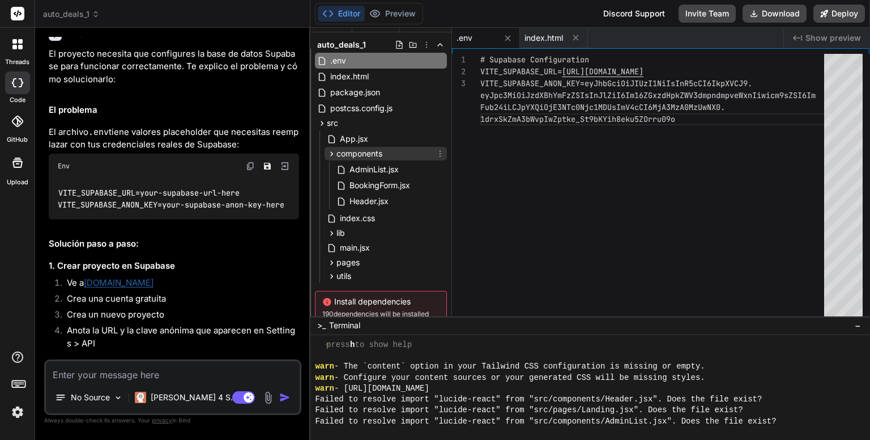
click at [332, 156] on icon at bounding box center [332, 154] width 10 height 10
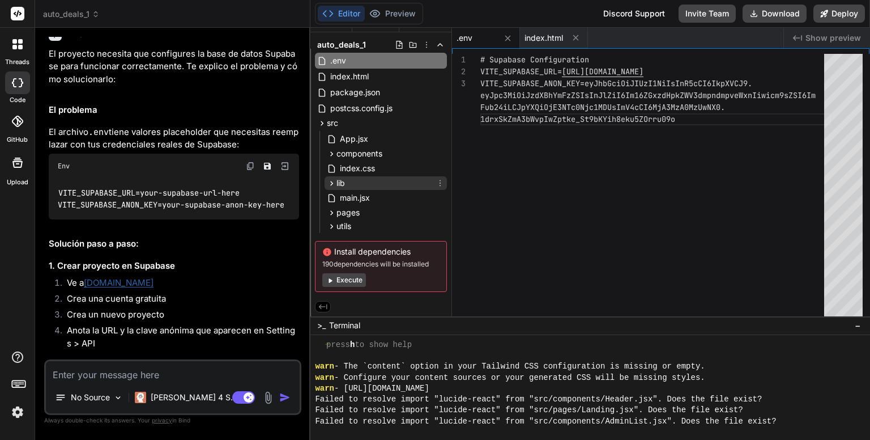
click at [331, 184] on icon at bounding box center [332, 183] width 3 height 5
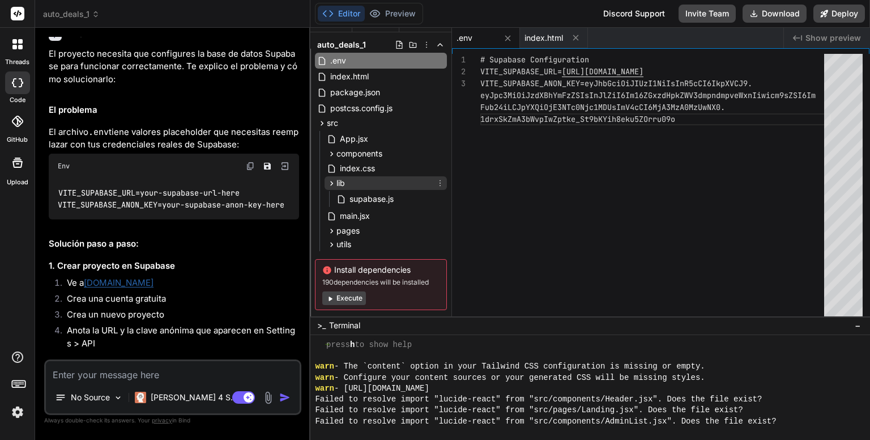
scroll to position [34, 0]
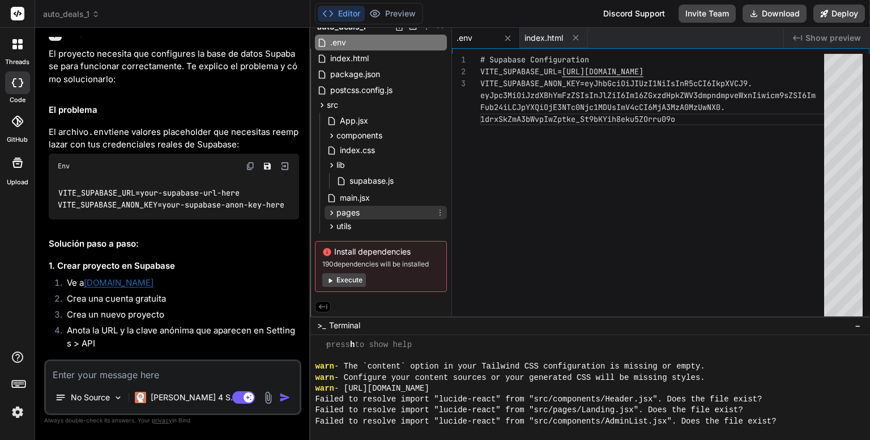
click at [333, 212] on icon at bounding box center [332, 212] width 3 height 5
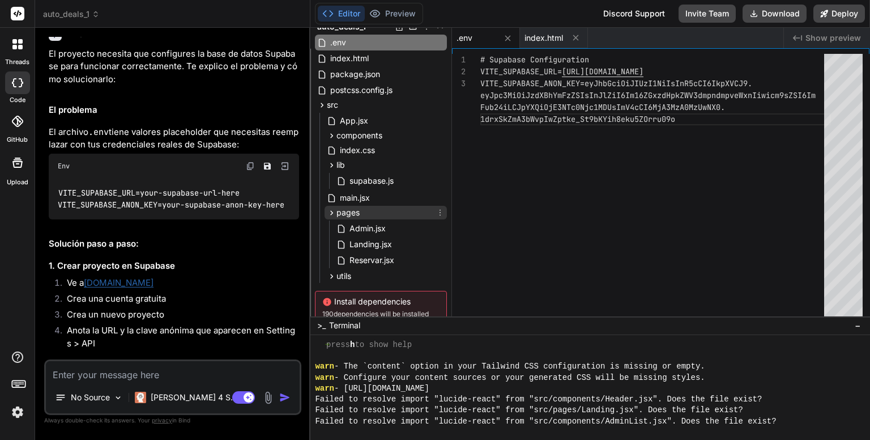
scroll to position [80, 0]
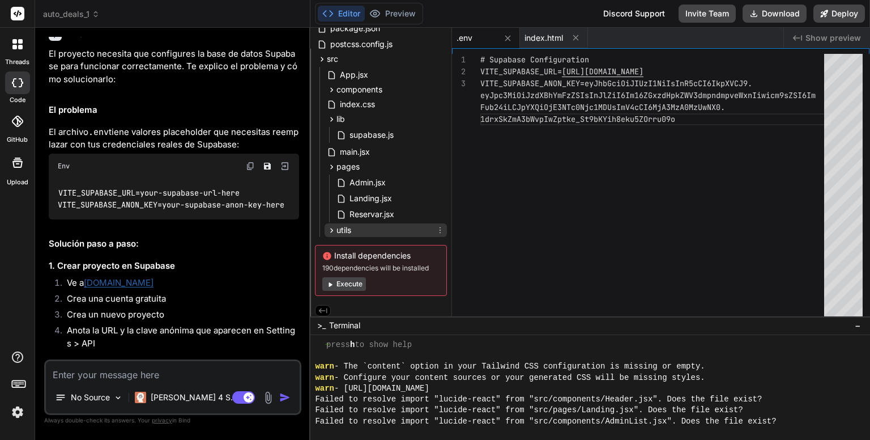
click at [333, 231] on icon at bounding box center [332, 231] width 10 height 10
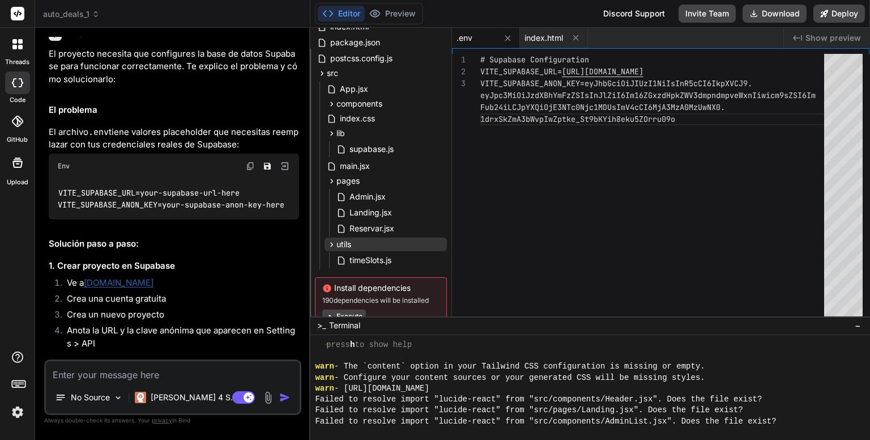
scroll to position [0, 0]
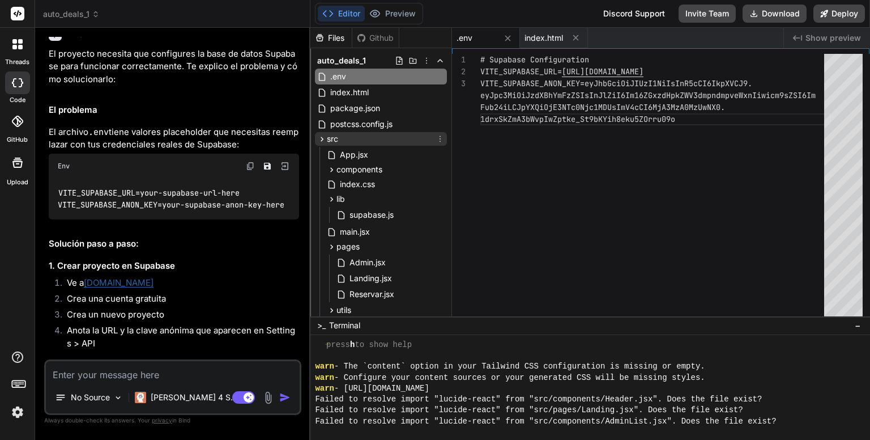
click at [322, 139] on icon at bounding box center [322, 139] width 10 height 10
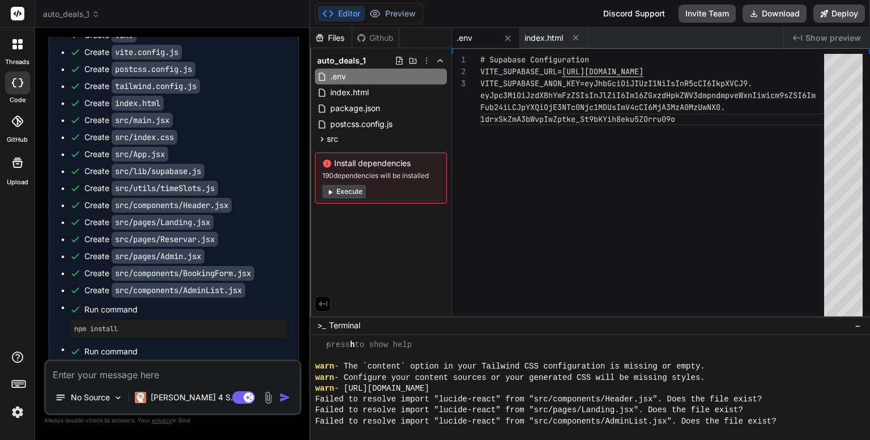
scroll to position [609, 0]
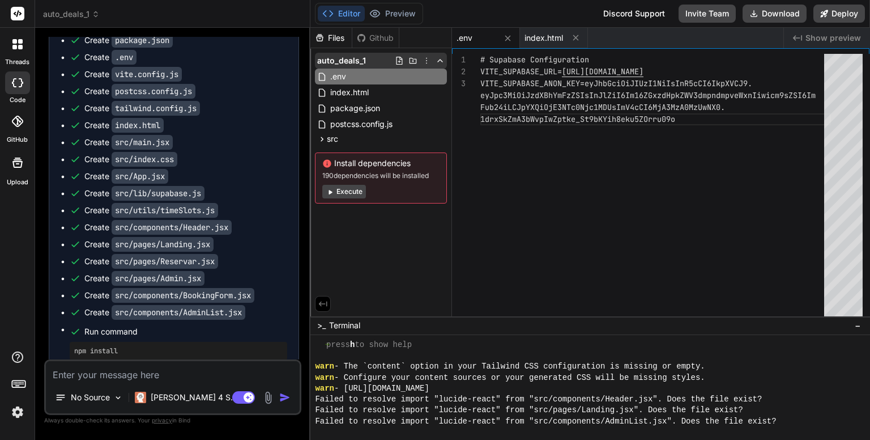
click at [343, 57] on span "auto_deals_1" at bounding box center [341, 60] width 49 height 11
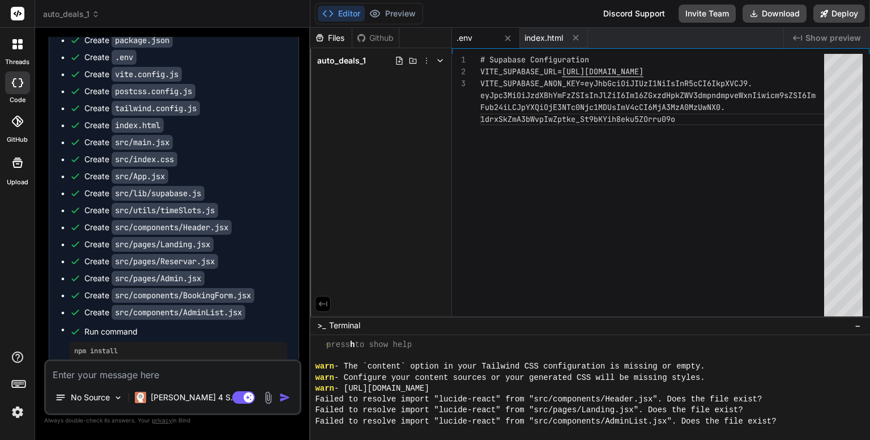
click at [343, 57] on span "auto_deals_1" at bounding box center [341, 60] width 49 height 11
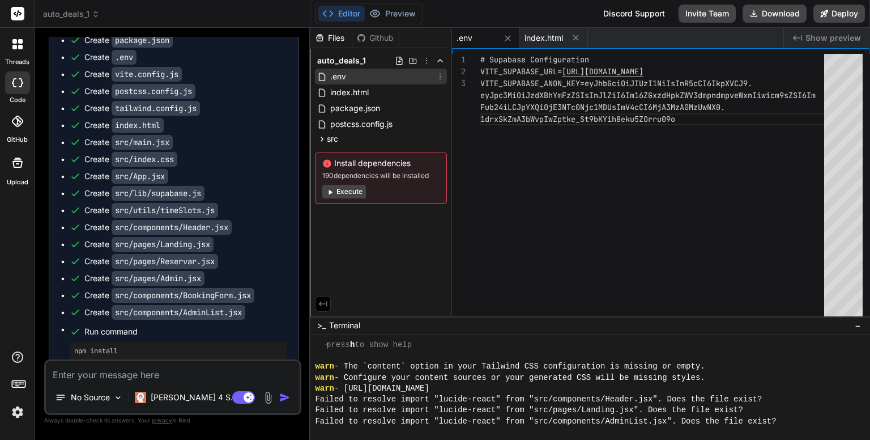
click at [359, 78] on div ".env" at bounding box center [381, 77] width 132 height 16
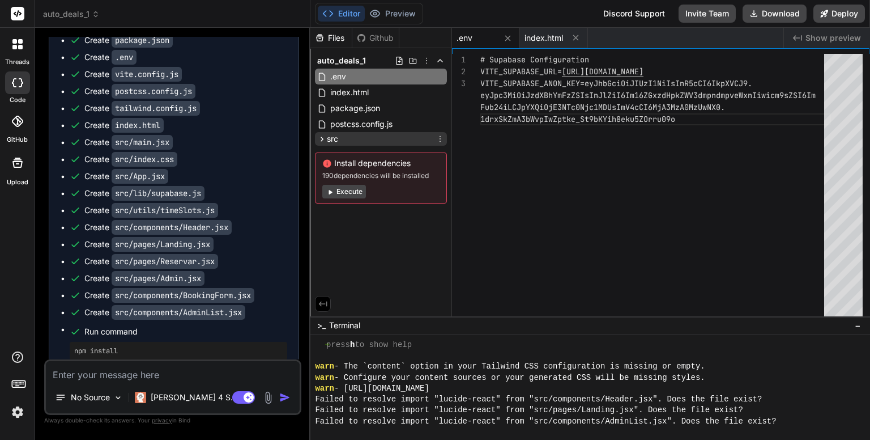
click at [322, 138] on icon at bounding box center [322, 139] width 10 height 10
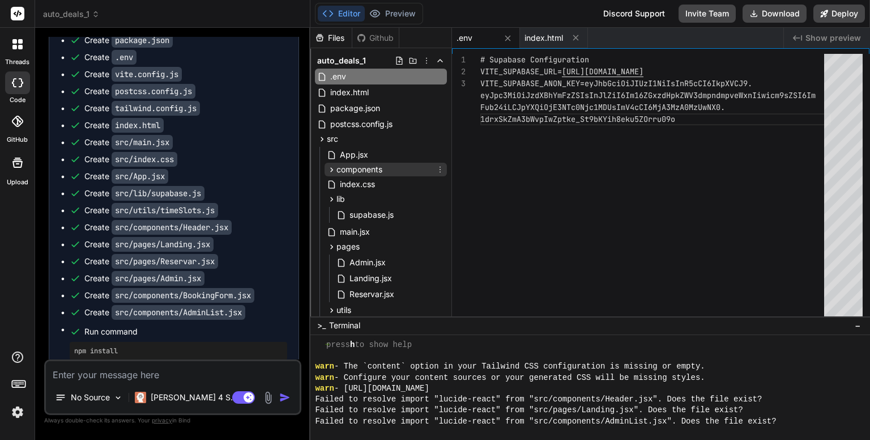
click at [331, 169] on icon at bounding box center [332, 170] width 10 height 10
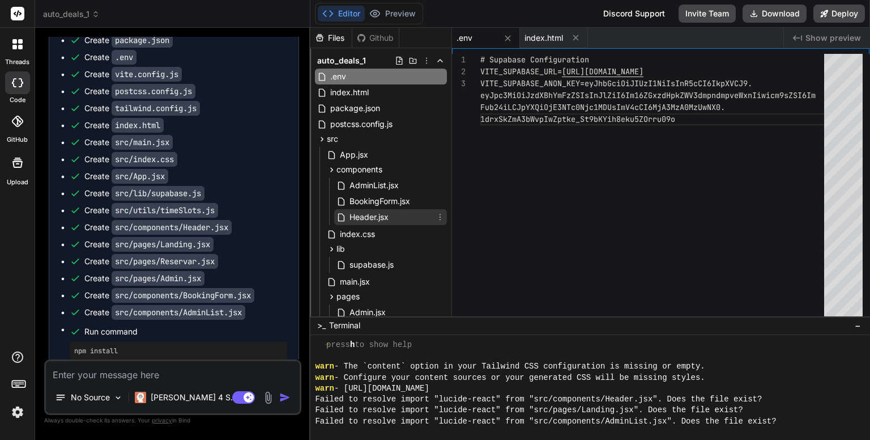
scroll to position [14, 0]
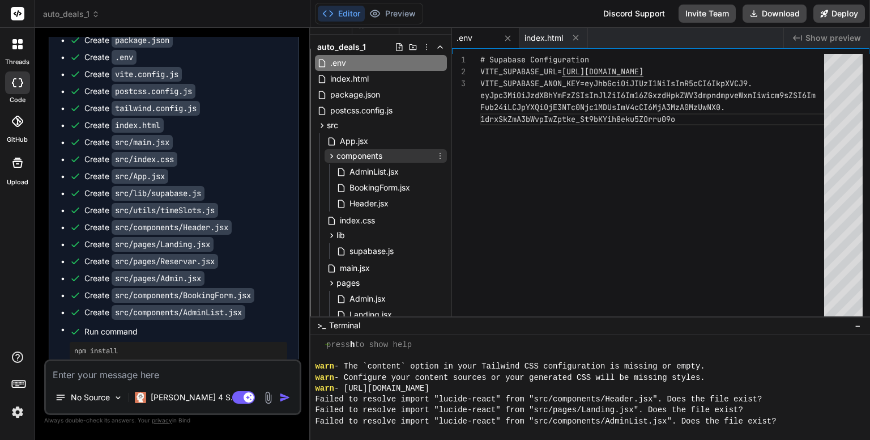
click at [334, 157] on icon at bounding box center [332, 156] width 10 height 10
click at [333, 235] on icon at bounding box center [332, 235] width 3 height 5
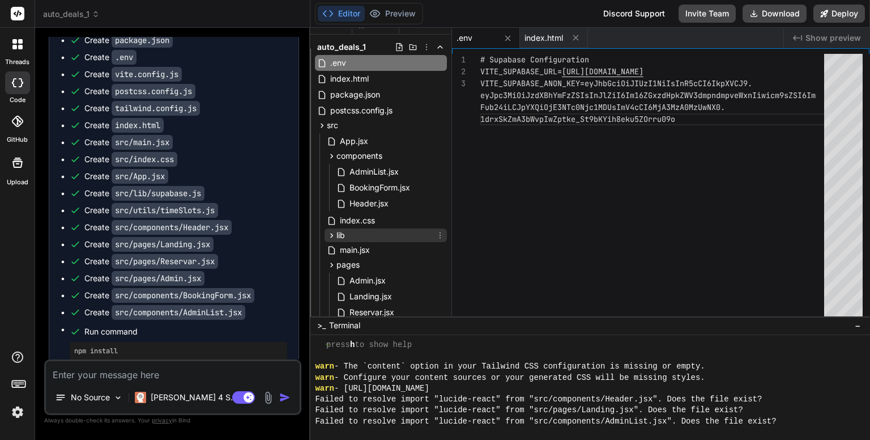
click at [333, 235] on icon at bounding box center [332, 235] width 3 height 5
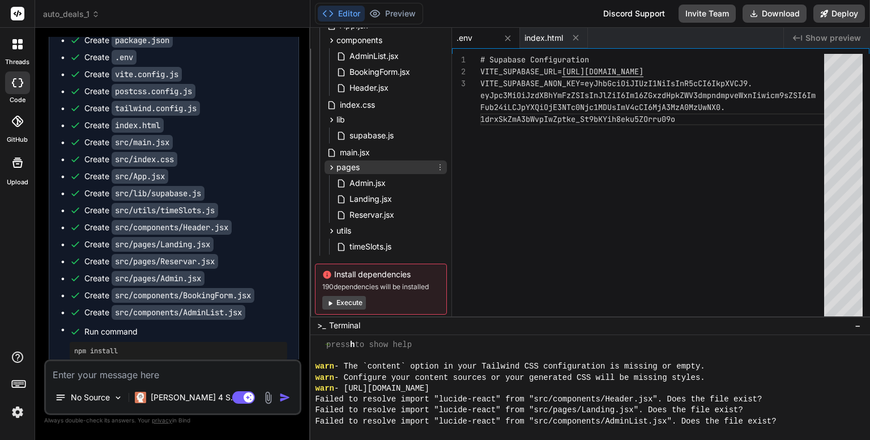
scroll to position [140, 0]
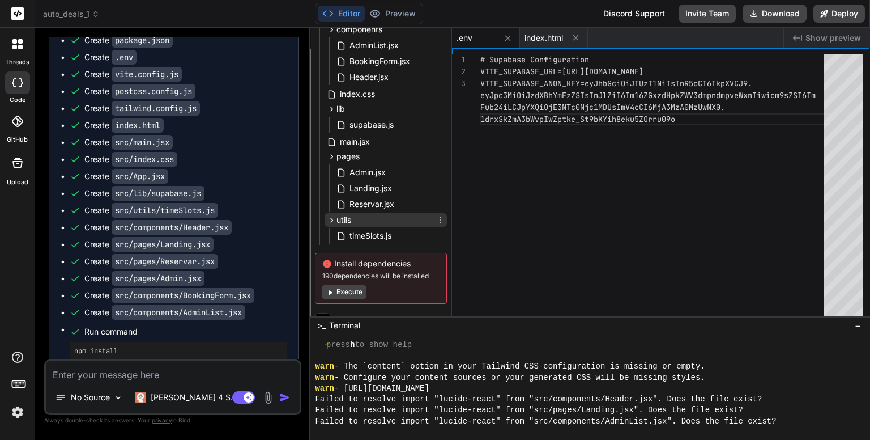
click at [331, 219] on icon at bounding box center [332, 220] width 10 height 10
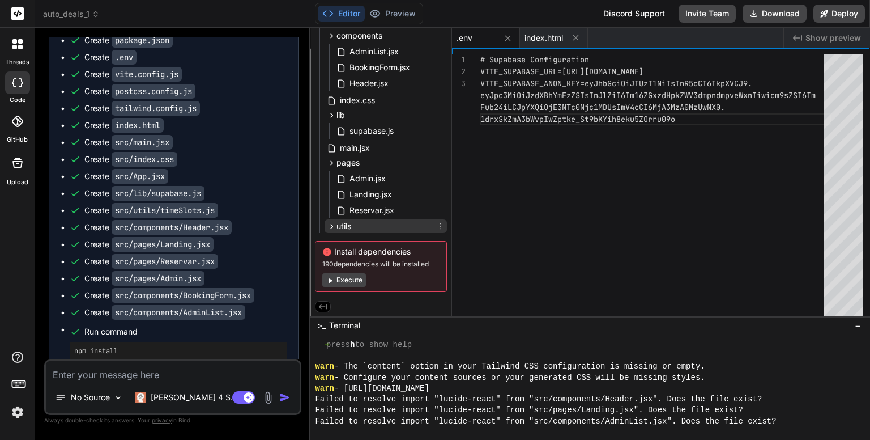
click at [331, 219] on div "utils" at bounding box center [386, 226] width 122 height 14
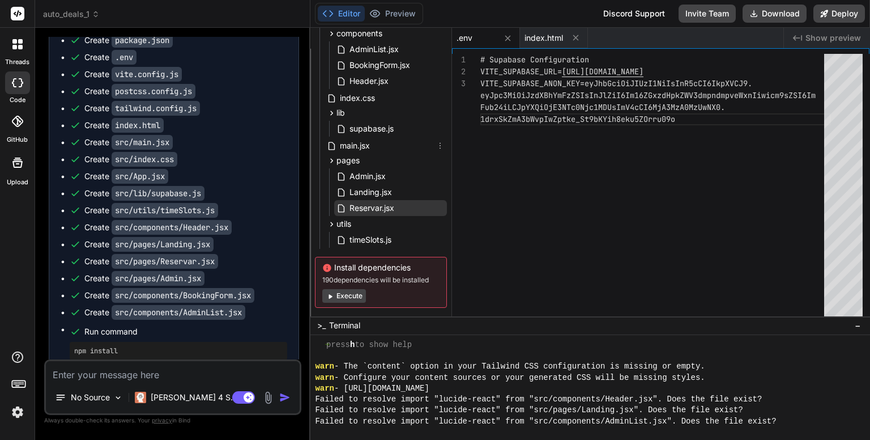
scroll to position [0, 0]
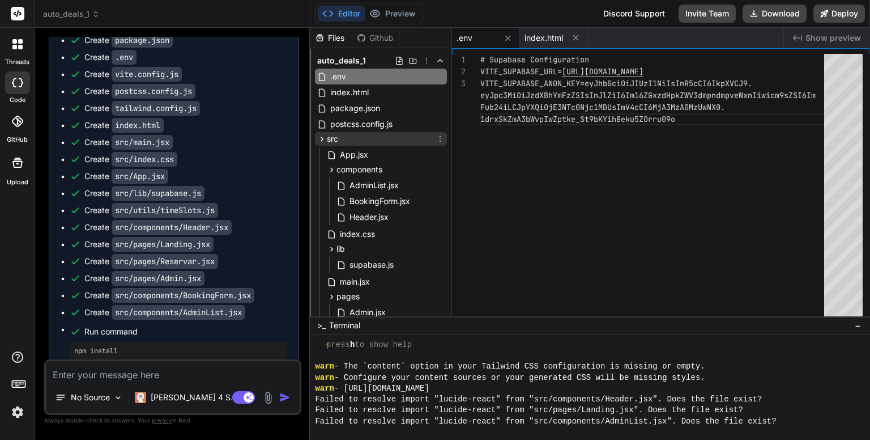
click at [322, 137] on icon at bounding box center [322, 139] width 3 height 5
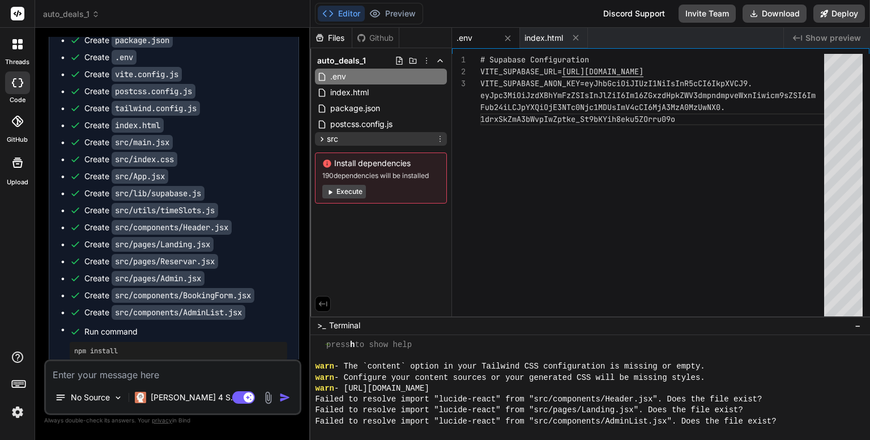
click at [322, 137] on icon at bounding box center [322, 139] width 10 height 10
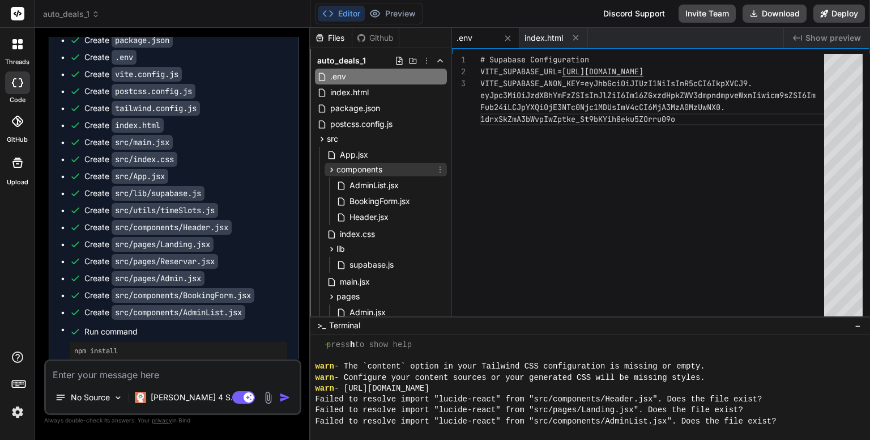
click at [331, 172] on icon at bounding box center [332, 170] width 10 height 10
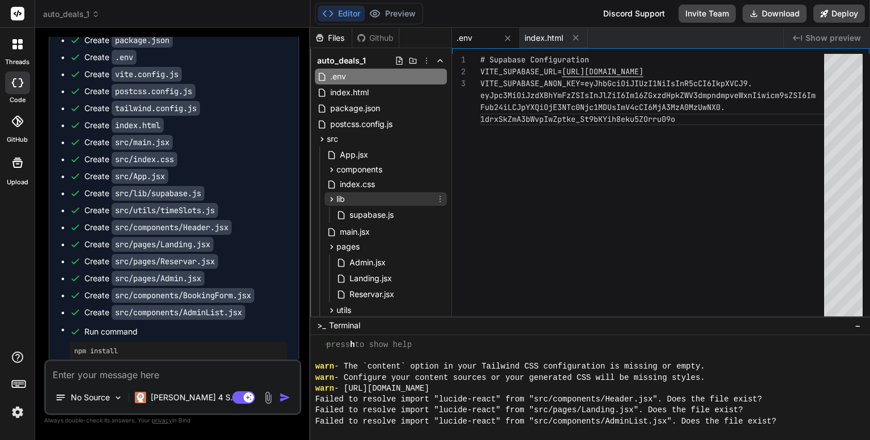
click at [335, 197] on icon at bounding box center [332, 199] width 10 height 10
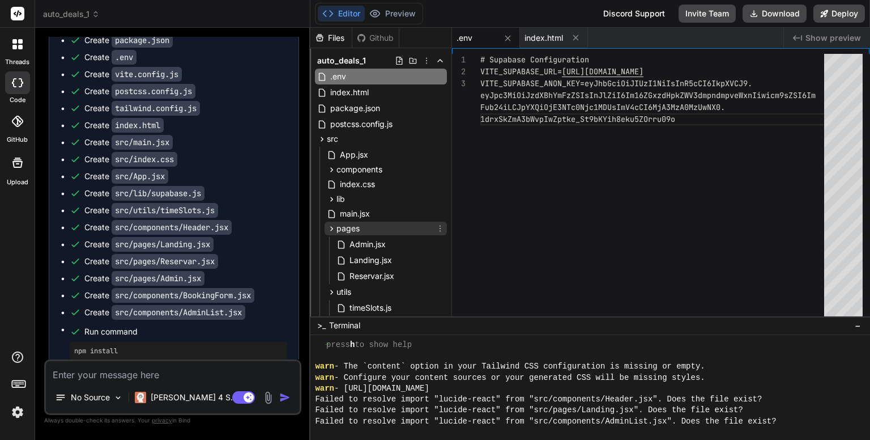
click at [334, 229] on icon at bounding box center [332, 229] width 10 height 10
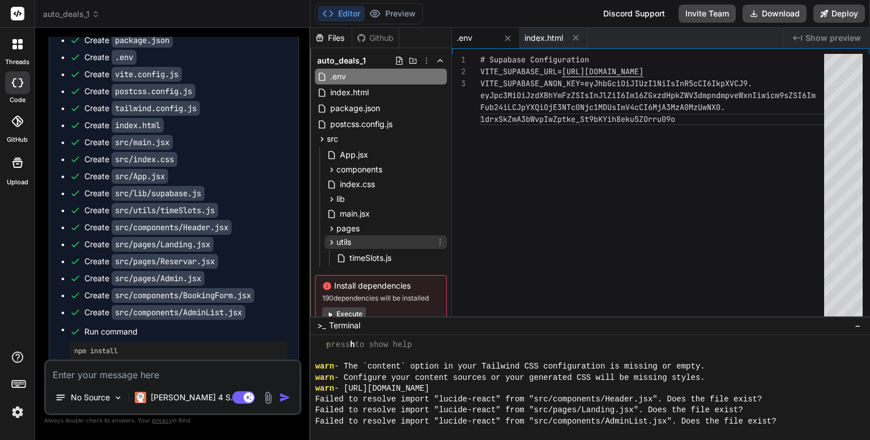
click at [333, 241] on icon at bounding box center [332, 242] width 3 height 5
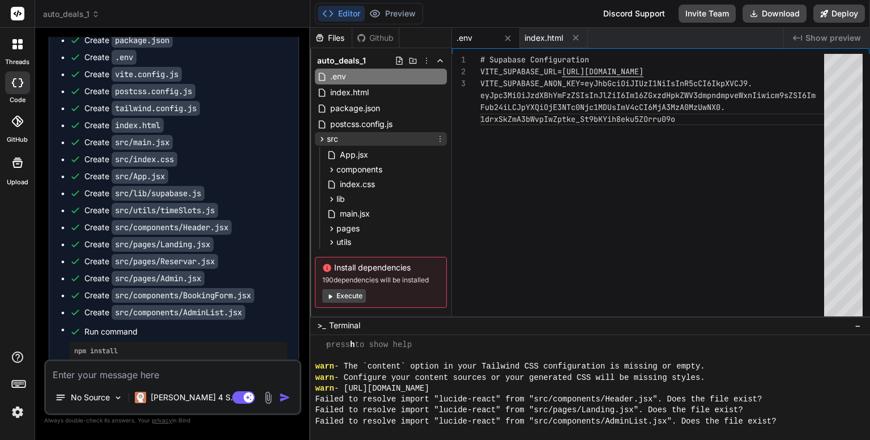
click at [320, 139] on icon at bounding box center [322, 139] width 10 height 10
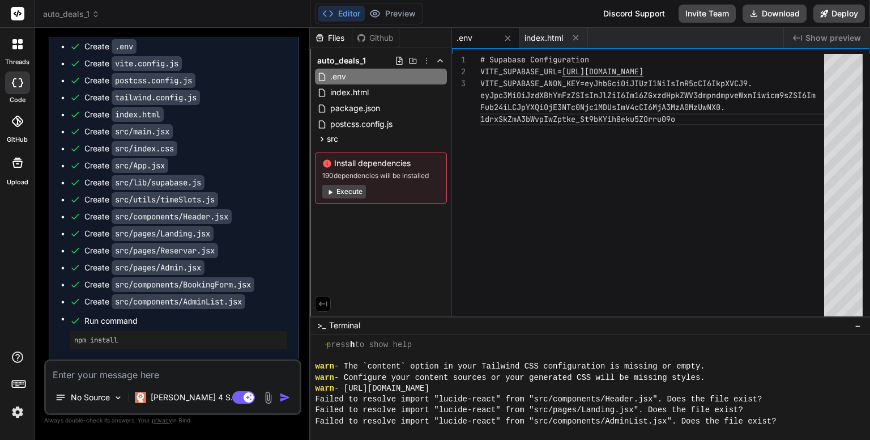
scroll to position [622, 0]
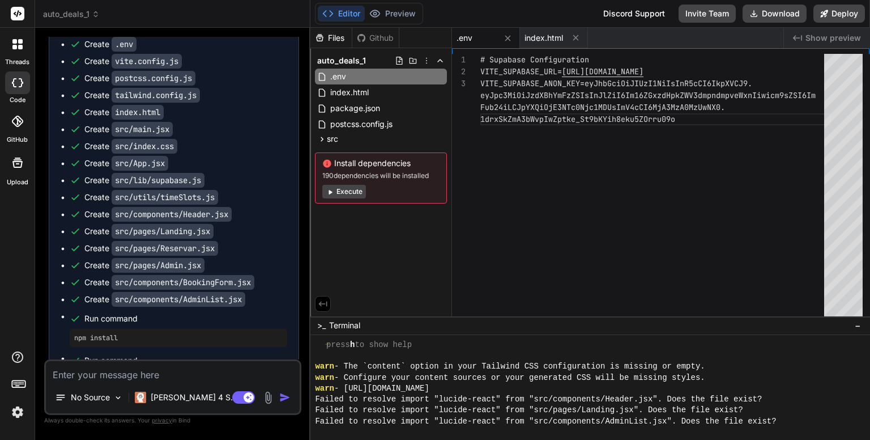
click at [508, 232] on div "# Supabase Configuration VITE_SUPABASE_URL= [URL][DOMAIN_NAME] VITE_SUPABASE_AN…" at bounding box center [656, 187] width 351 height 267
click at [379, 243] on div "Files Github auto_deals_1 .env index.html package.json postcss.config.js src Ap…" at bounding box center [382, 172] width 142 height 288
click at [401, 244] on div "Files Github auto_deals_1 .env index.html package.json postcss.config.js src Ap…" at bounding box center [382, 172] width 142 height 288
type textarea "x"
click at [79, 16] on span "auto_deals_1" at bounding box center [71, 13] width 57 height 11
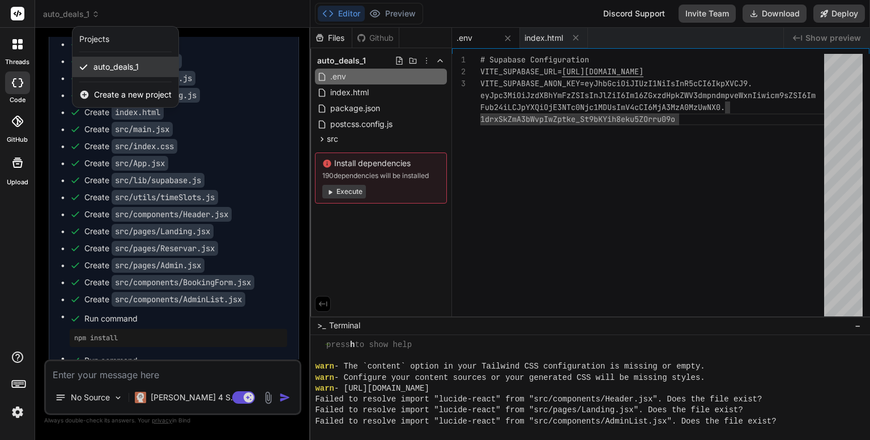
click at [122, 69] on span "auto_deals_1" at bounding box center [115, 66] width 45 height 11
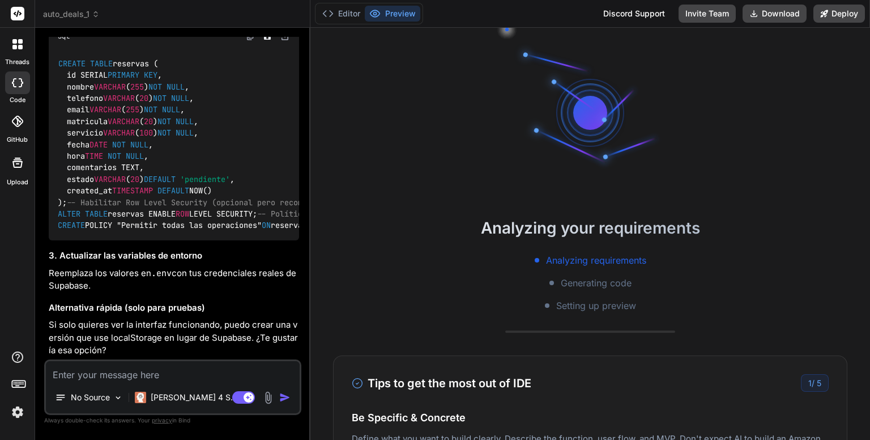
scroll to position [1500, 0]
click at [346, 20] on button "Editor" at bounding box center [341, 14] width 47 height 16
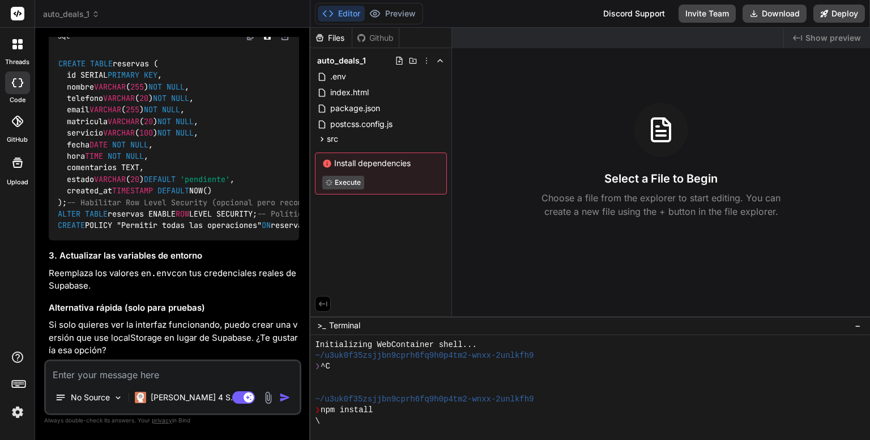
click at [16, 45] on icon at bounding box center [17, 44] width 10 height 10
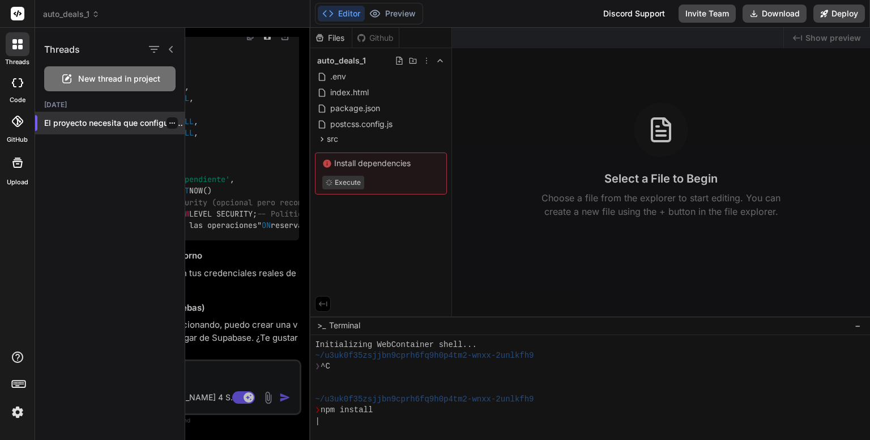
click at [101, 126] on p "El proyecto necesita que configures la base..." at bounding box center [114, 122] width 141 height 11
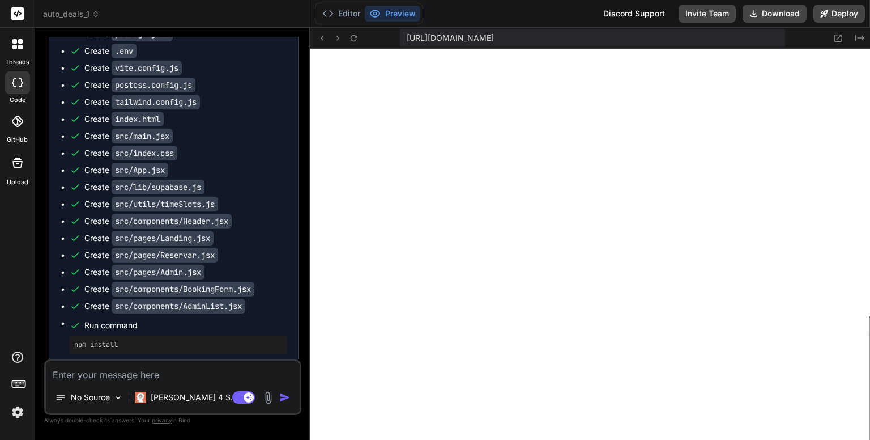
scroll to position [304, 0]
click at [339, 16] on button "Editor" at bounding box center [341, 14] width 47 height 16
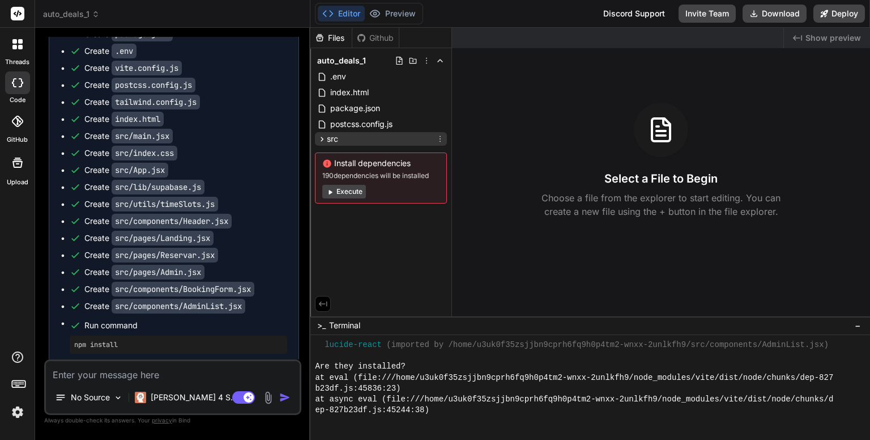
click at [325, 139] on icon at bounding box center [322, 139] width 10 height 10
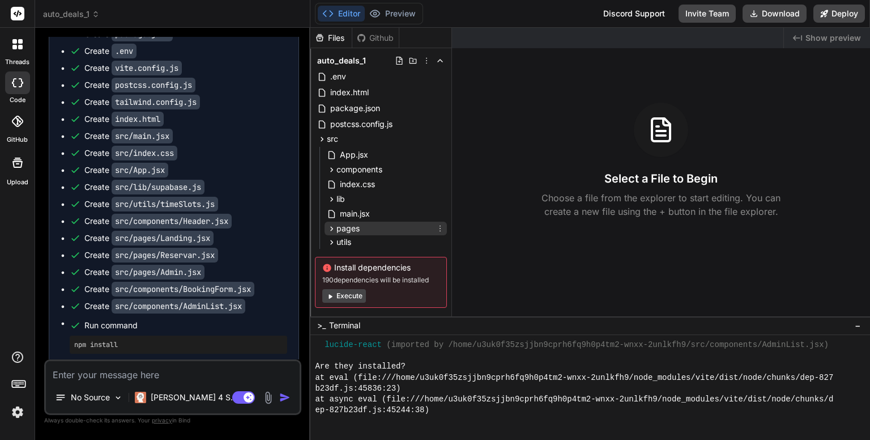
click at [330, 227] on icon at bounding box center [332, 229] width 10 height 10
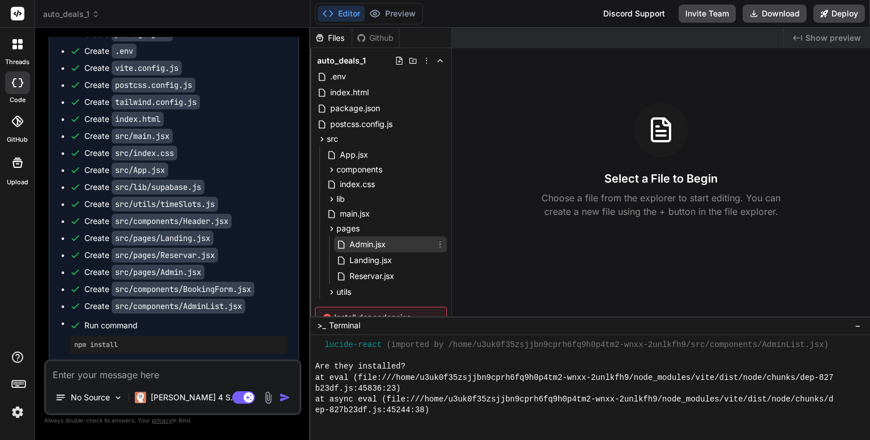
click at [358, 245] on span "Admin.jsx" at bounding box center [367, 244] width 39 height 14
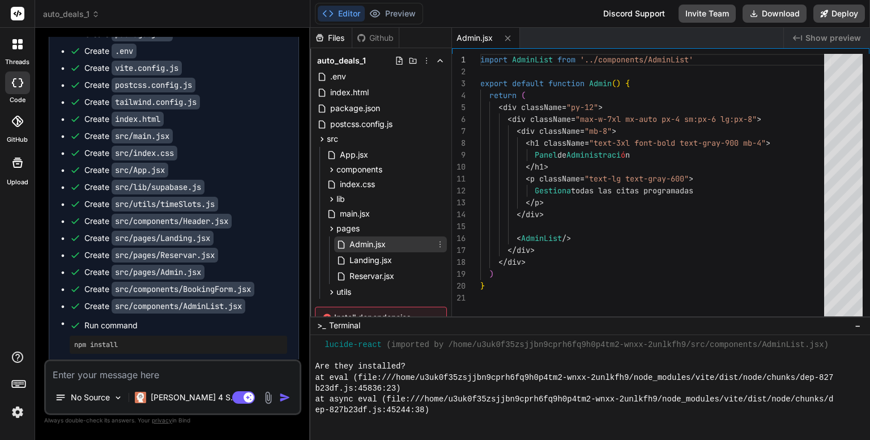
type textarea "x"
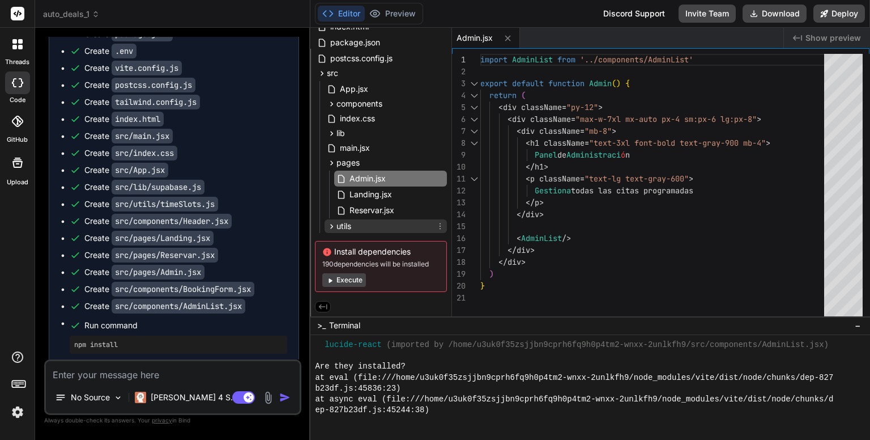
click at [349, 226] on span "utils" at bounding box center [344, 225] width 15 height 11
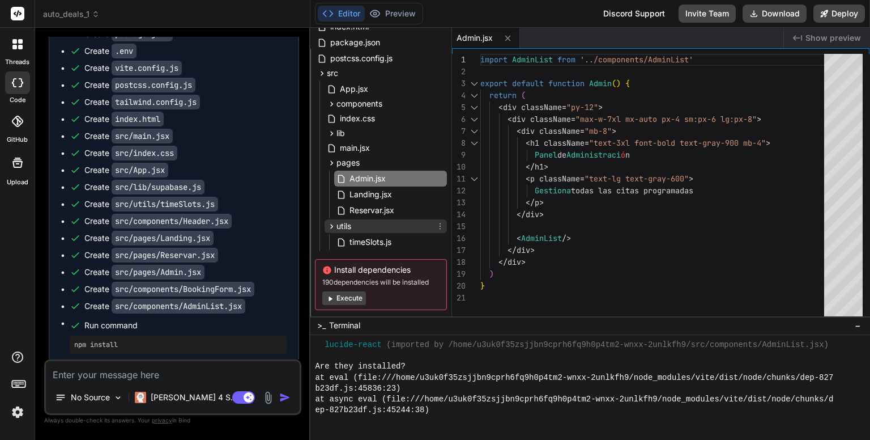
click at [331, 225] on icon at bounding box center [332, 227] width 10 height 10
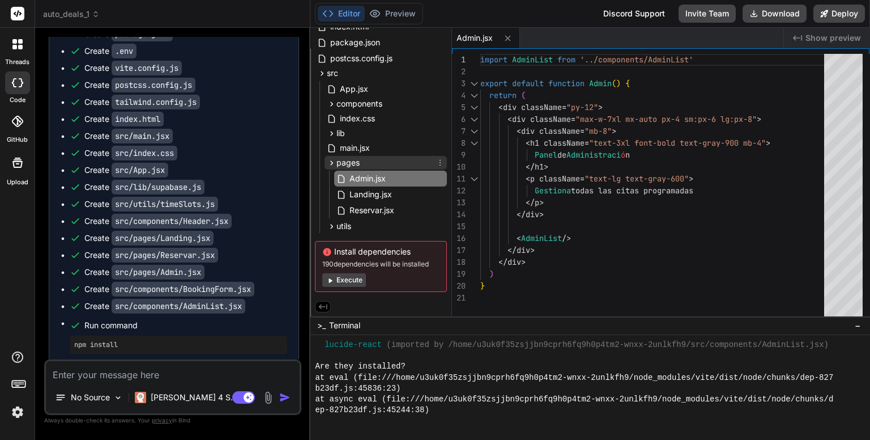
click at [330, 163] on icon at bounding box center [332, 163] width 10 height 10
